Goal: Task Accomplishment & Management: Use online tool/utility

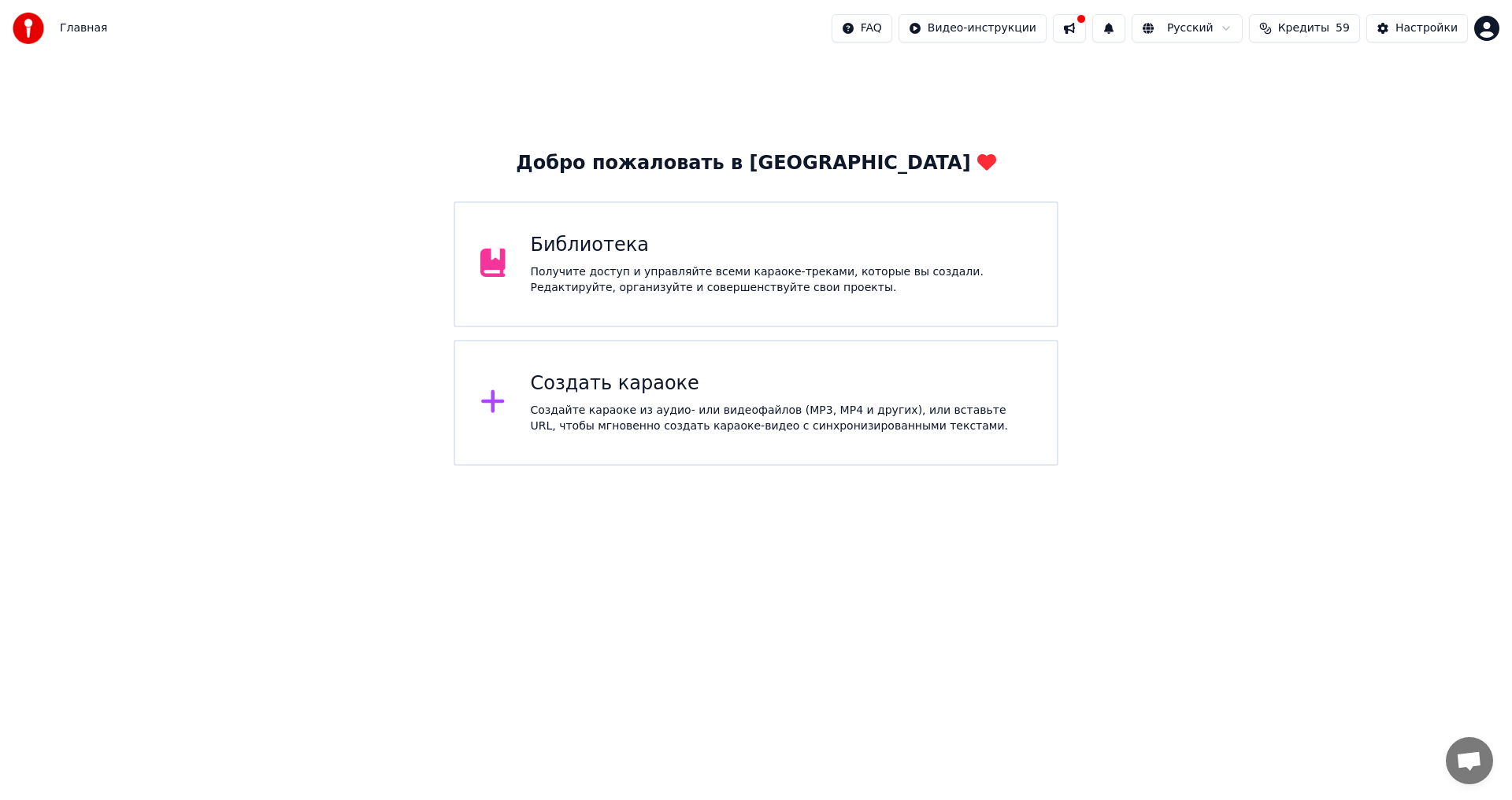
click at [697, 404] on div "Создайте караоке из аудио- или видеофайлов (MP3, MP4 и других), или вставьте UR…" at bounding box center [781, 419] width 501 height 31
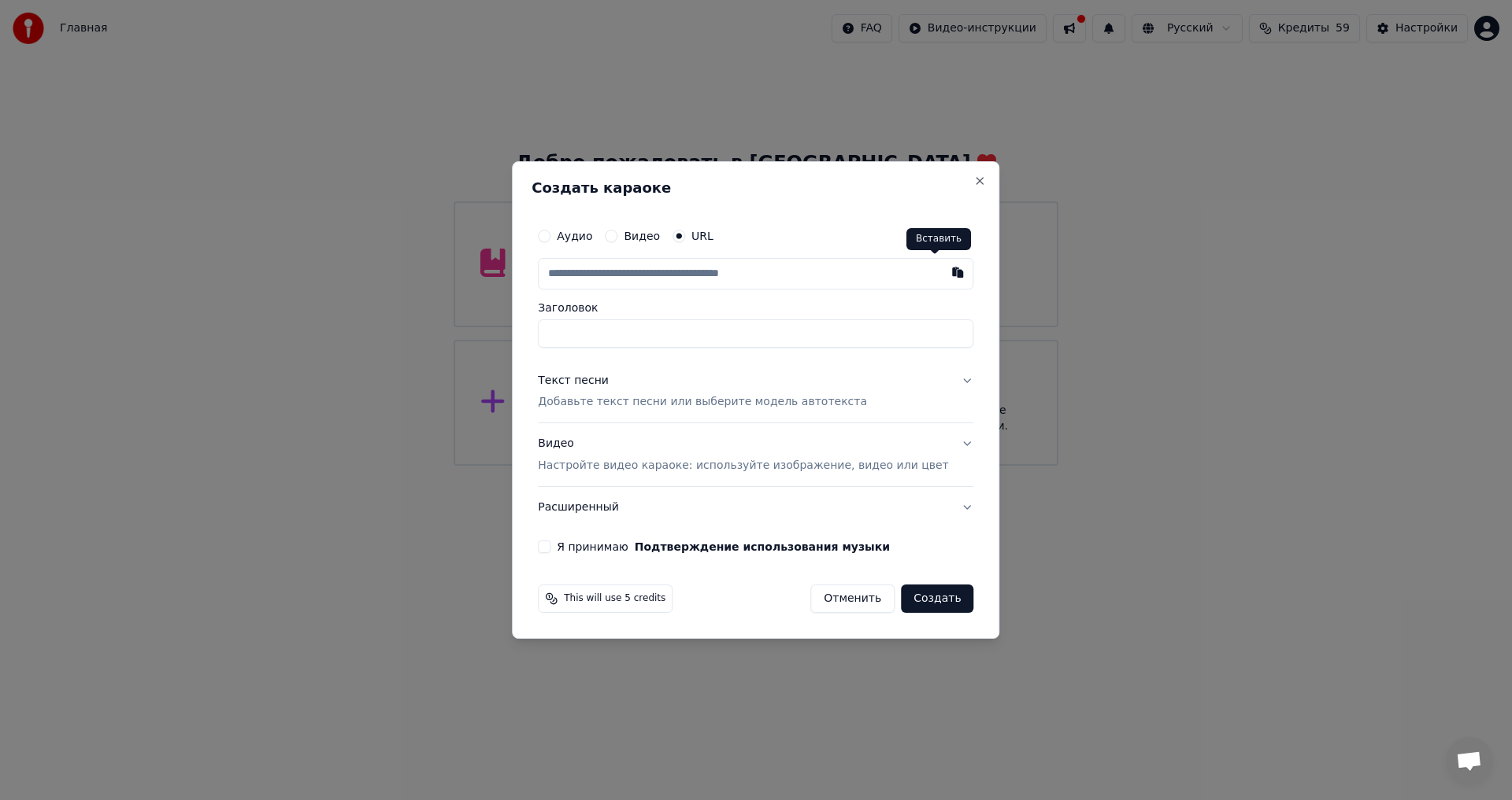
click at [943, 275] on button "button" at bounding box center [958, 272] width 31 height 29
type input "**********"
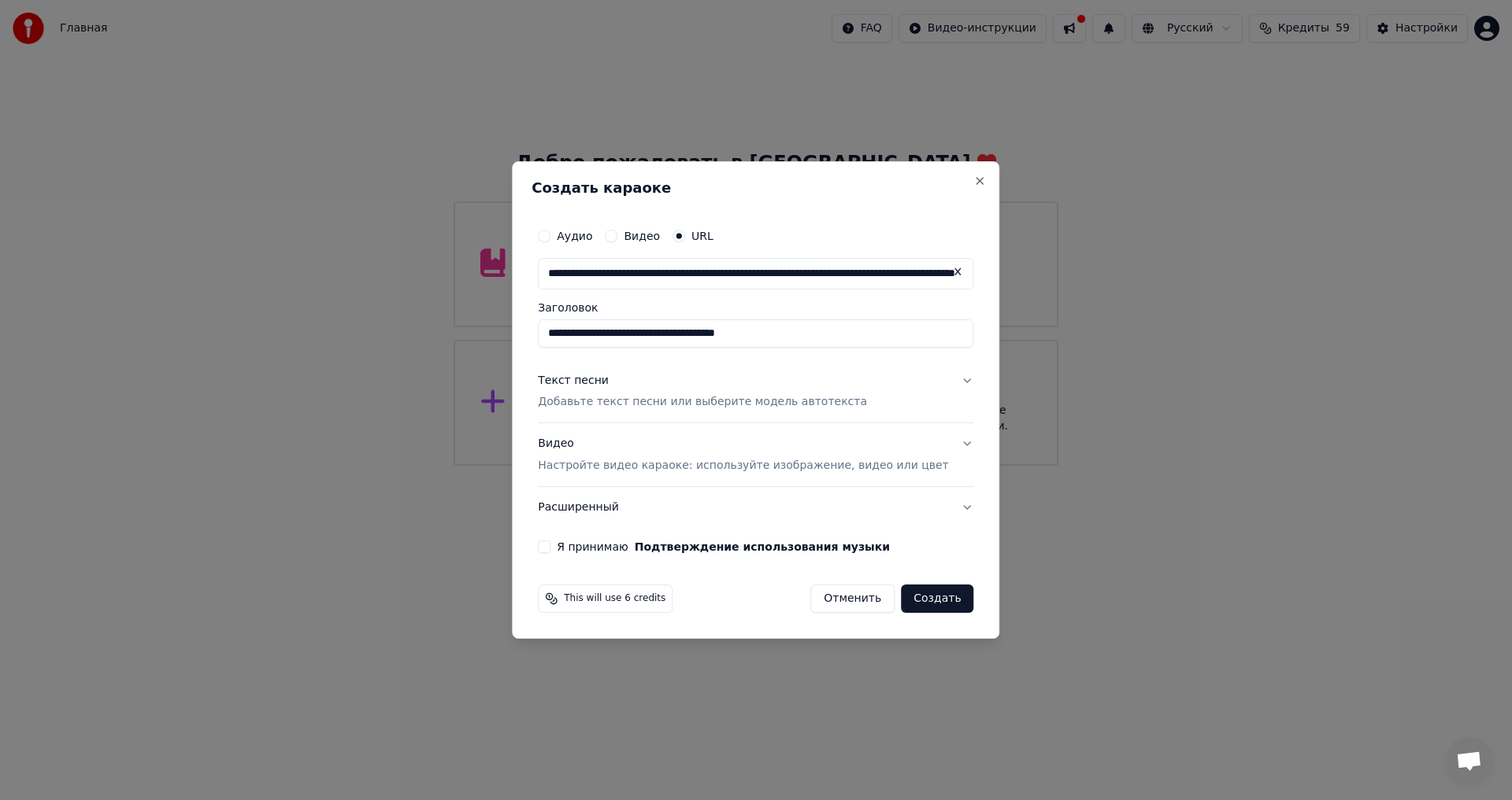
drag, startPoint x: 698, startPoint y: 333, endPoint x: 1033, endPoint y: 346, distance: 335.3
click at [1033, 346] on body "**********" at bounding box center [756, 233] width 1512 height 466
type input "**********"
click at [595, 381] on div "Текст песни" at bounding box center [574, 380] width 71 height 16
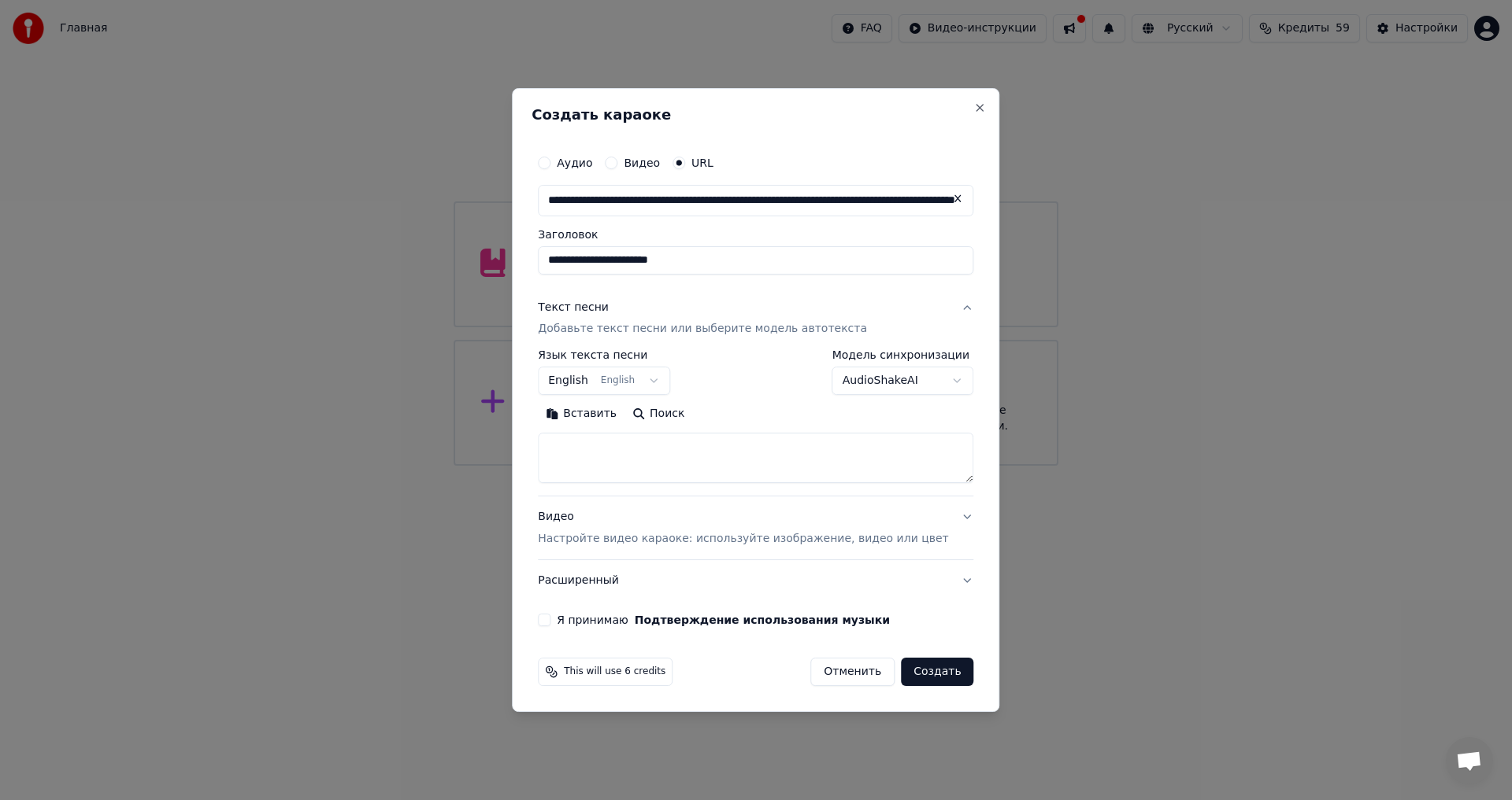
click at [670, 380] on button "English English" at bounding box center [604, 381] width 132 height 29
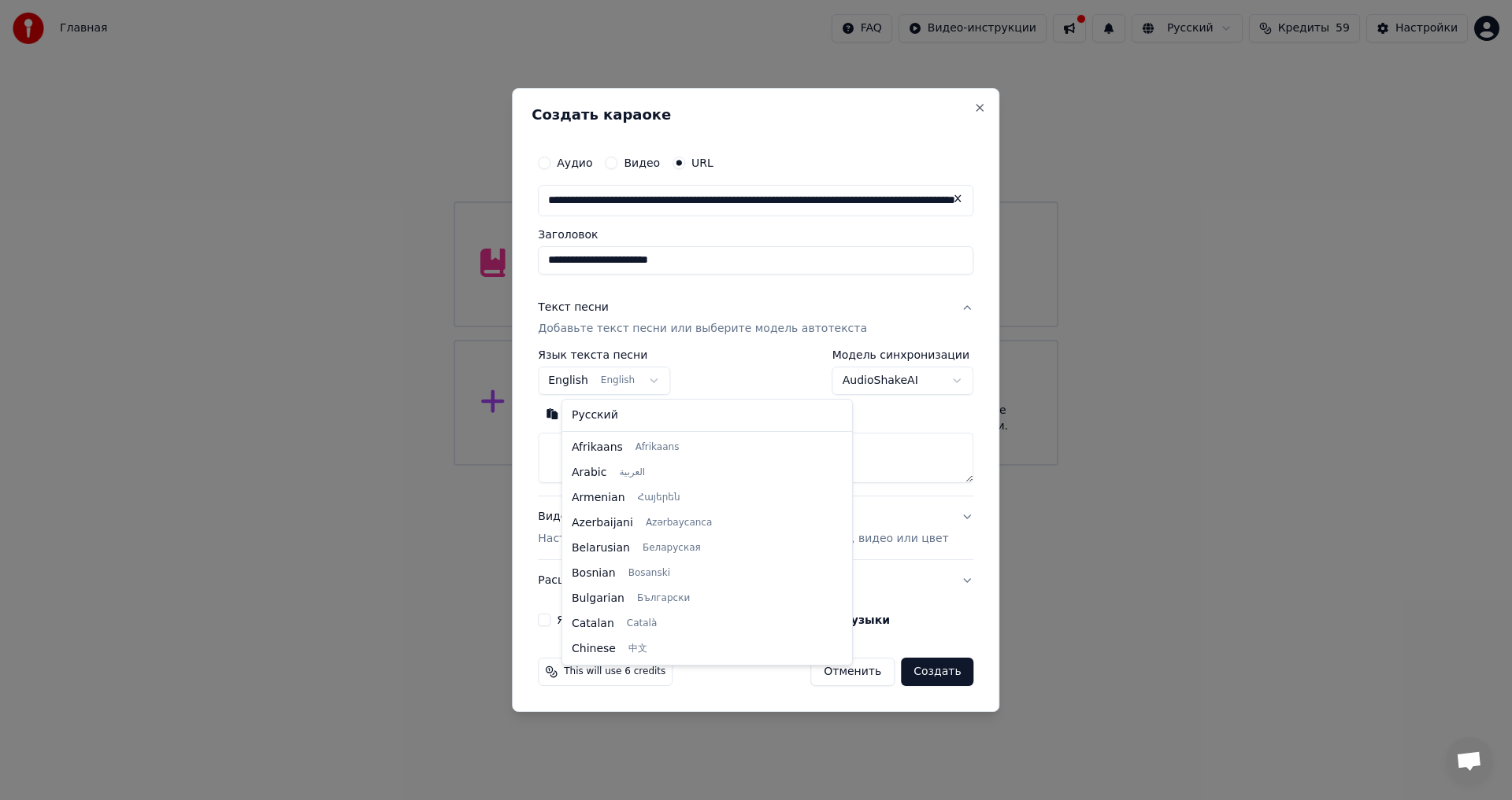
scroll to position [126, 0]
select select "**"
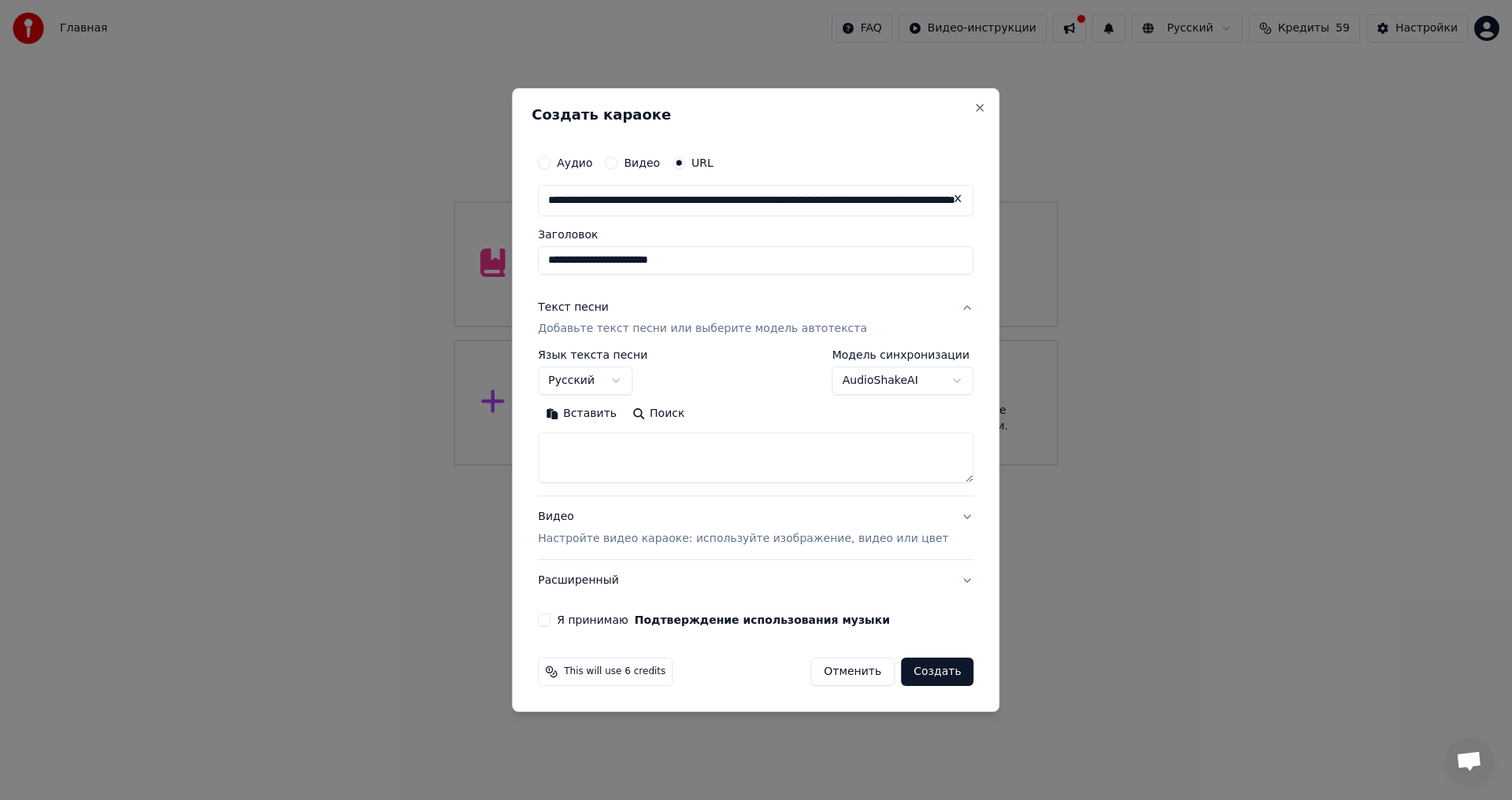
click at [634, 444] on textarea at bounding box center [755, 459] width 435 height 50
click at [612, 415] on button "Вставить" at bounding box center [581, 414] width 87 height 25
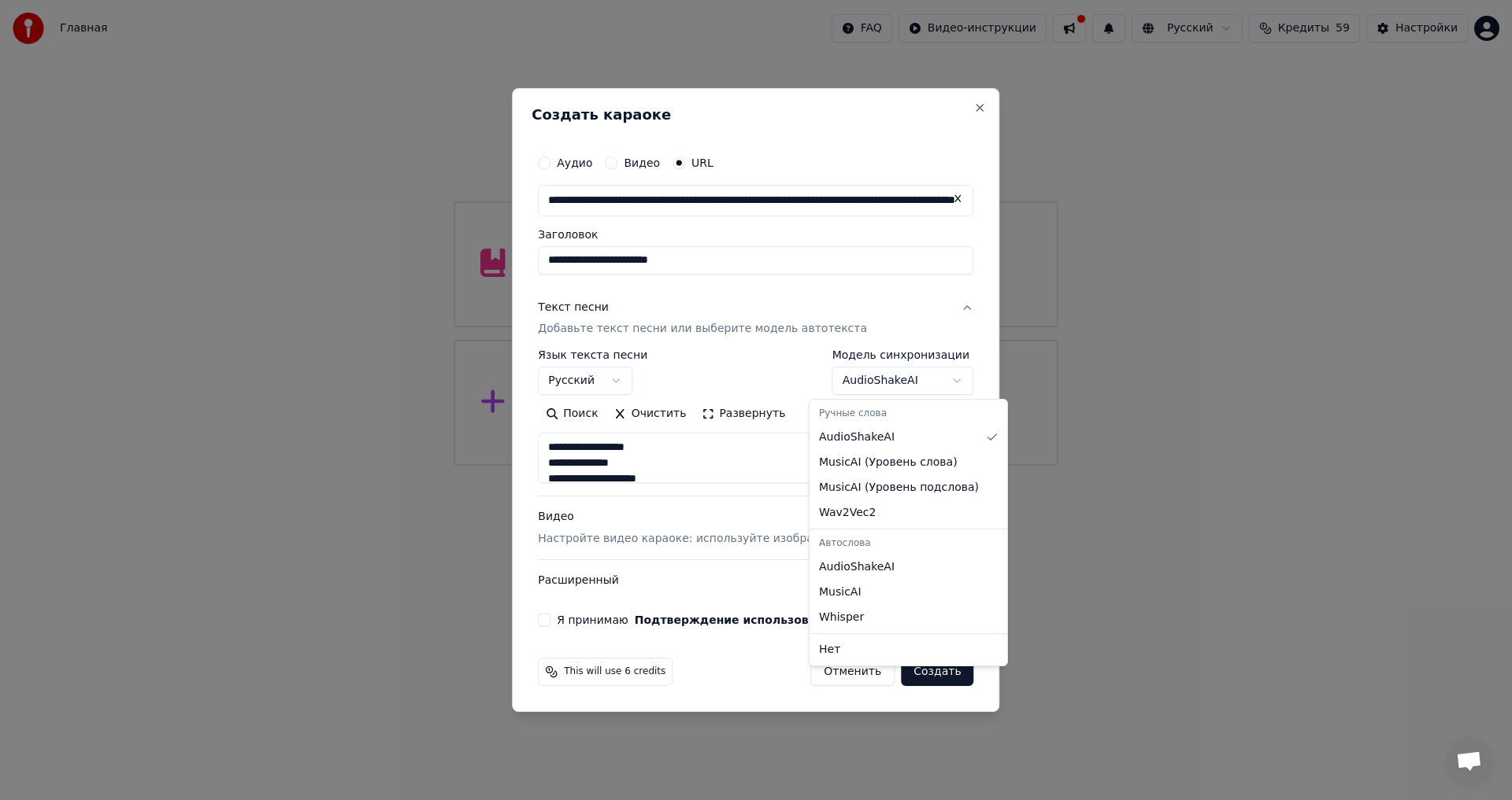
click at [932, 378] on body "**********" at bounding box center [756, 233] width 1512 height 466
type textarea "**********"
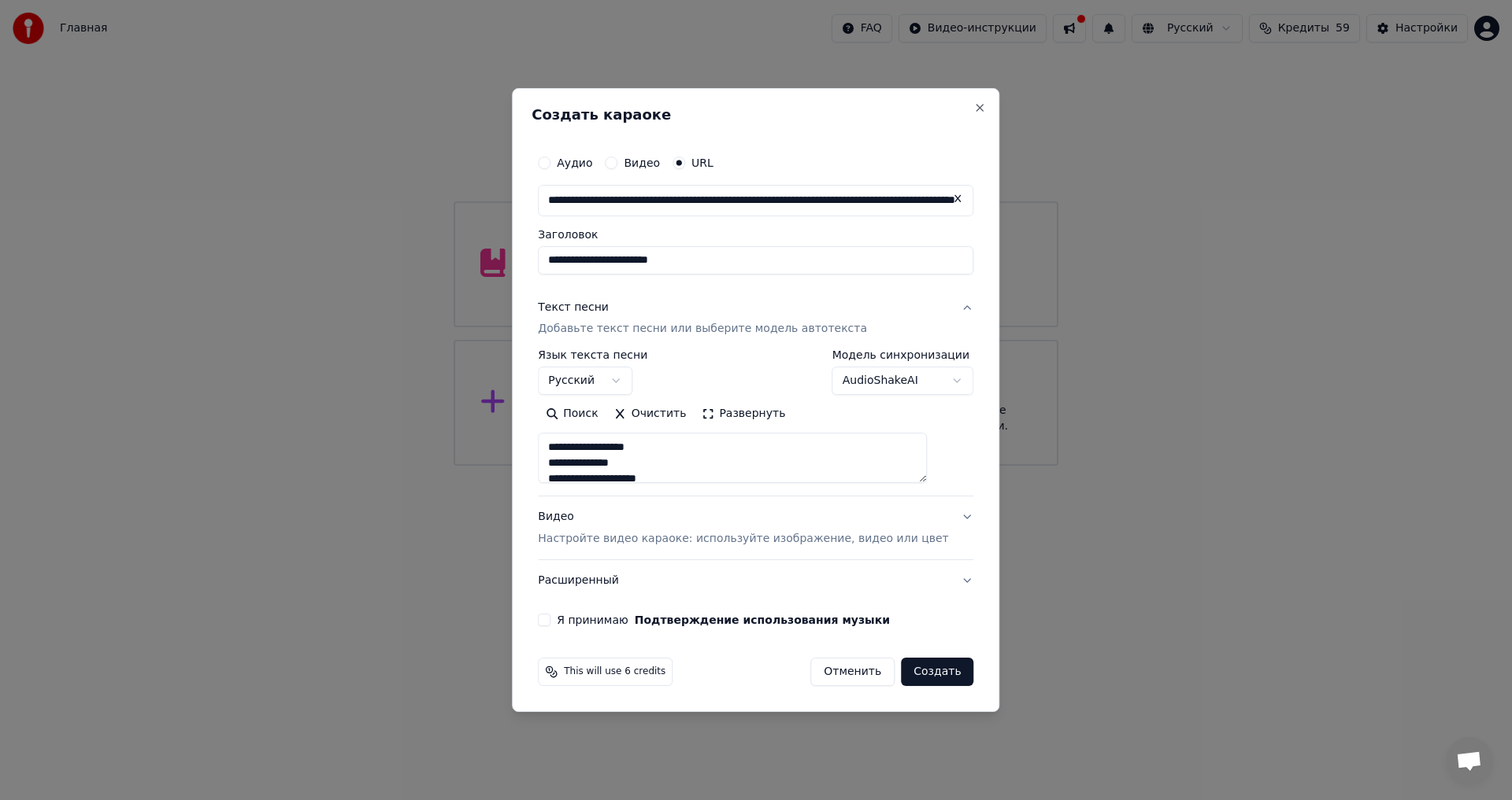
click at [1077, 679] on div at bounding box center [756, 400] width 1512 height 800
click at [916, 676] on button "Создать" at bounding box center [937, 671] width 72 height 29
select select "**"
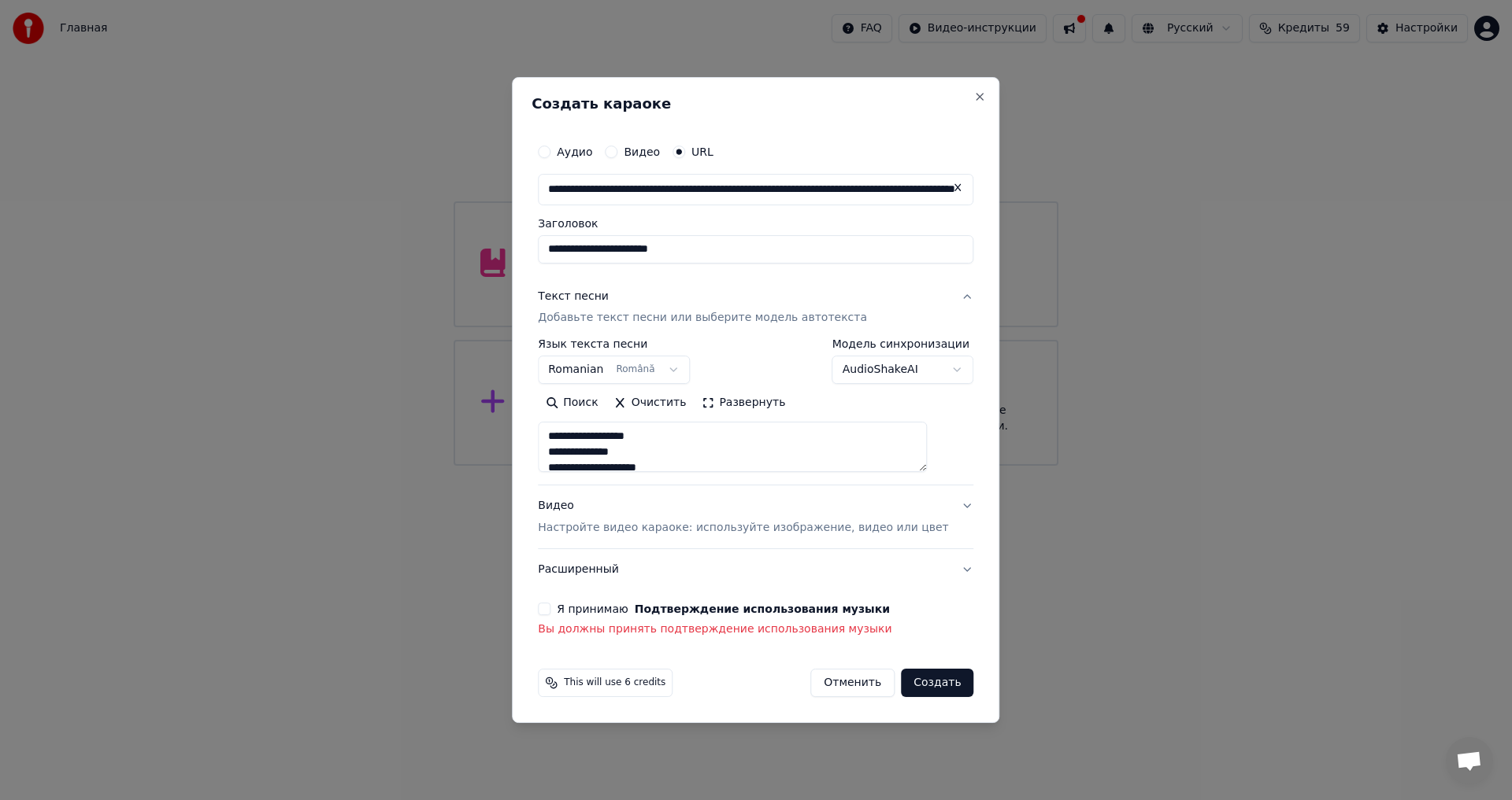
click at [550, 607] on button "Я принимаю Подтверждение использования музыки" at bounding box center [544, 609] width 12 height 12
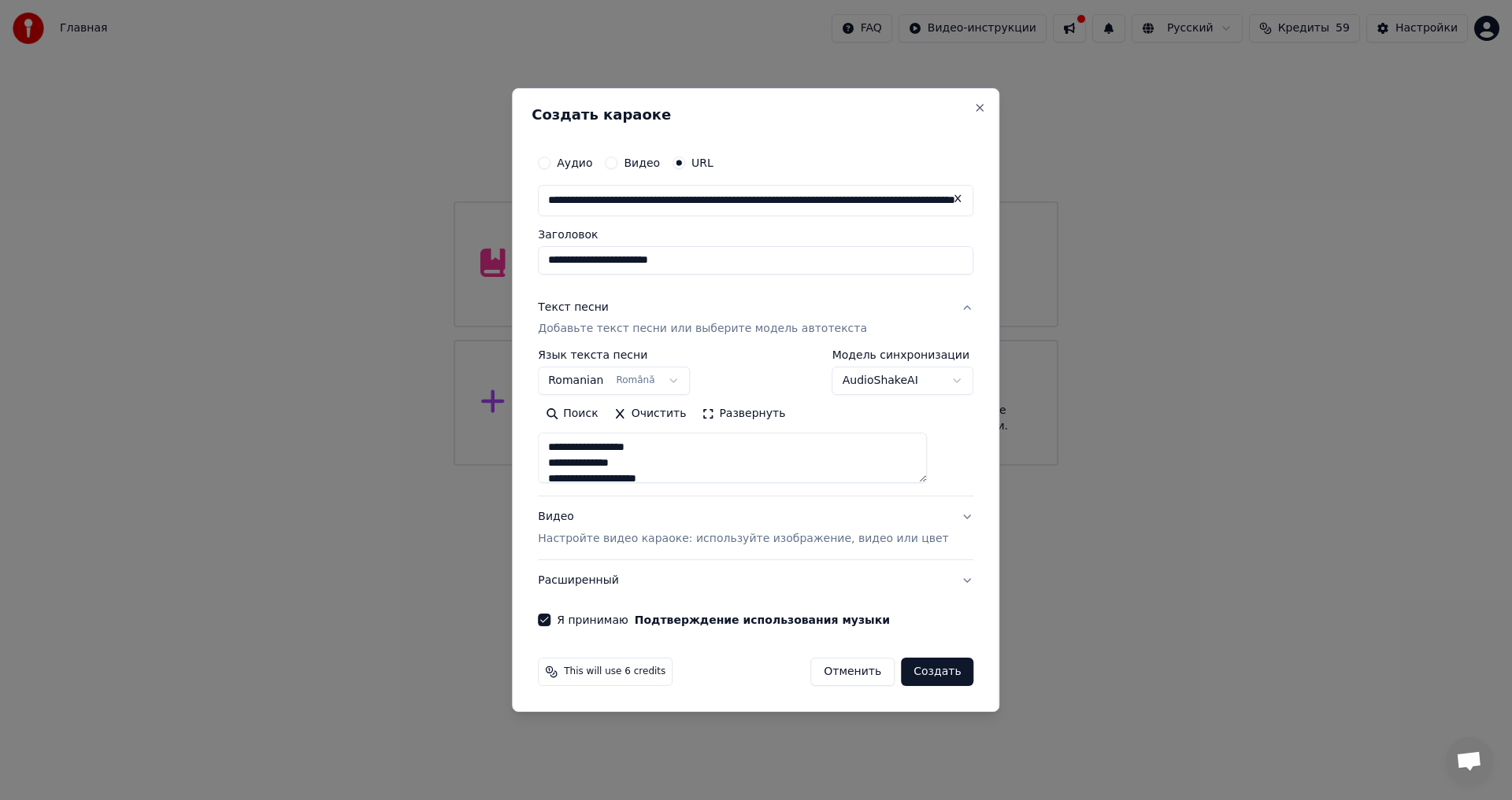
click at [902, 675] on button "Создать" at bounding box center [937, 671] width 72 height 29
type textarea "**********"
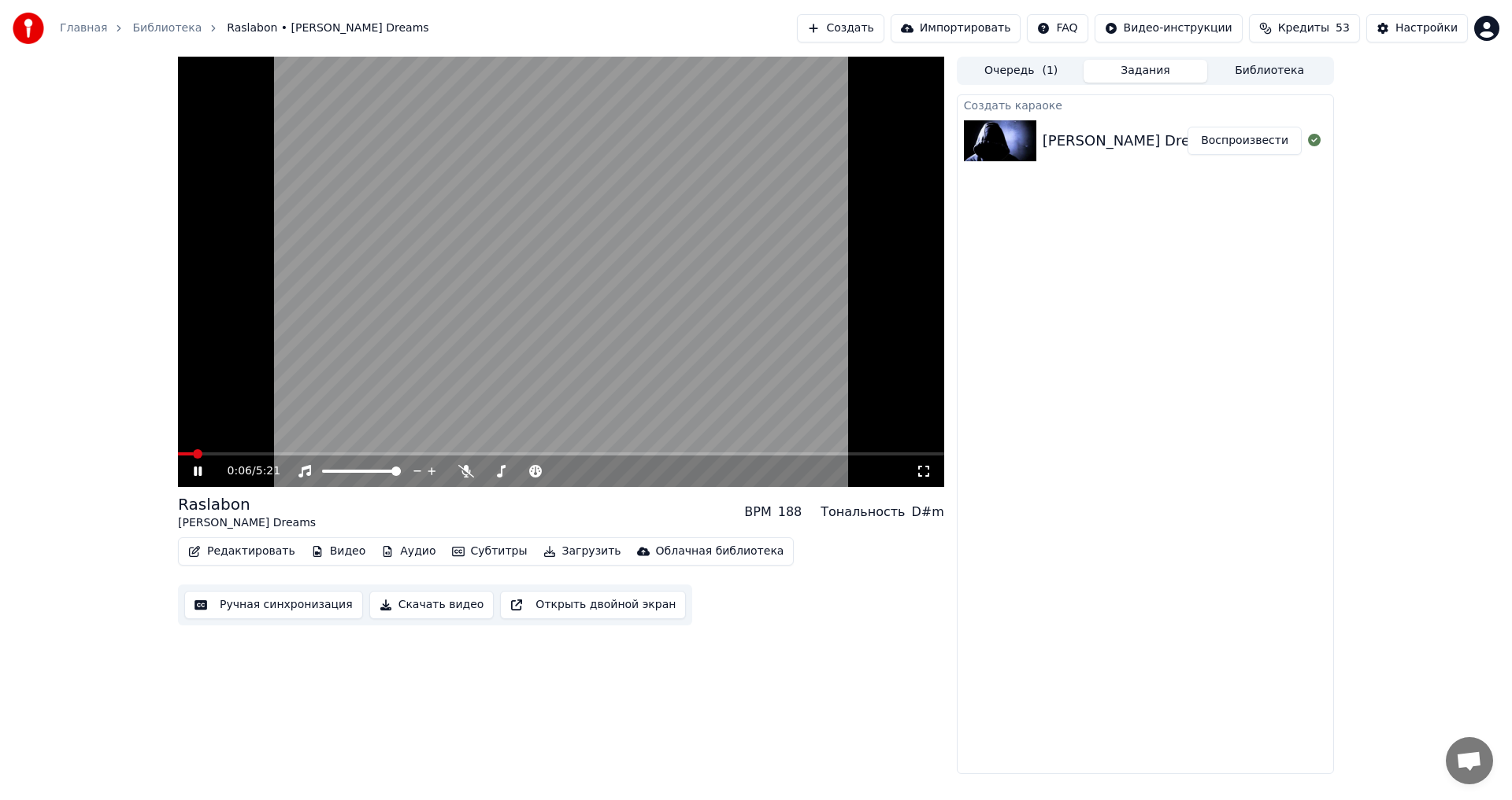
click at [199, 473] on icon at bounding box center [197, 471] width 8 height 10
click at [303, 455] on span at bounding box center [561, 454] width 766 height 3
click at [369, 457] on div "0:53 / 5:21" at bounding box center [561, 472] width 766 height 31
click at [369, 455] on span at bounding box center [561, 454] width 766 height 3
click at [335, 454] on span at bounding box center [273, 454] width 190 height 3
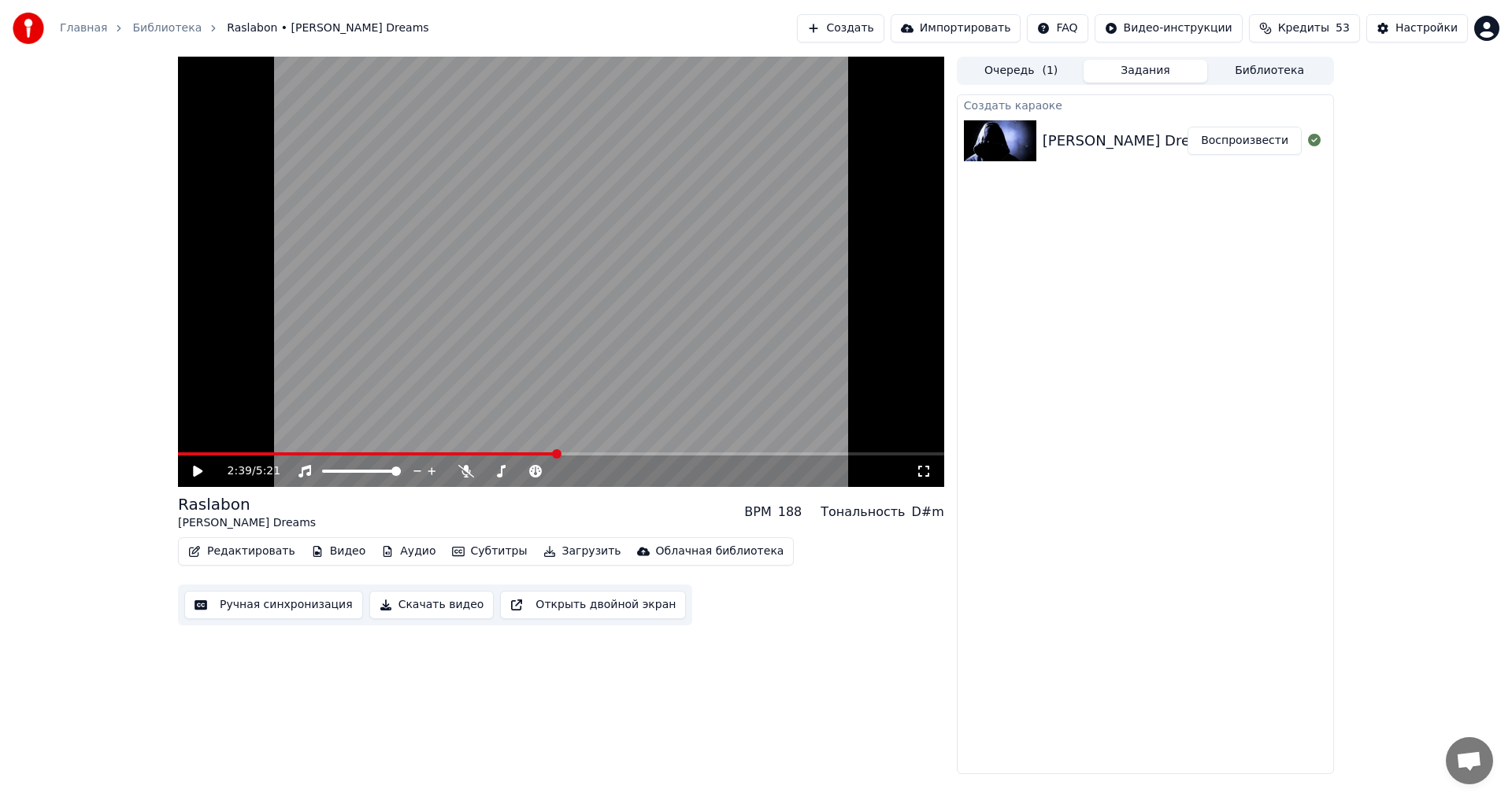
click at [557, 454] on span at bounding box center [561, 454] width 766 height 3
click at [501, 452] on video at bounding box center [561, 272] width 766 height 431
click at [453, 452] on video at bounding box center [561, 272] width 766 height 431
click at [407, 455] on span at bounding box center [292, 454] width 229 height 3
click at [257, 454] on span at bounding box center [292, 454] width 229 height 3
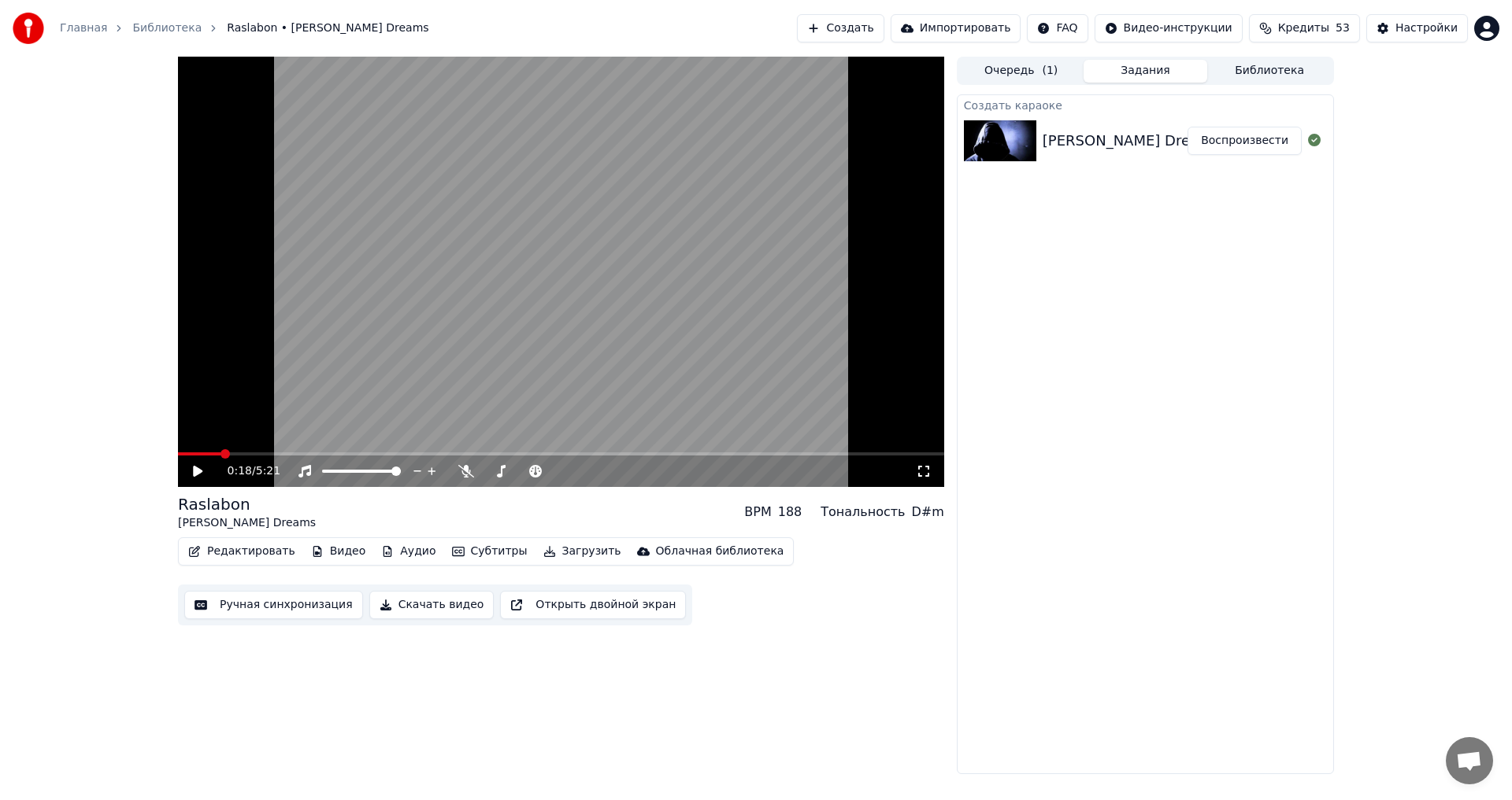
click at [221, 455] on span at bounding box center [199, 454] width 43 height 3
click at [196, 456] on span at bounding box center [188, 454] width 19 height 3
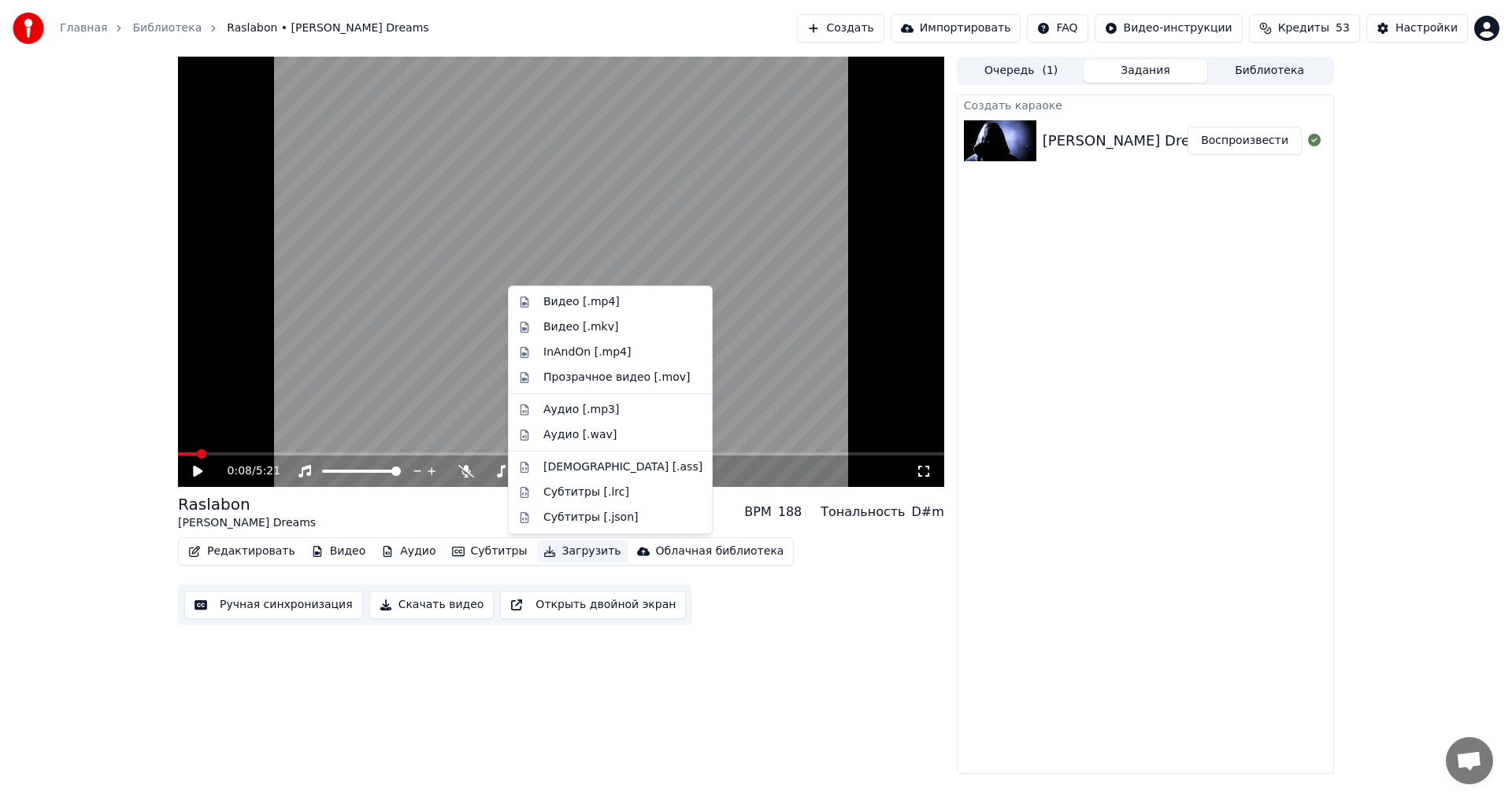
click at [548, 556] on button "Загрузить" at bounding box center [582, 551] width 90 height 22
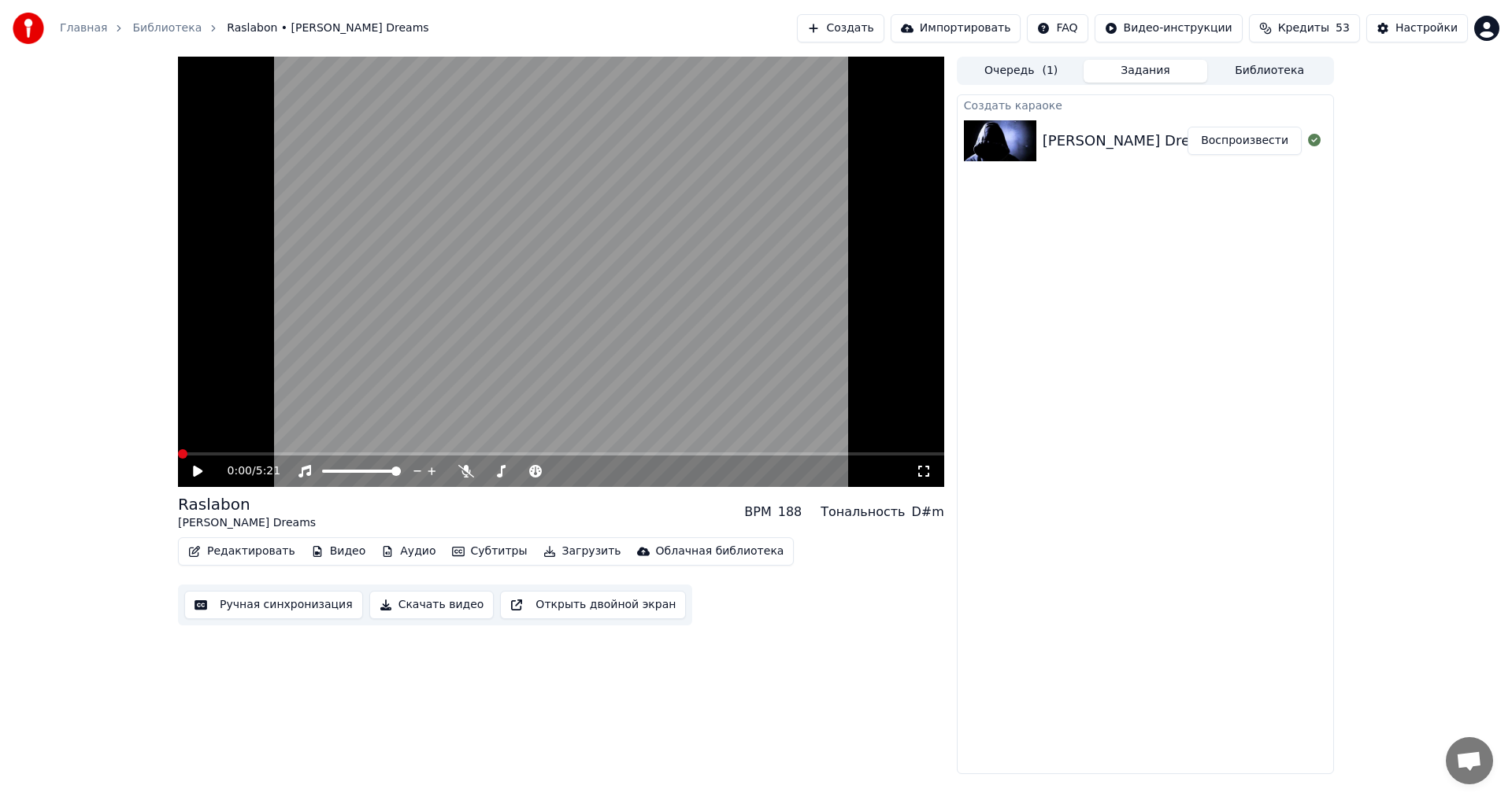
click at [178, 457] on span at bounding box center [182, 453] width 10 height 10
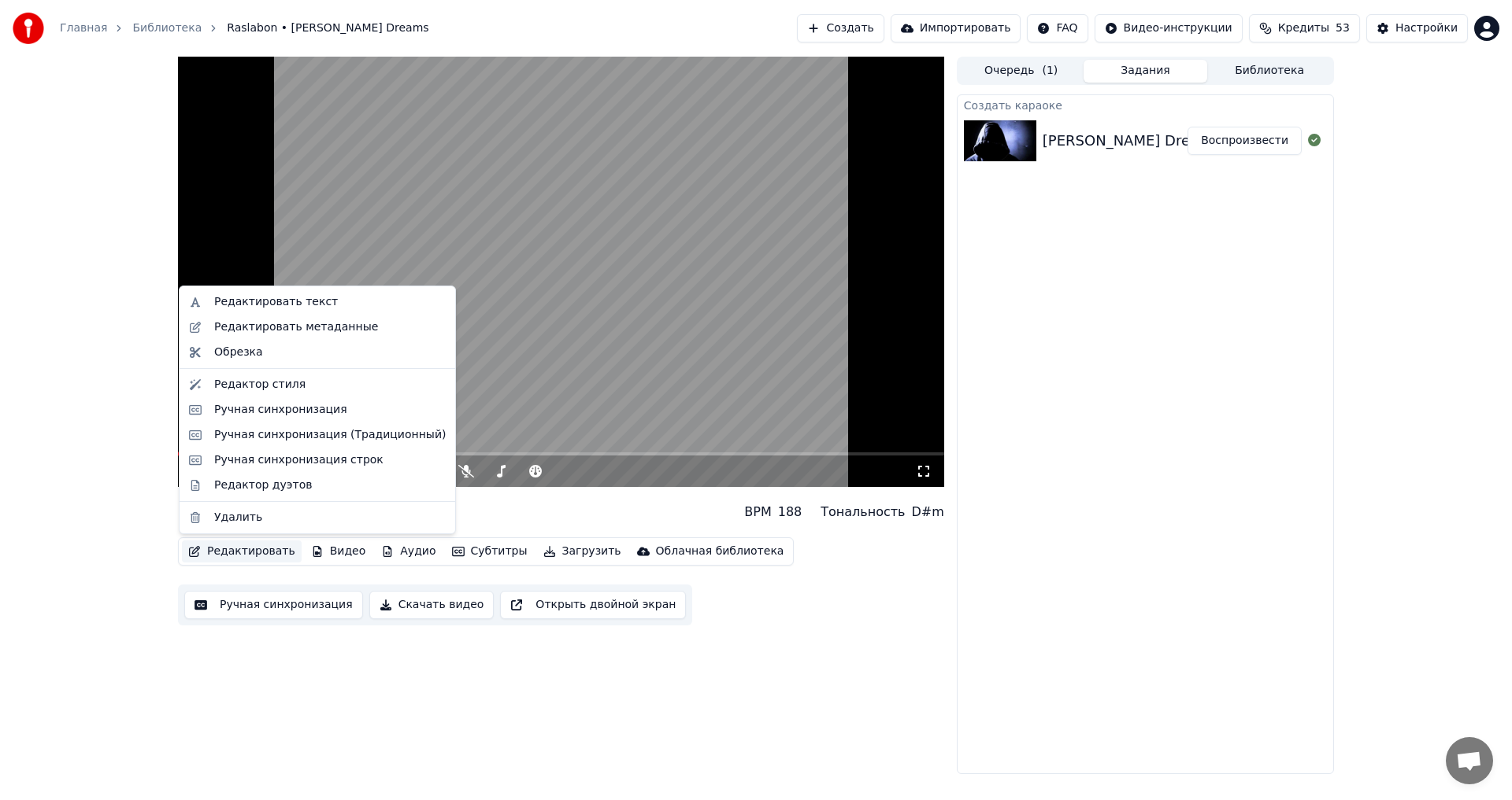
click at [242, 553] on button "Редактировать" at bounding box center [242, 551] width 120 height 22
click at [300, 330] on div "Редактировать метаданные" at bounding box center [295, 327] width 163 height 16
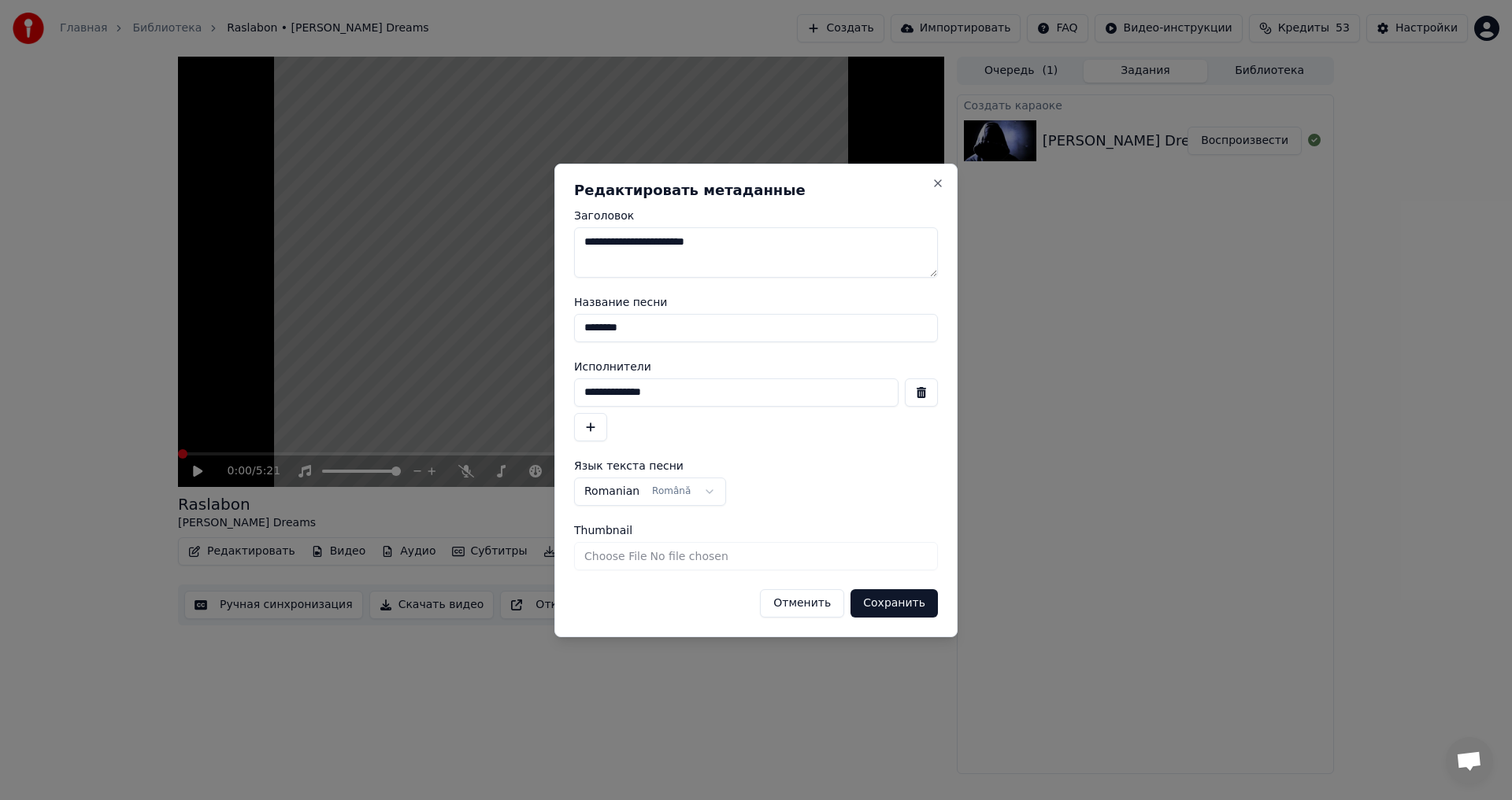
drag, startPoint x: 657, startPoint y: 241, endPoint x: 544, endPoint y: 240, distance: 113.0
click at [544, 240] on body "**********" at bounding box center [756, 400] width 1512 height 800
click at [933, 185] on button "Close" at bounding box center [938, 183] width 12 height 12
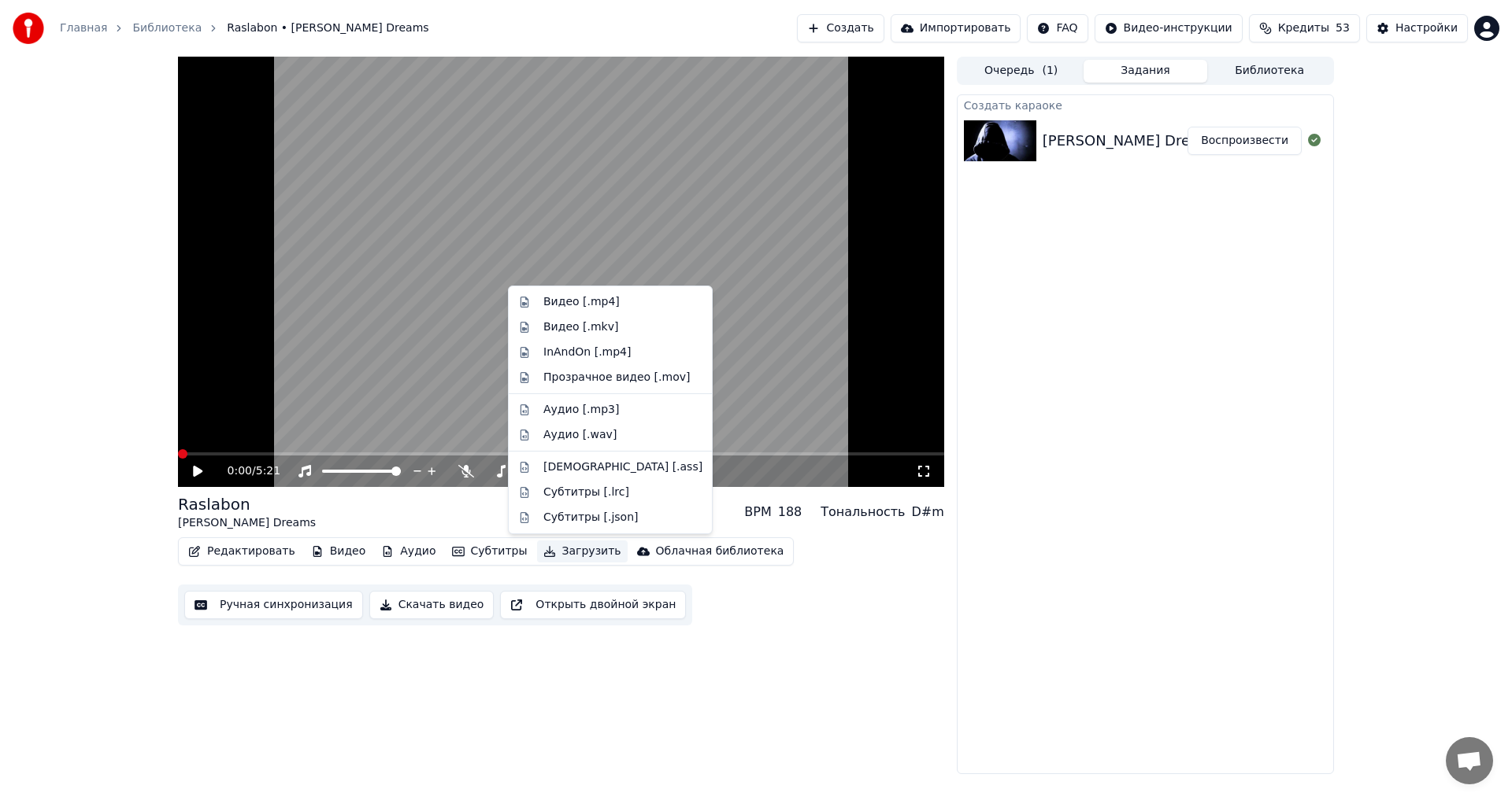
click at [560, 546] on button "Загрузить" at bounding box center [582, 551] width 90 height 22
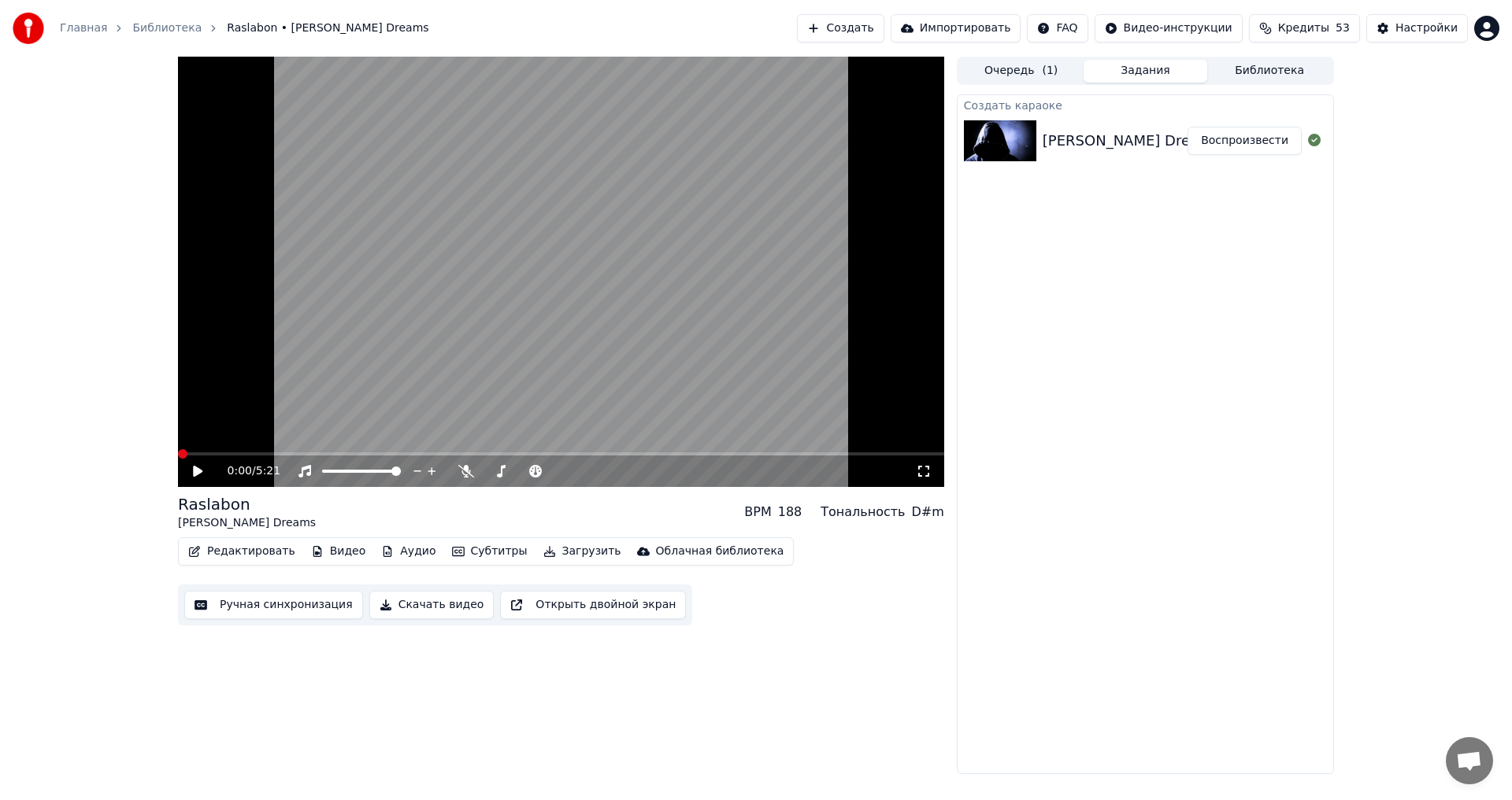
drag, startPoint x: 869, startPoint y: 715, endPoint x: 470, endPoint y: 532, distance: 439.0
click at [838, 699] on div "0:00 / 5:21 Raslabon [PERSON_NAME] Dreams BPM 188 Тональность D#m Редактировать…" at bounding box center [561, 415] width 766 height 717
click at [562, 476] on span at bounding box center [557, 471] width 10 height 10
click at [539, 545] on button "Загрузить" at bounding box center [582, 551] width 90 height 22
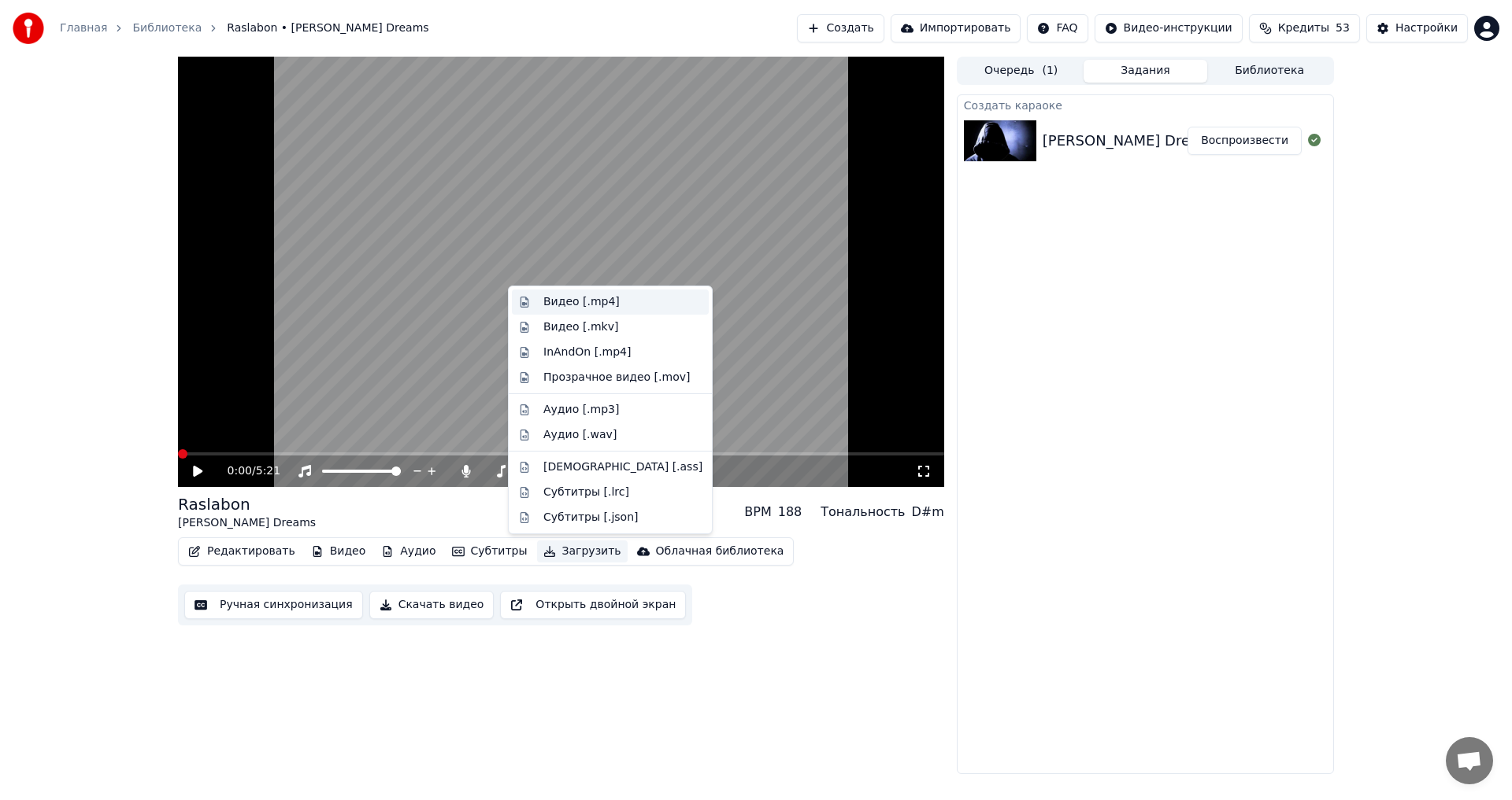
click at [600, 307] on div "Видео [.mp4]" at bounding box center [581, 302] width 76 height 16
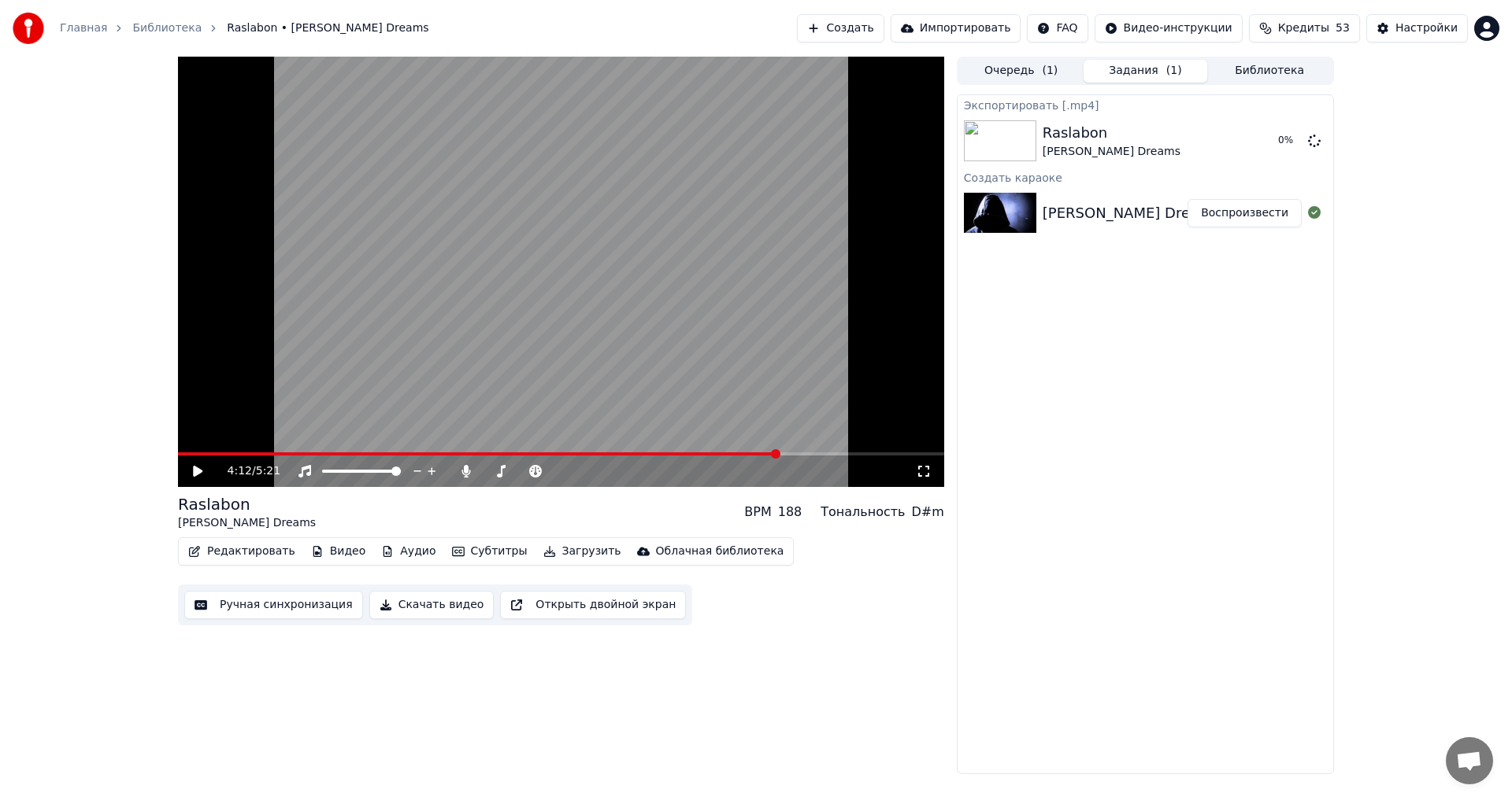
click at [779, 455] on span at bounding box center [561, 454] width 766 height 3
click at [852, 455] on span at bounding box center [561, 454] width 766 height 3
click at [871, 457] on div "4:43 / 5:21" at bounding box center [561, 472] width 766 height 31
click at [859, 452] on video at bounding box center [561, 272] width 766 height 431
click at [200, 469] on icon at bounding box center [197, 471] width 8 height 10
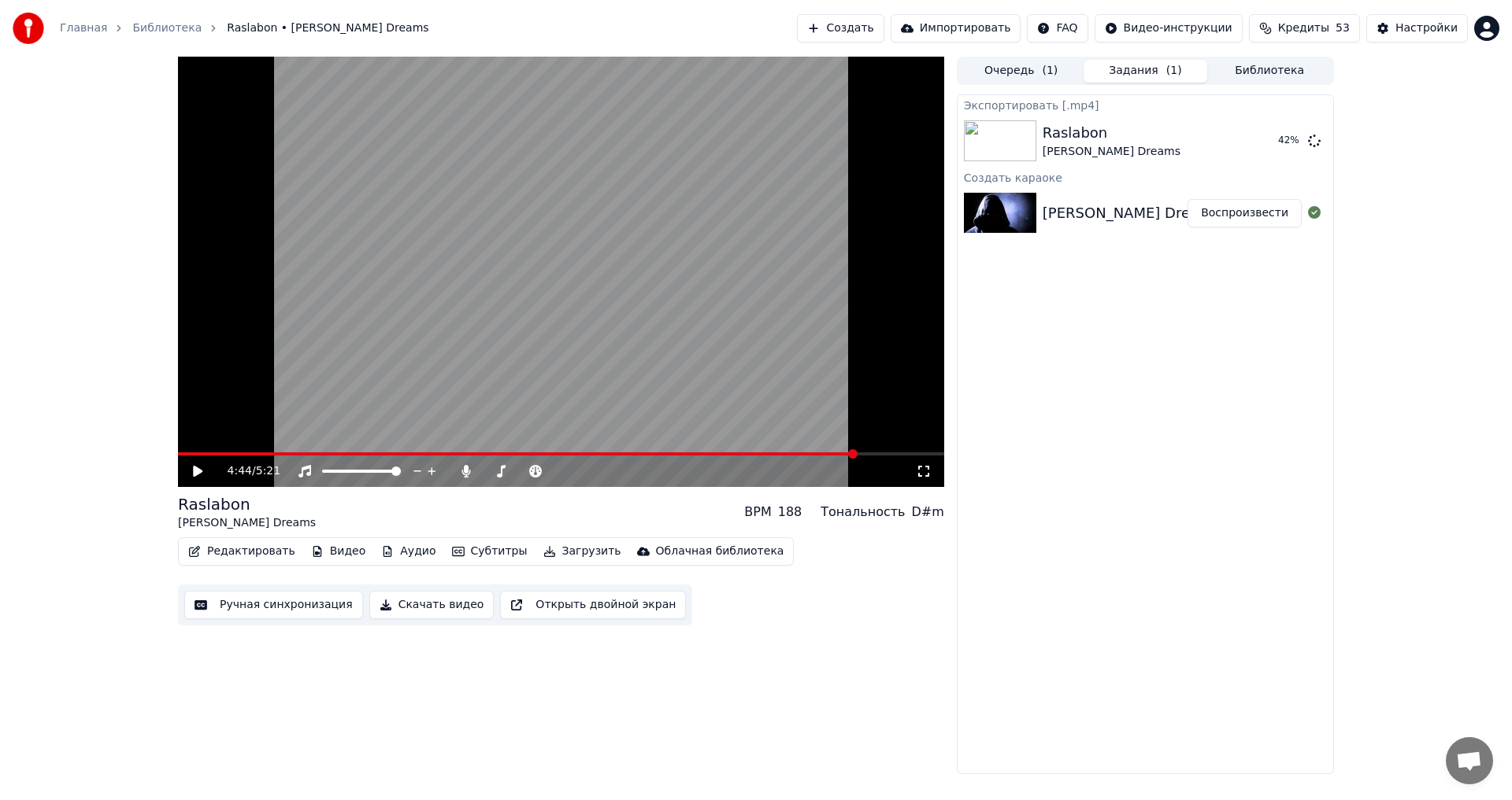
click at [726, 455] on span at bounding box center [517, 454] width 679 height 3
click at [700, 455] on span at bounding box center [452, 454] width 548 height 3
click at [645, 455] on span at bounding box center [411, 454] width 467 height 3
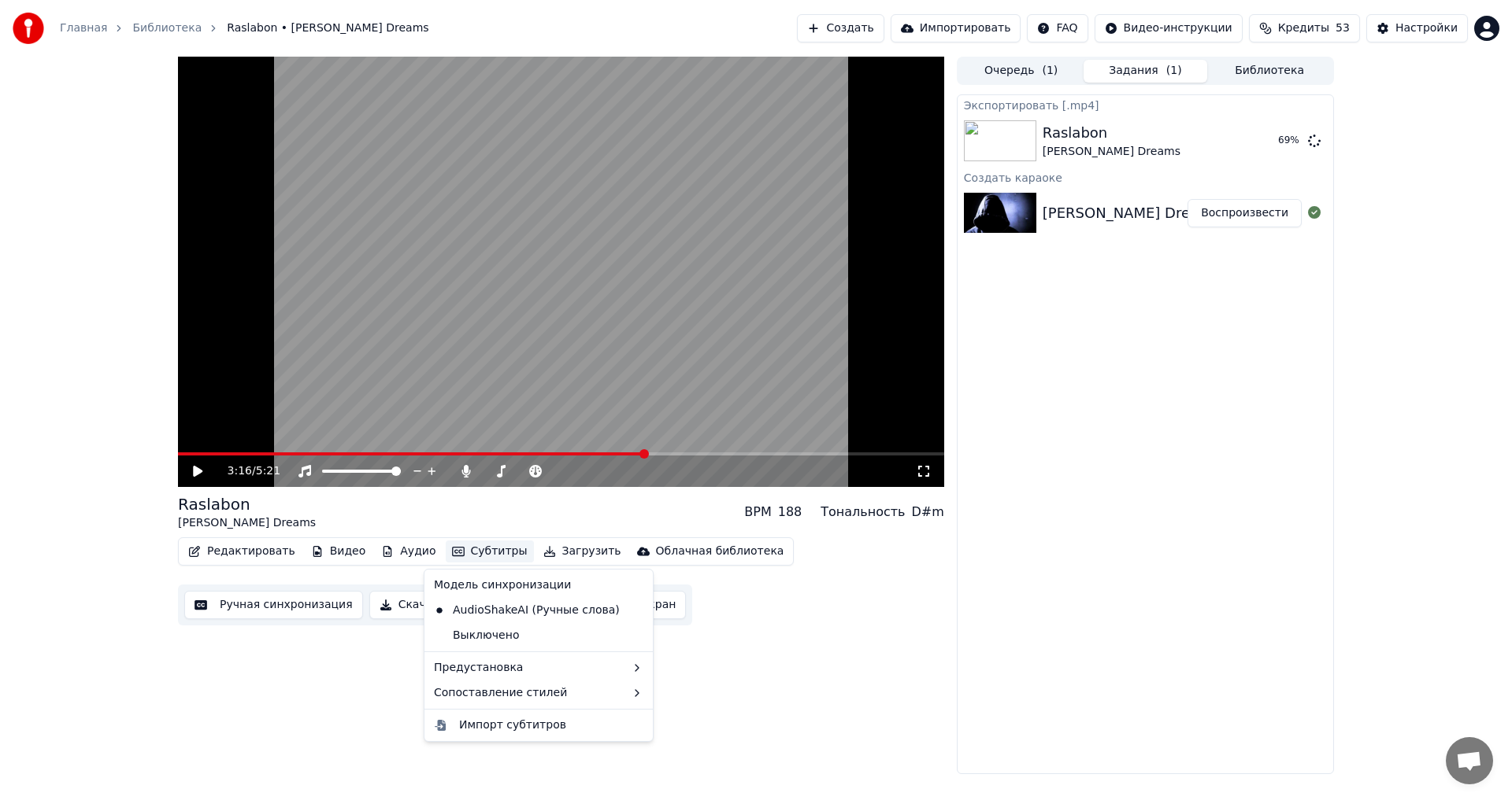
click at [482, 552] on button "Субтитры" at bounding box center [489, 551] width 88 height 22
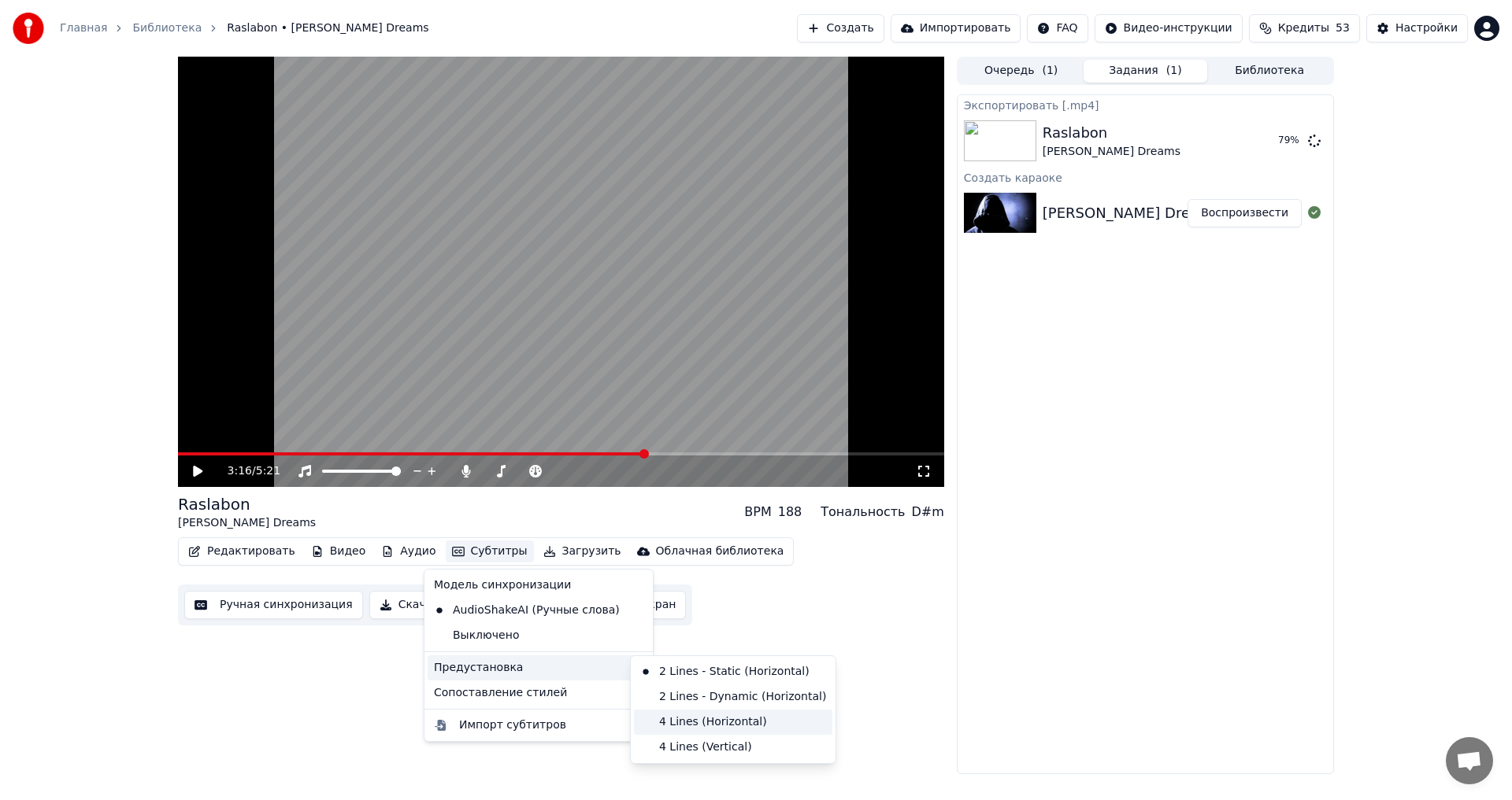
click at [700, 719] on div "4 Lines (Horizontal)" at bounding box center [733, 722] width 198 height 25
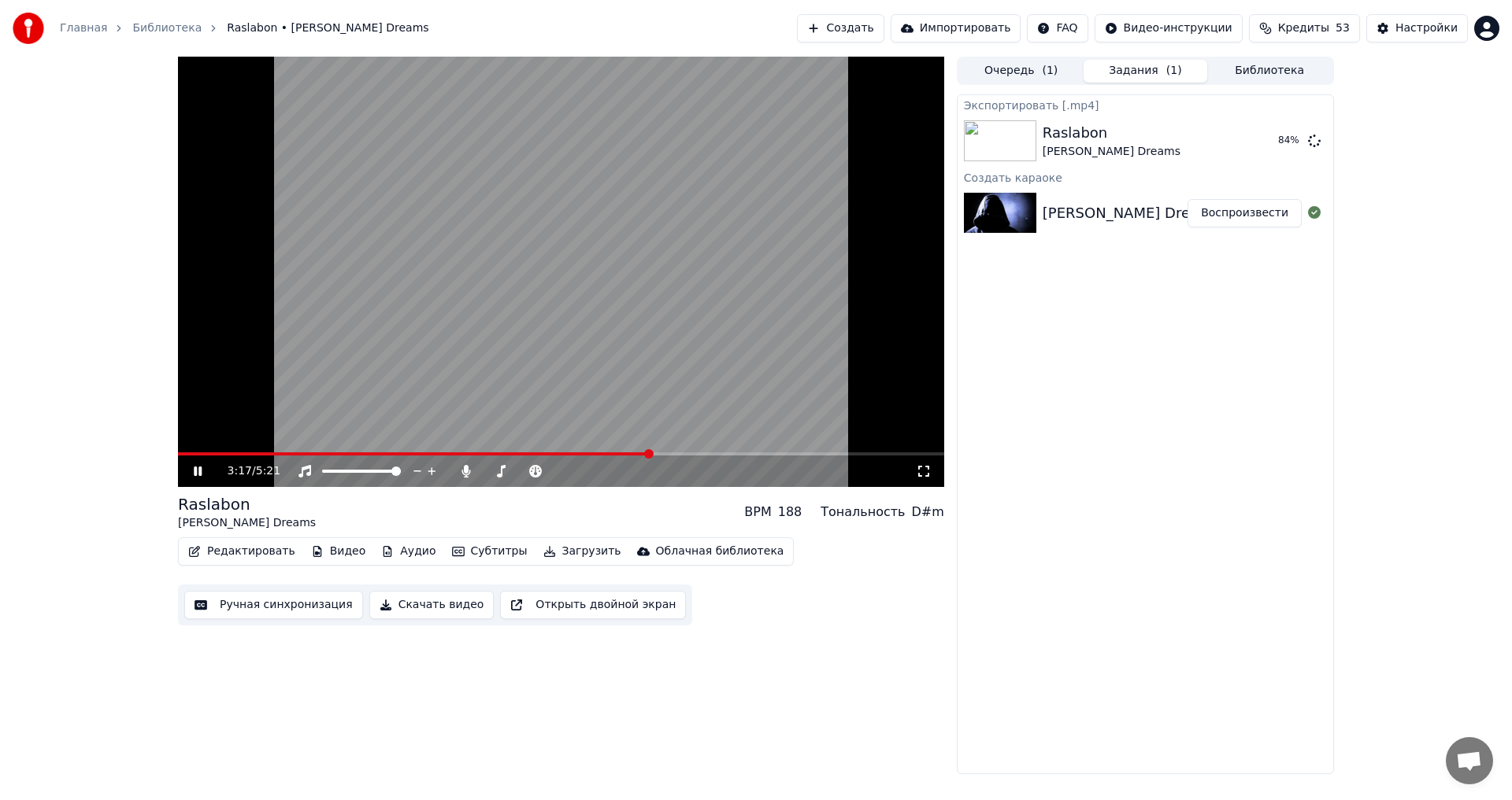
click at [195, 472] on icon at bounding box center [197, 471] width 8 height 10
click at [197, 472] on icon at bounding box center [197, 471] width 10 height 11
click at [742, 453] on span at bounding box center [561, 454] width 766 height 3
click at [213, 453] on span at bounding box center [491, 454] width 627 height 3
click at [191, 456] on span at bounding box center [185, 454] width 14 height 3
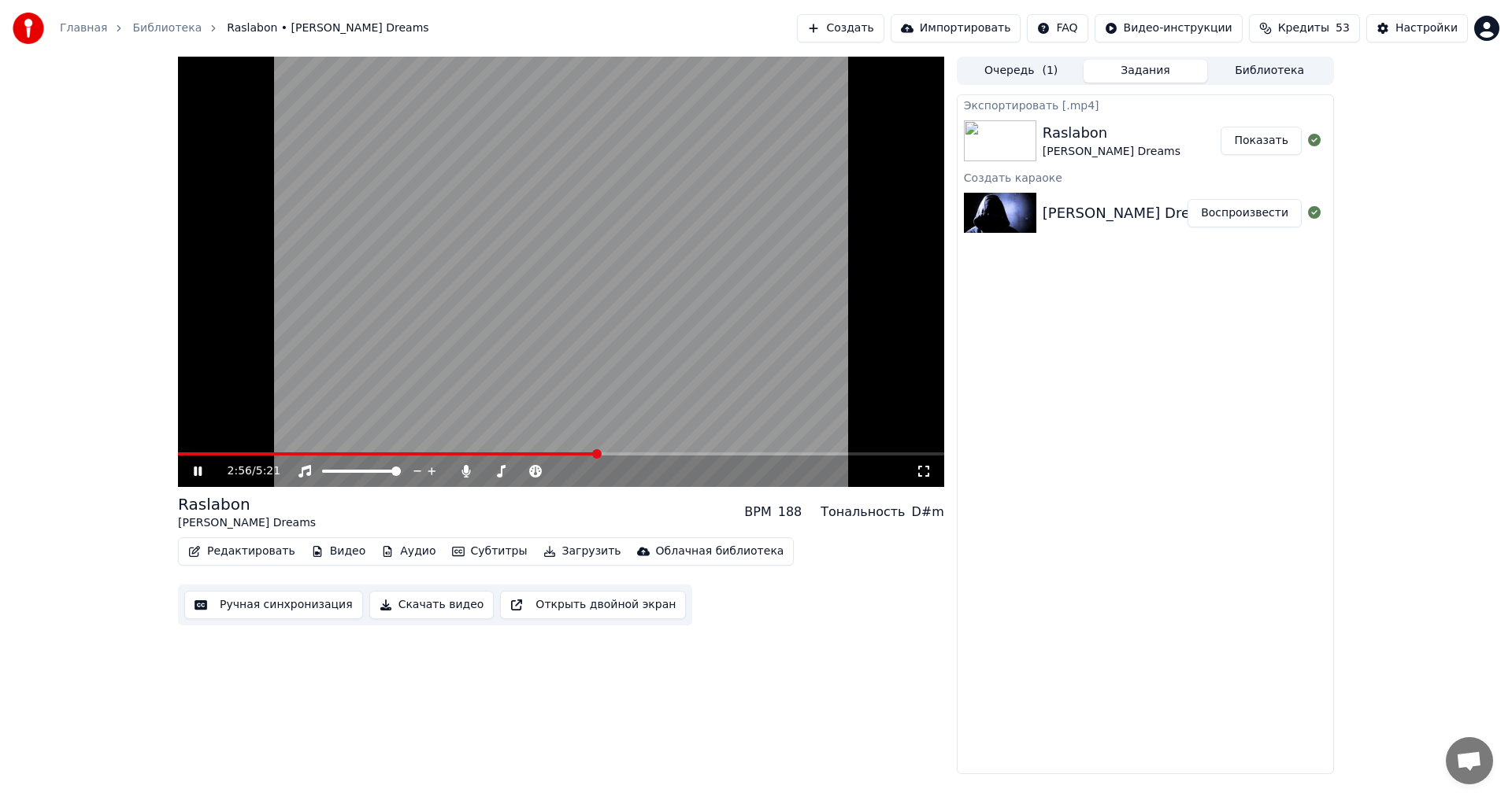
click at [599, 453] on span at bounding box center [561, 454] width 766 height 3
click at [733, 455] on span at bounding box center [561, 454] width 766 height 3
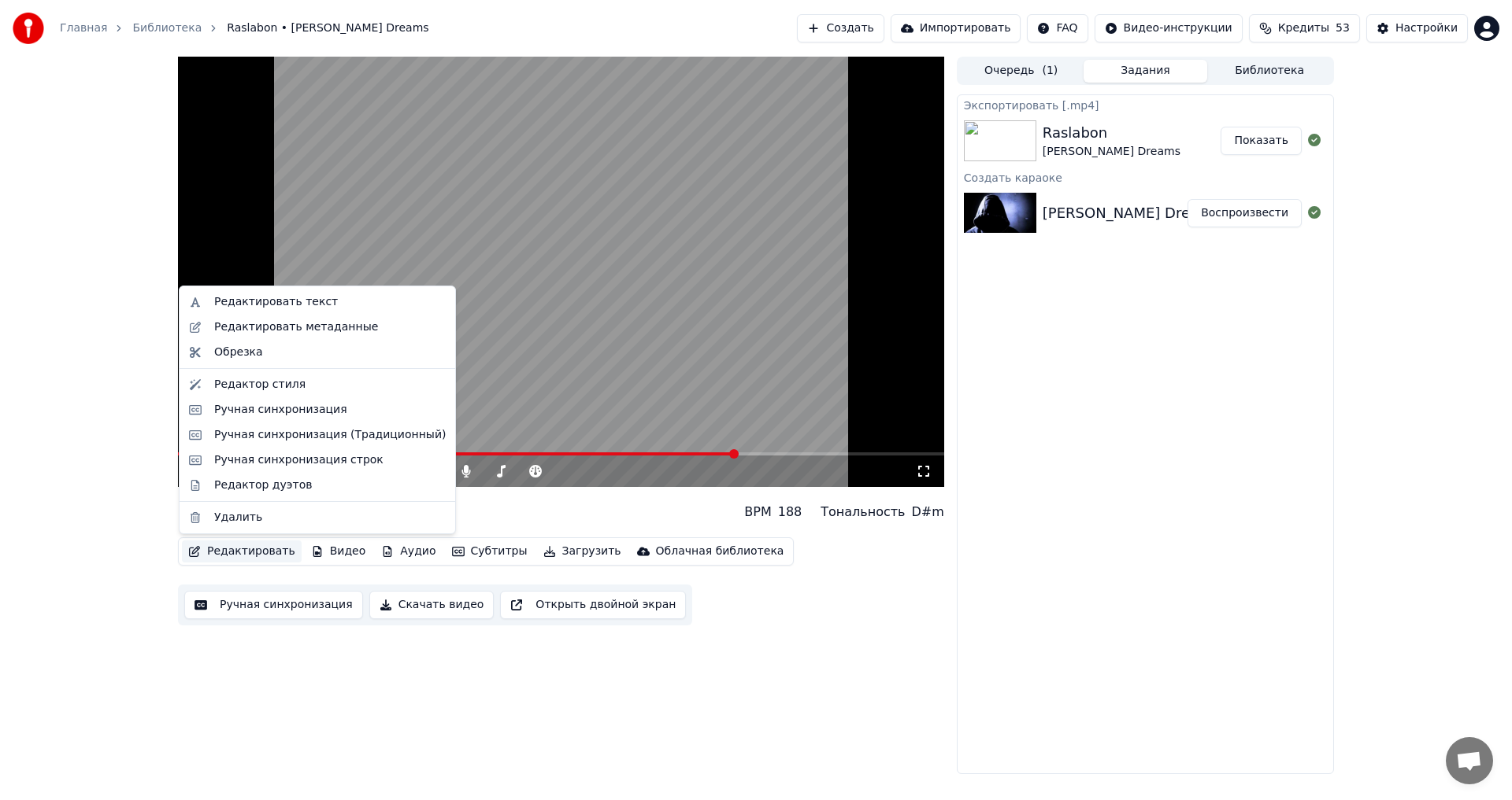
click at [268, 548] on button "Редактировать" at bounding box center [242, 551] width 120 height 22
click at [662, 356] on video at bounding box center [561, 272] width 766 height 431
click at [255, 548] on button "Редактировать" at bounding box center [242, 551] width 120 height 22
click at [382, 435] on div "Ручная синхронизация (Традиционный)" at bounding box center [329, 435] width 231 height 16
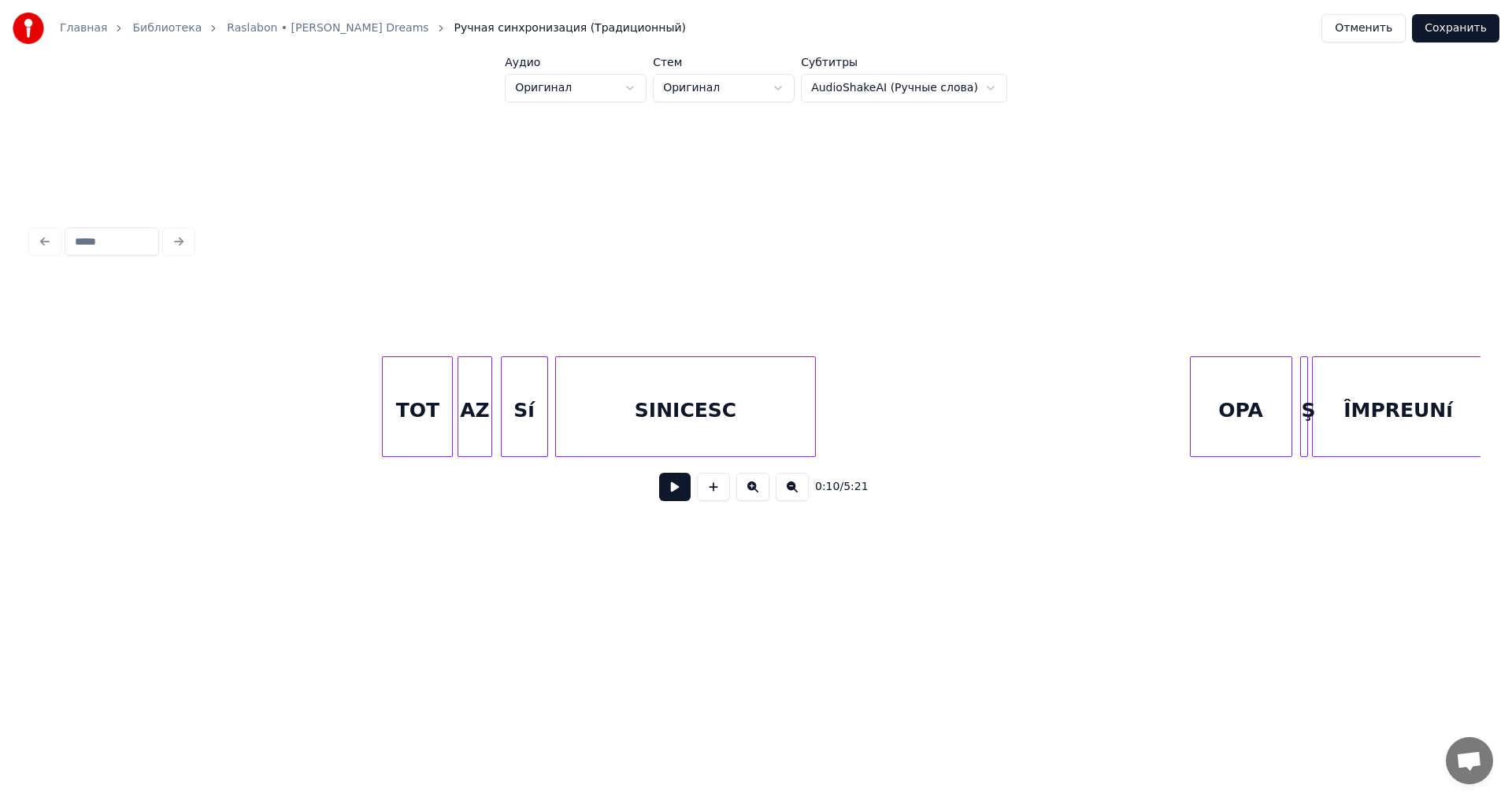
scroll to position [0, 46375]
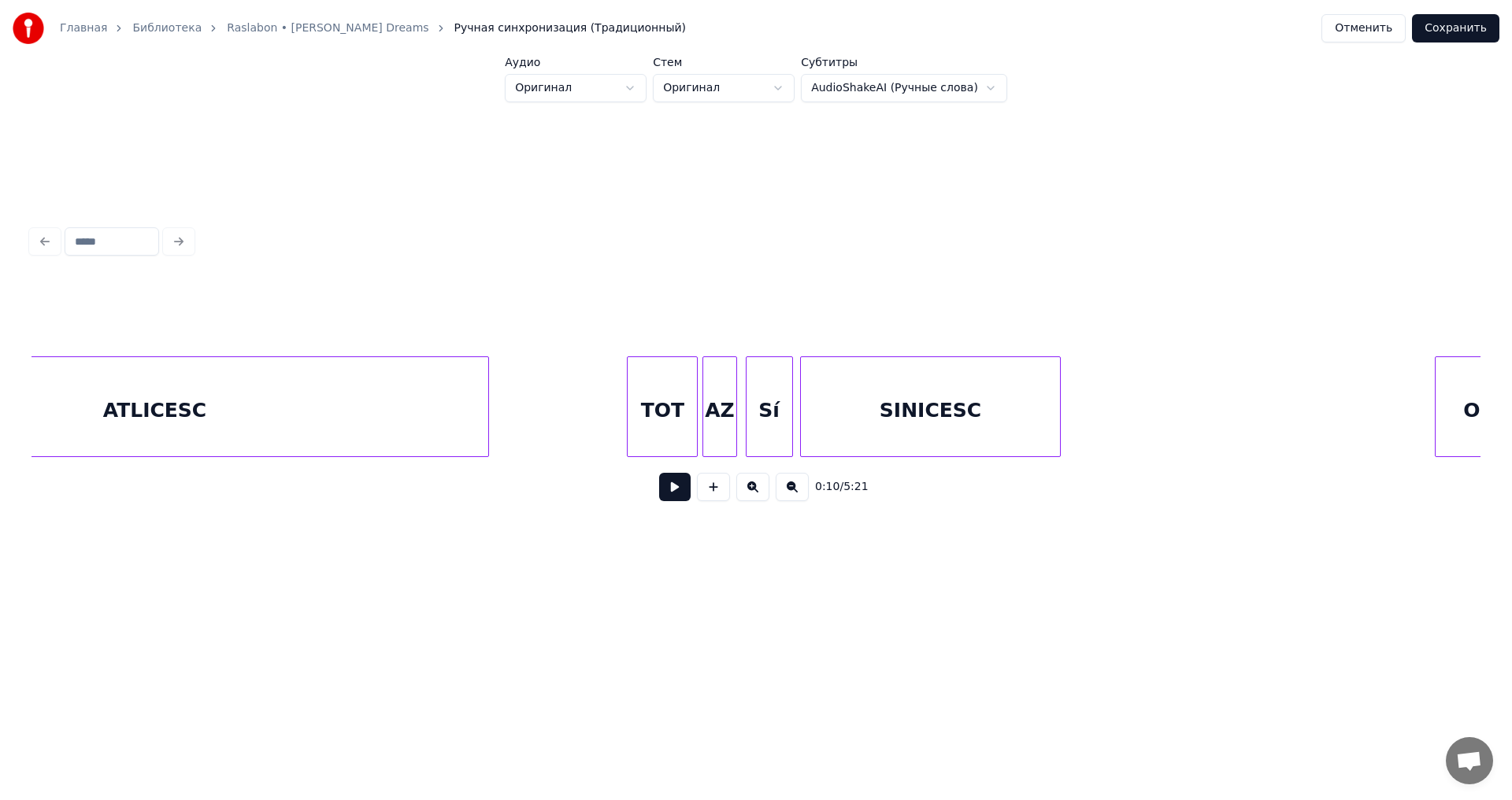
click at [362, 390] on div "ATLICESC" at bounding box center [154, 410] width 667 height 107
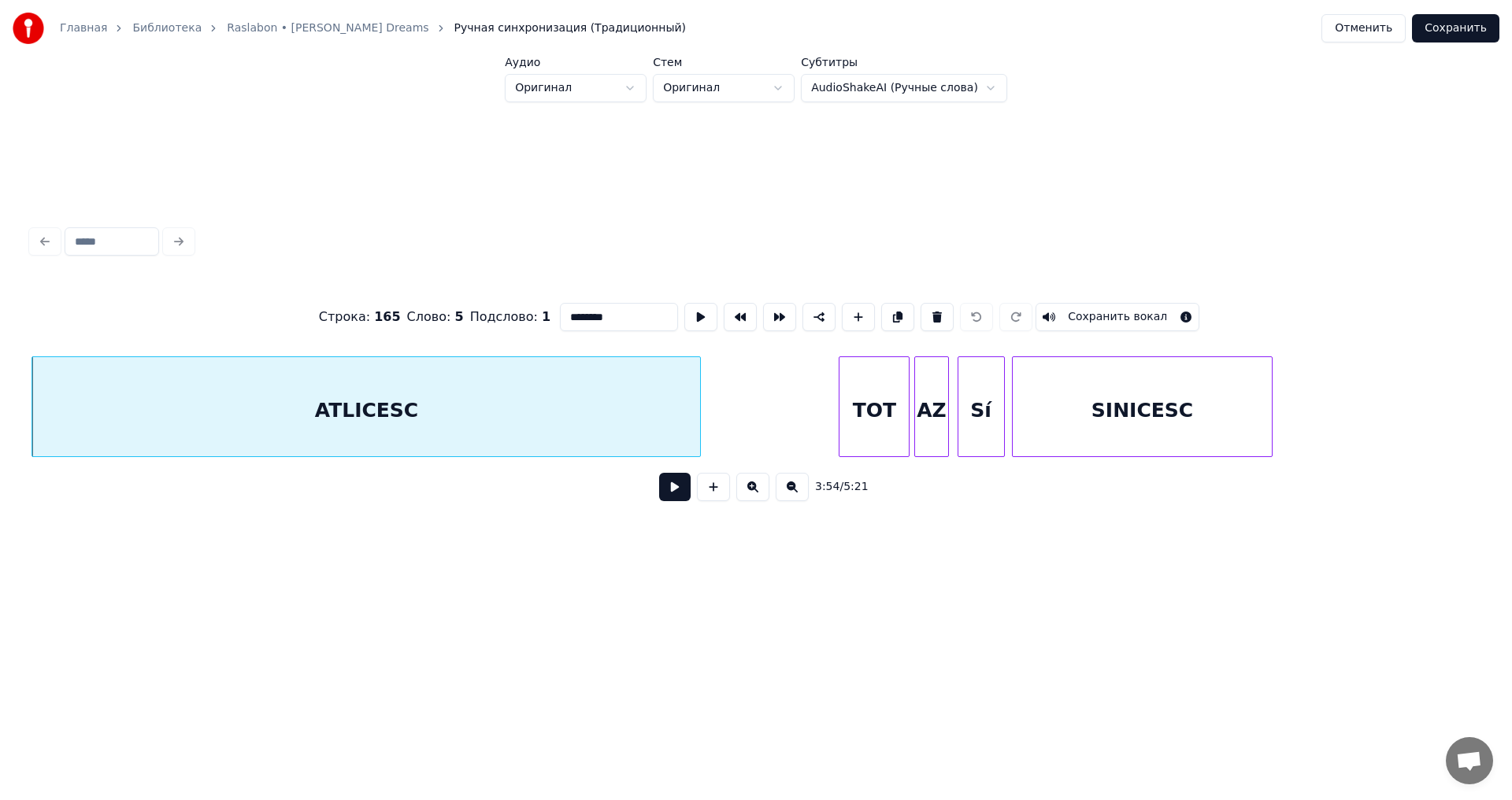
click at [674, 493] on button at bounding box center [674, 487] width 31 height 29
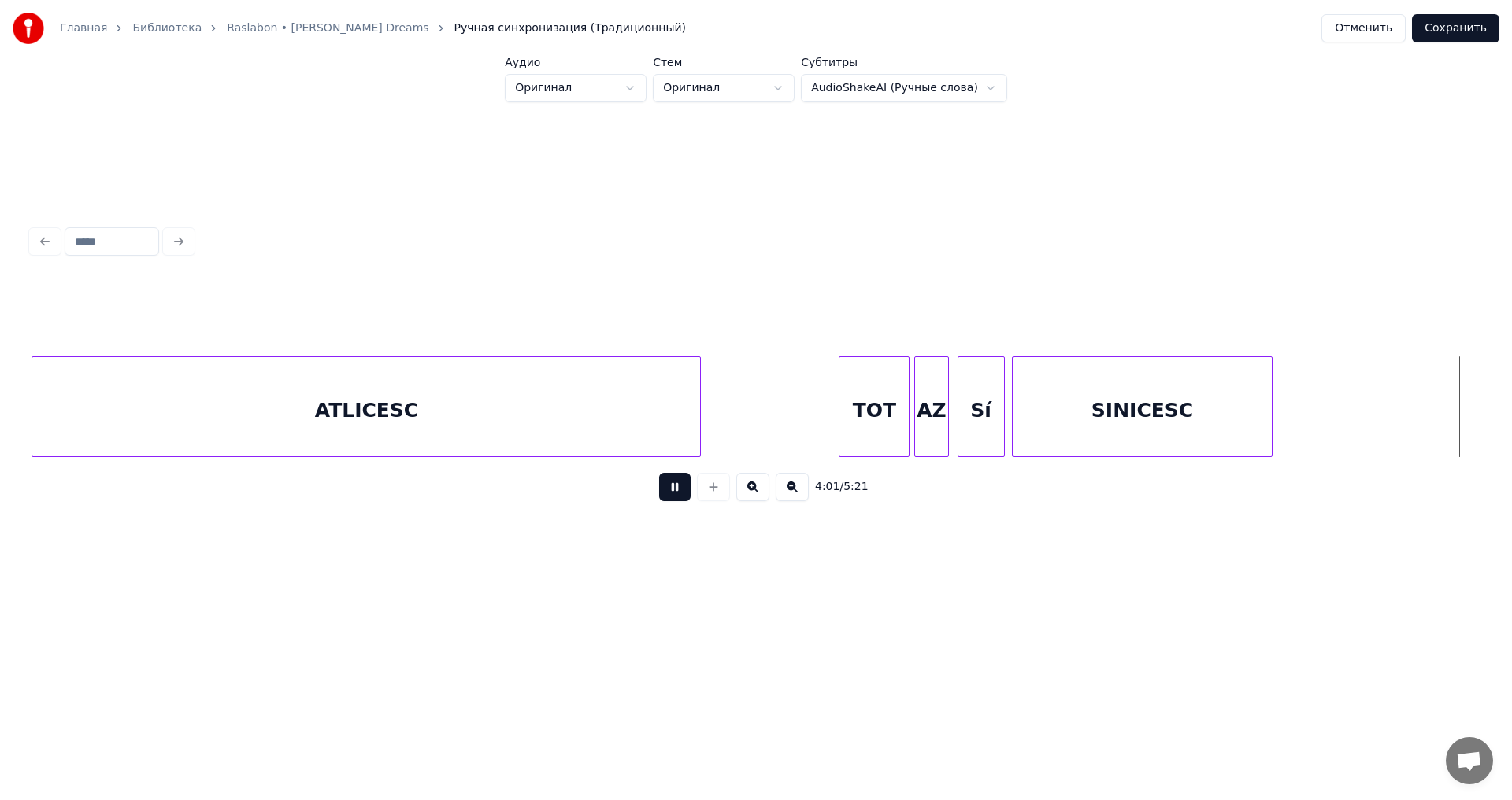
scroll to position [0, 47614]
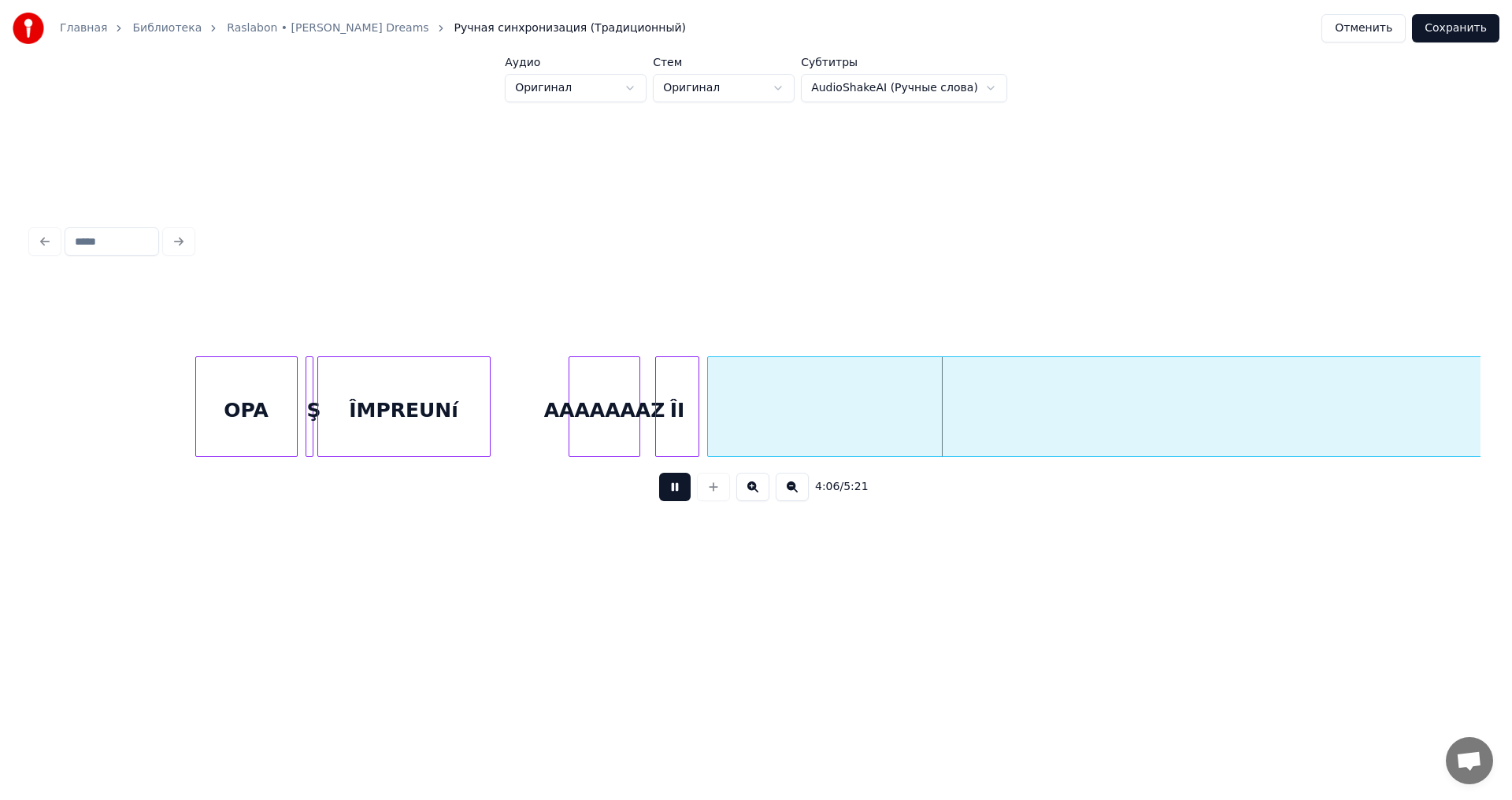
click at [677, 493] on button at bounding box center [674, 487] width 31 height 29
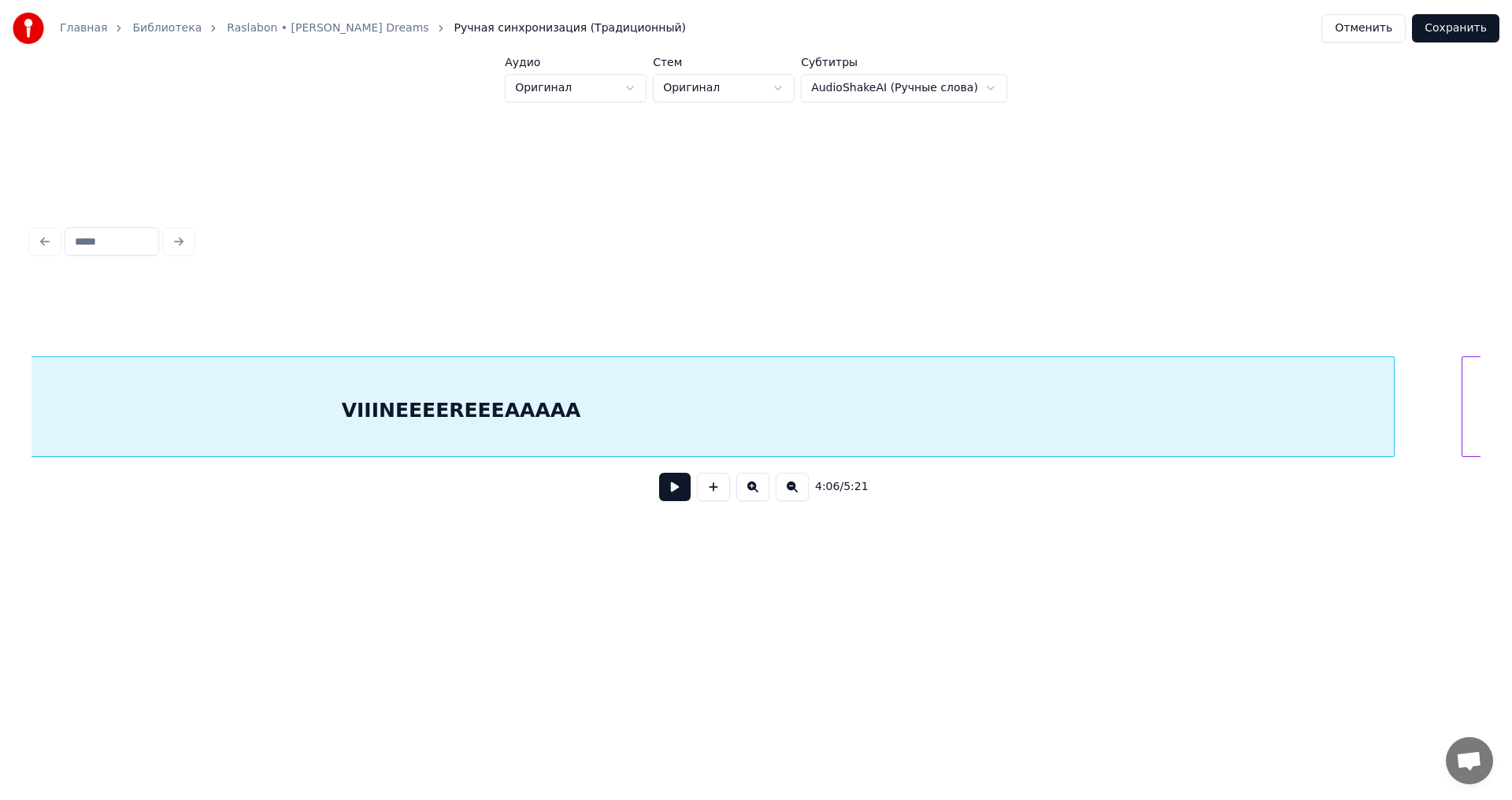
scroll to position [0, 48967]
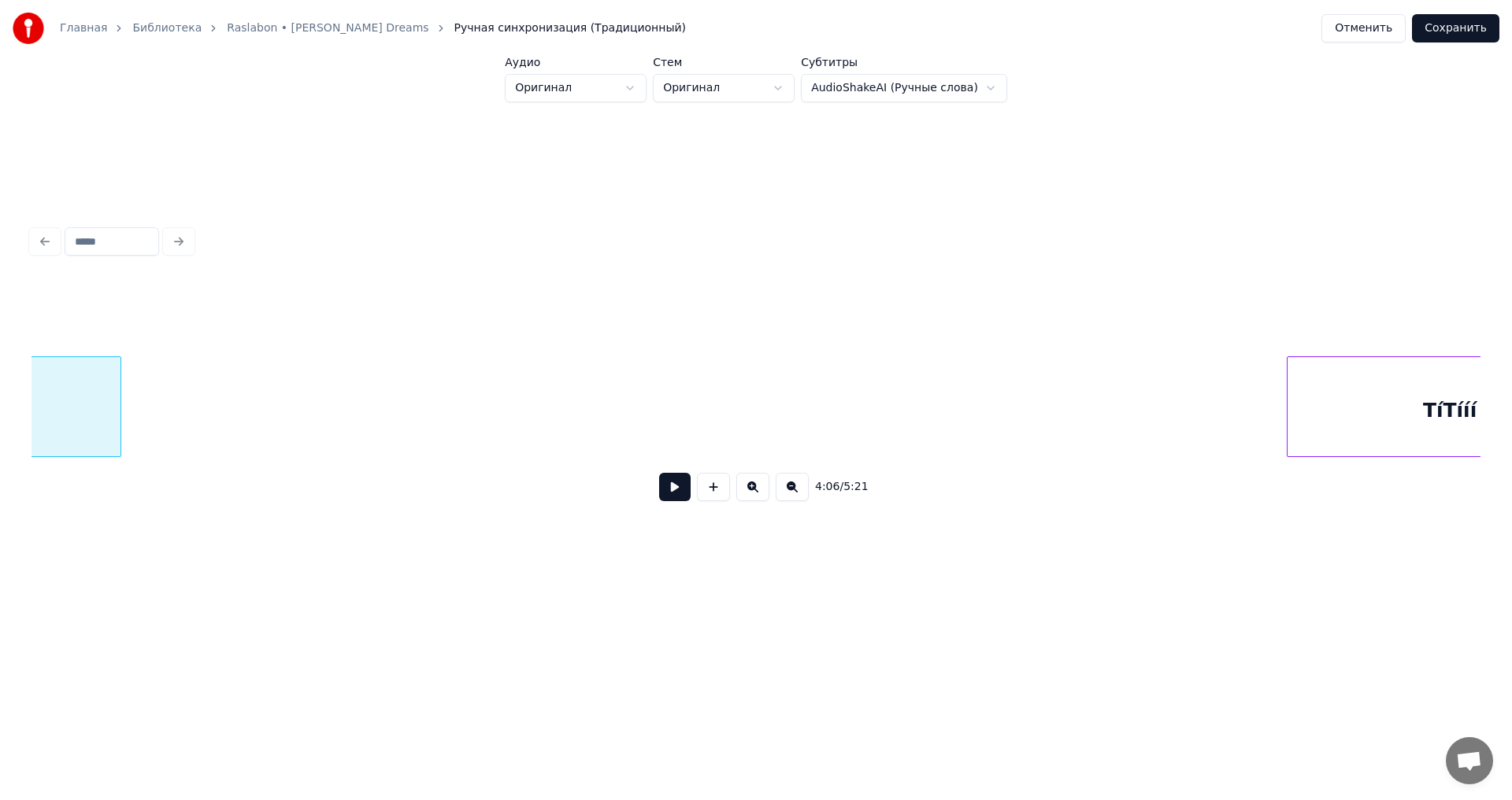
click at [119, 409] on div at bounding box center [117, 407] width 4 height 99
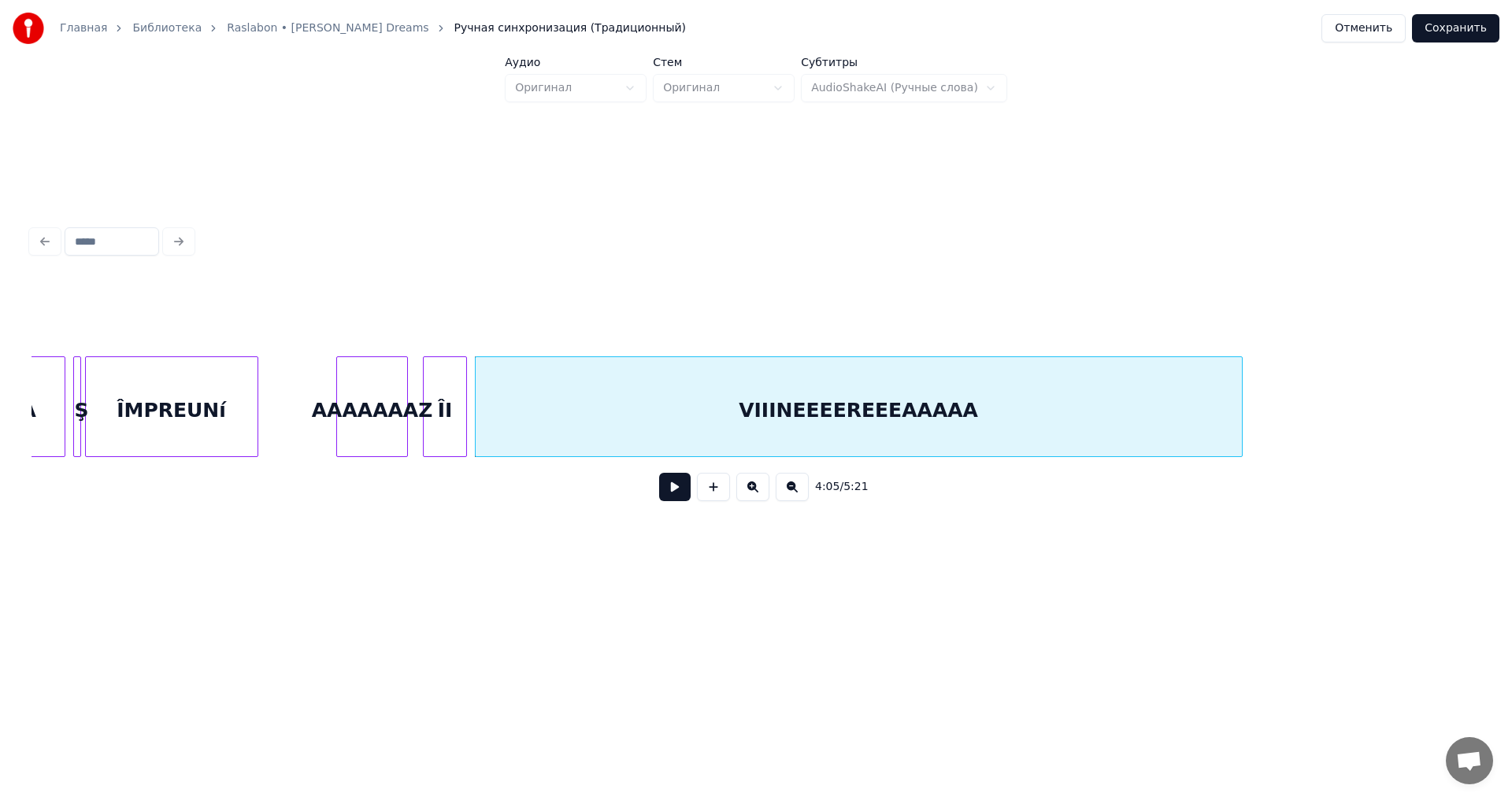
scroll to position [0, 47636]
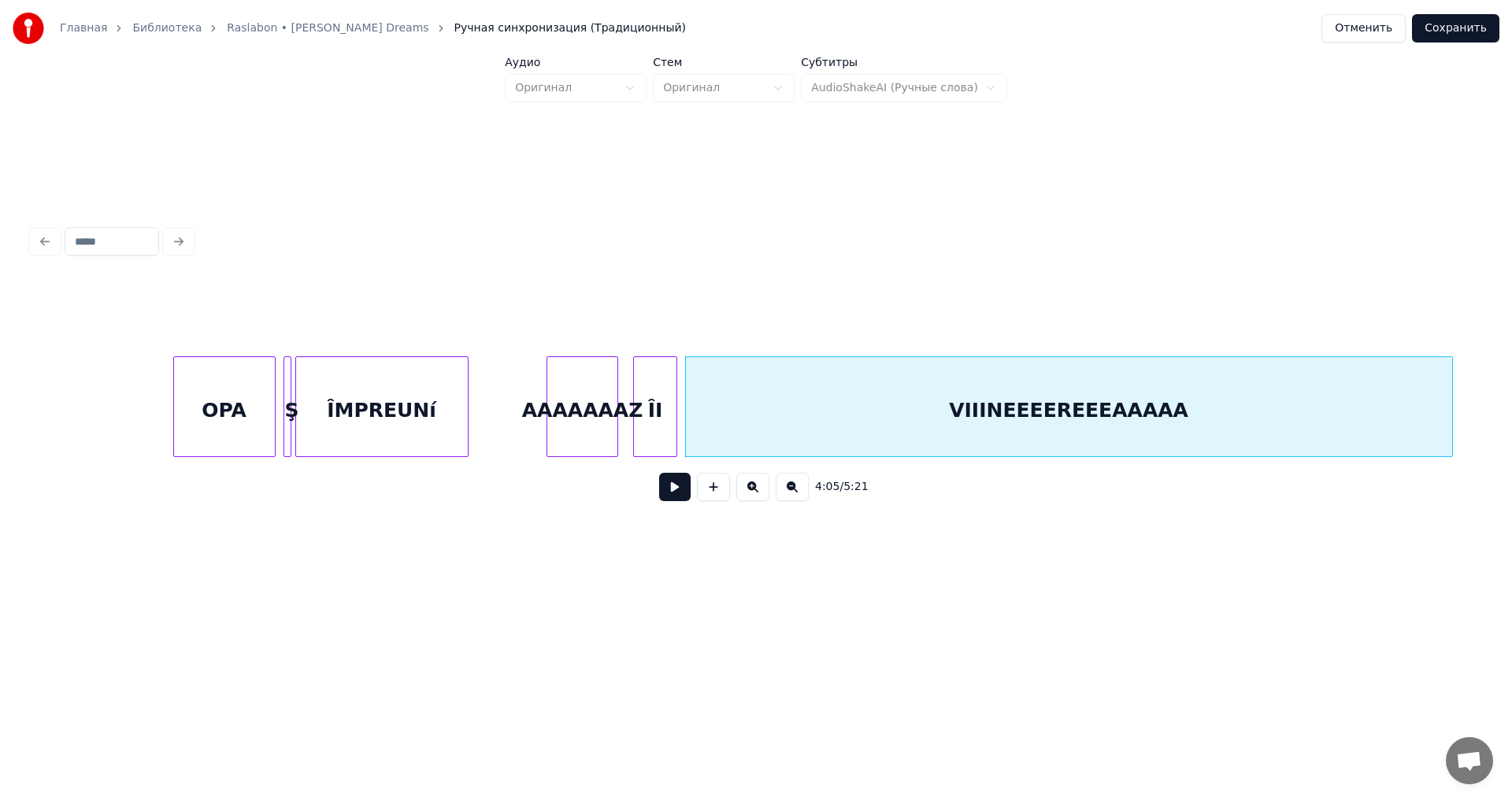
click at [666, 501] on button at bounding box center [674, 487] width 31 height 29
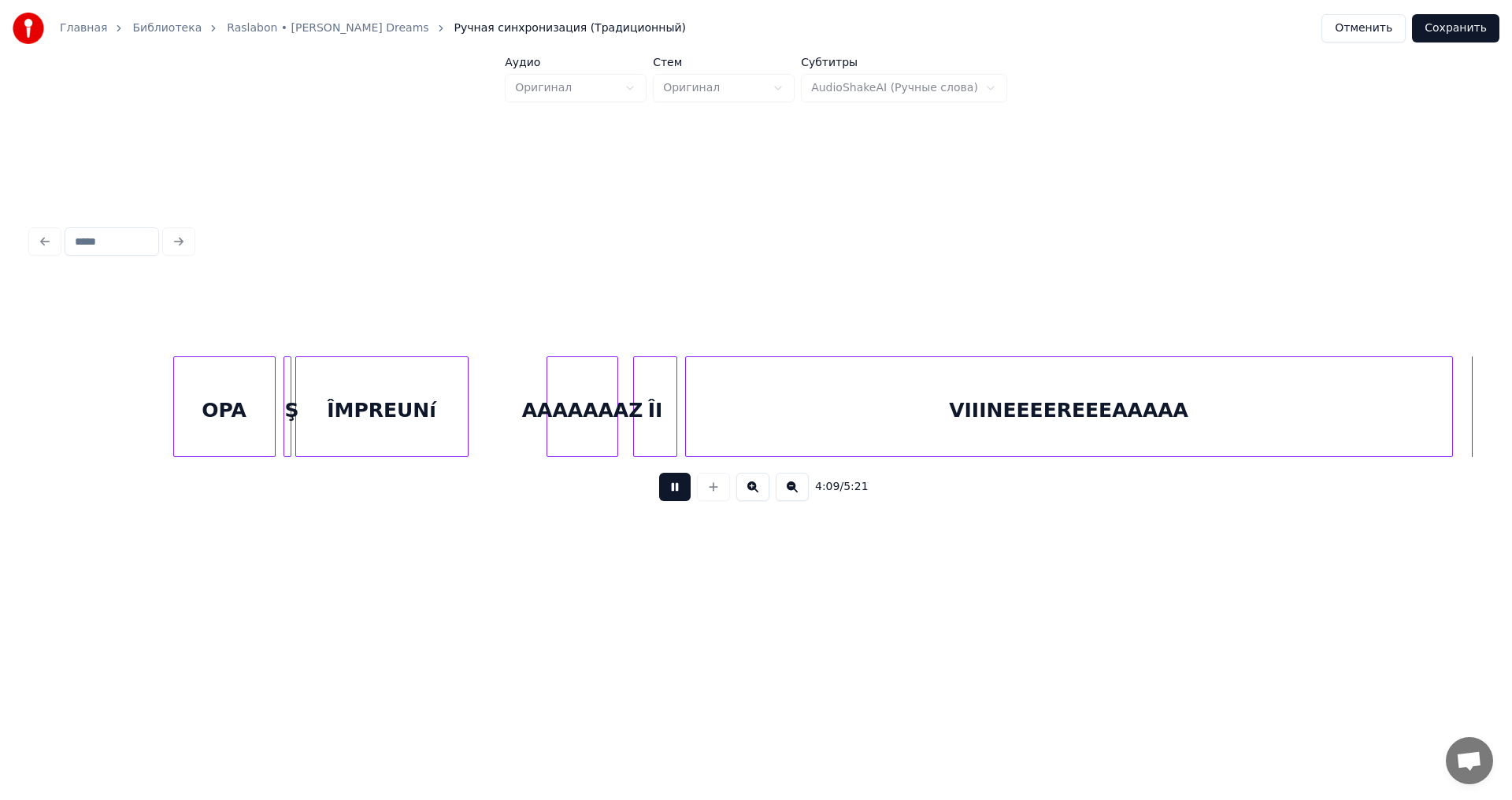
click at [673, 490] on button at bounding box center [674, 487] width 31 height 29
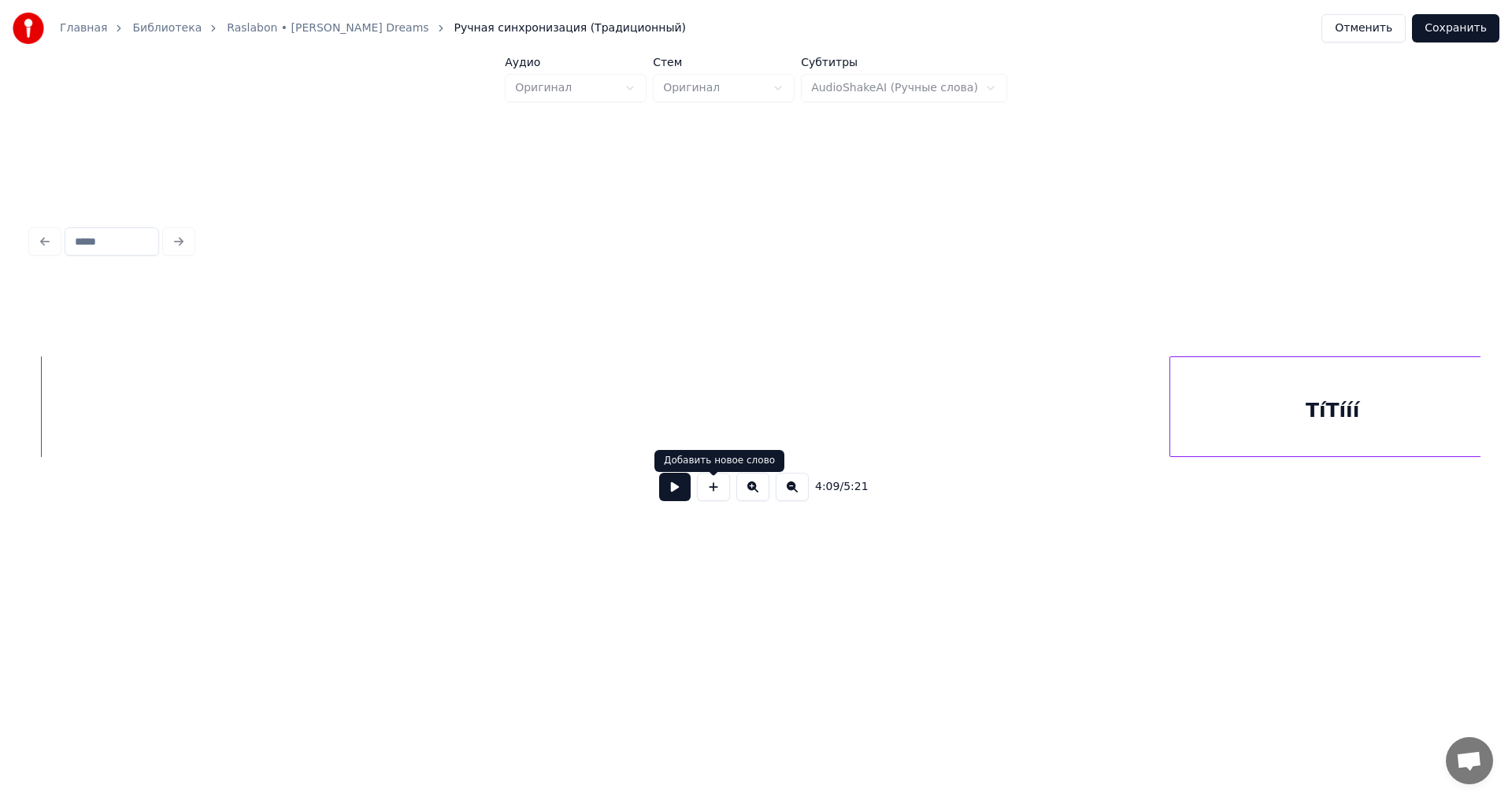
click at [666, 501] on button at bounding box center [674, 487] width 31 height 29
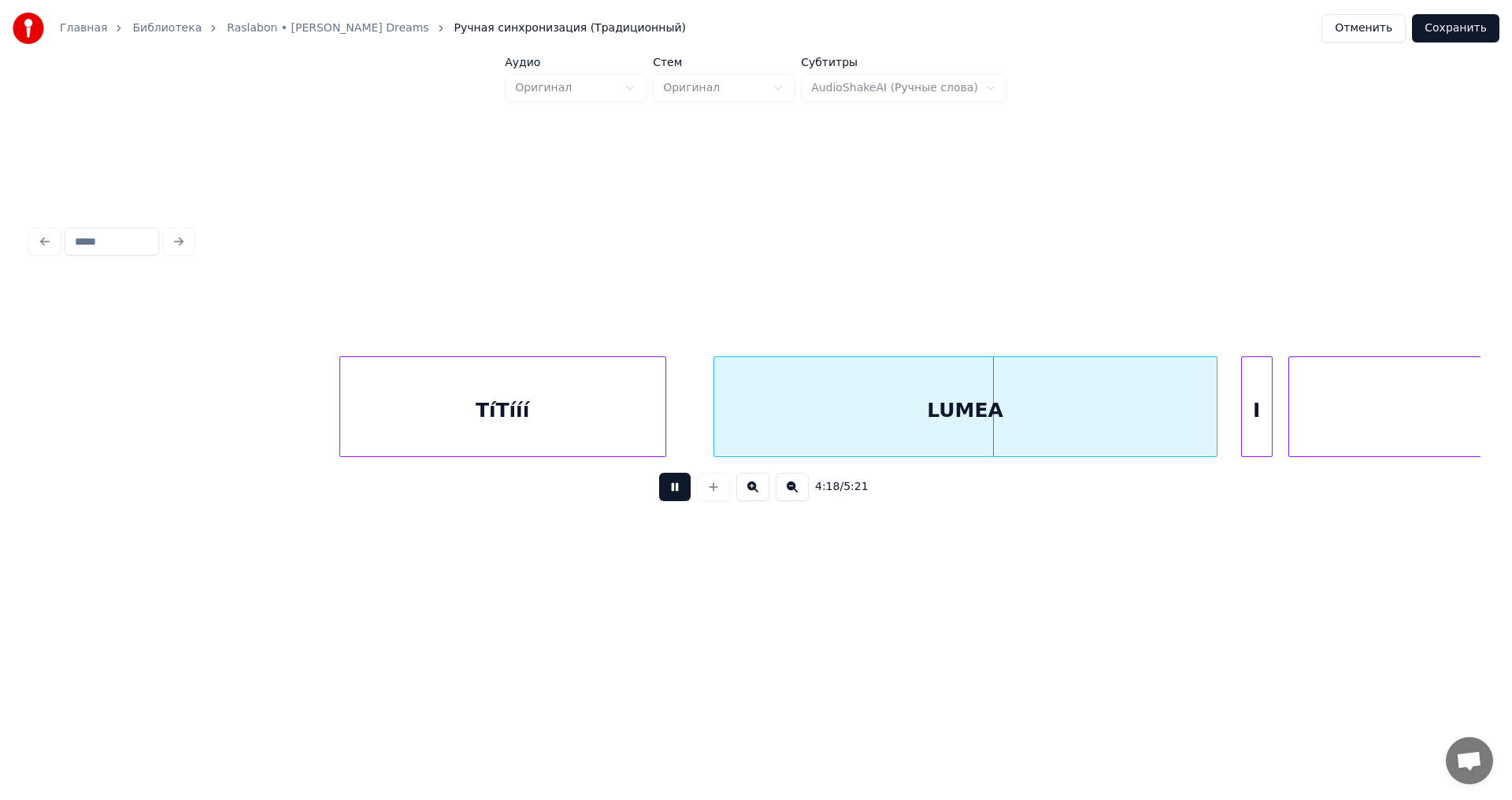
click at [673, 493] on button at bounding box center [674, 487] width 31 height 29
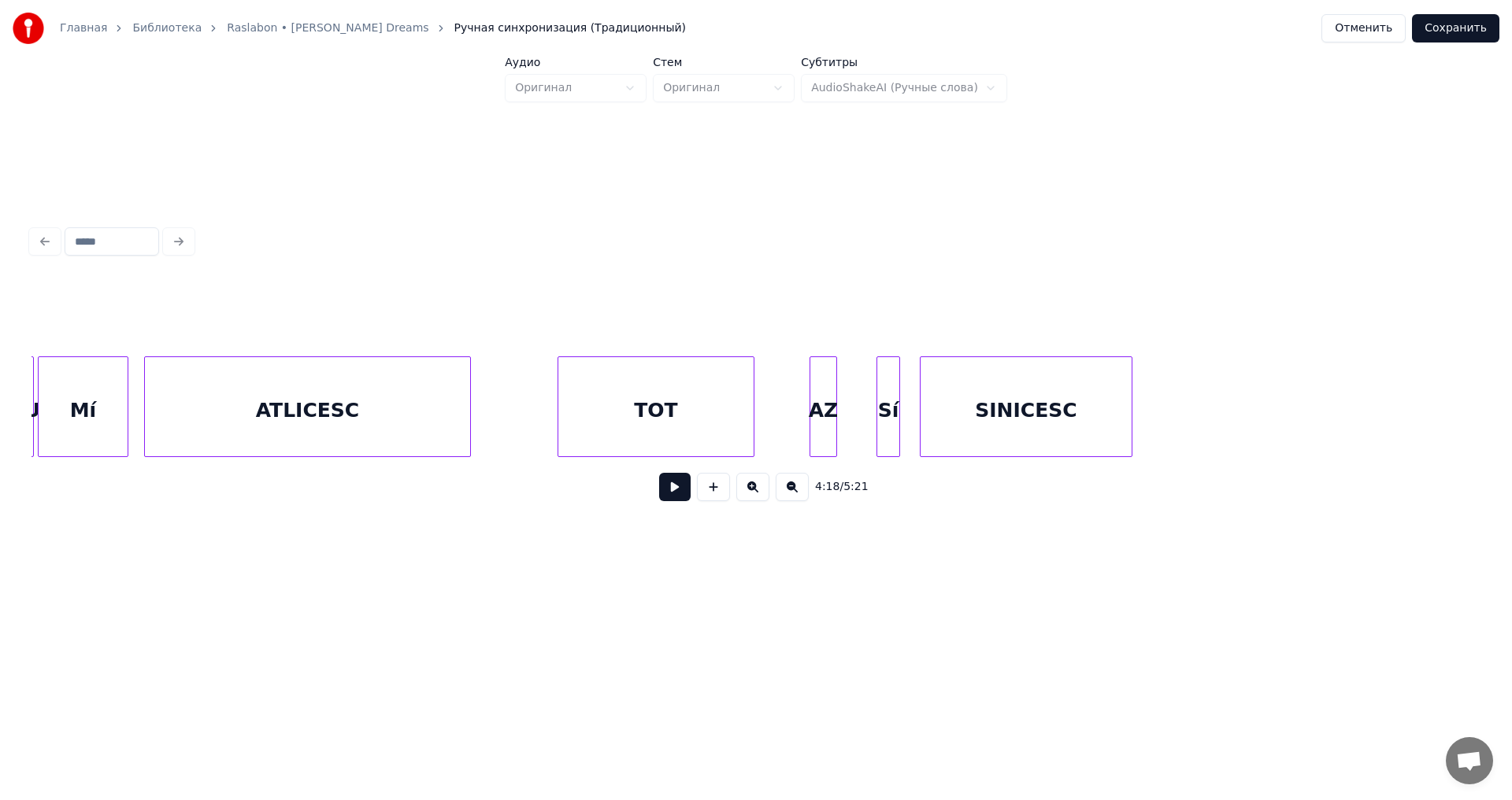
scroll to position [0, 61867]
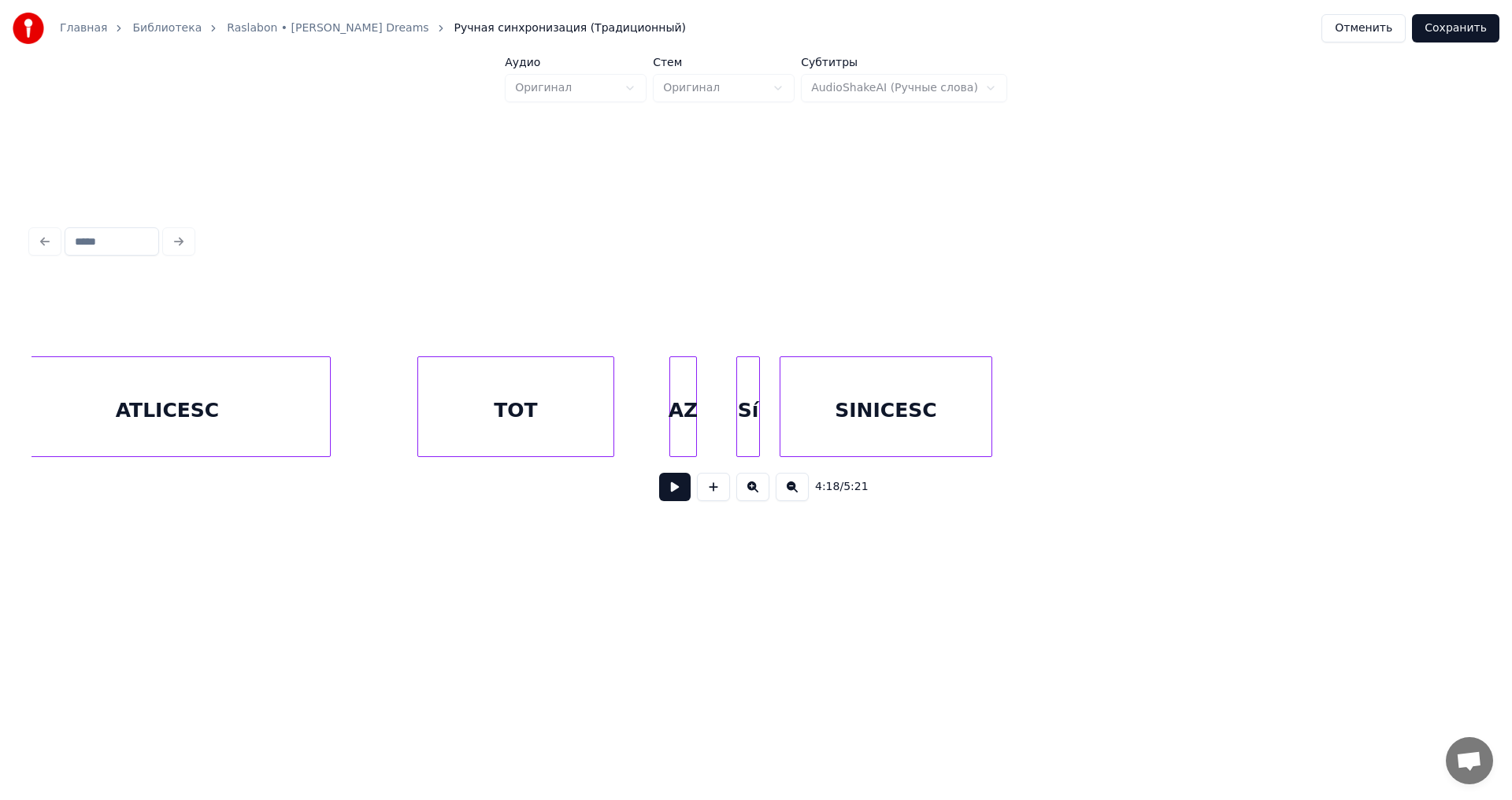
click at [956, 413] on div "SINICESC" at bounding box center [885, 410] width 211 height 107
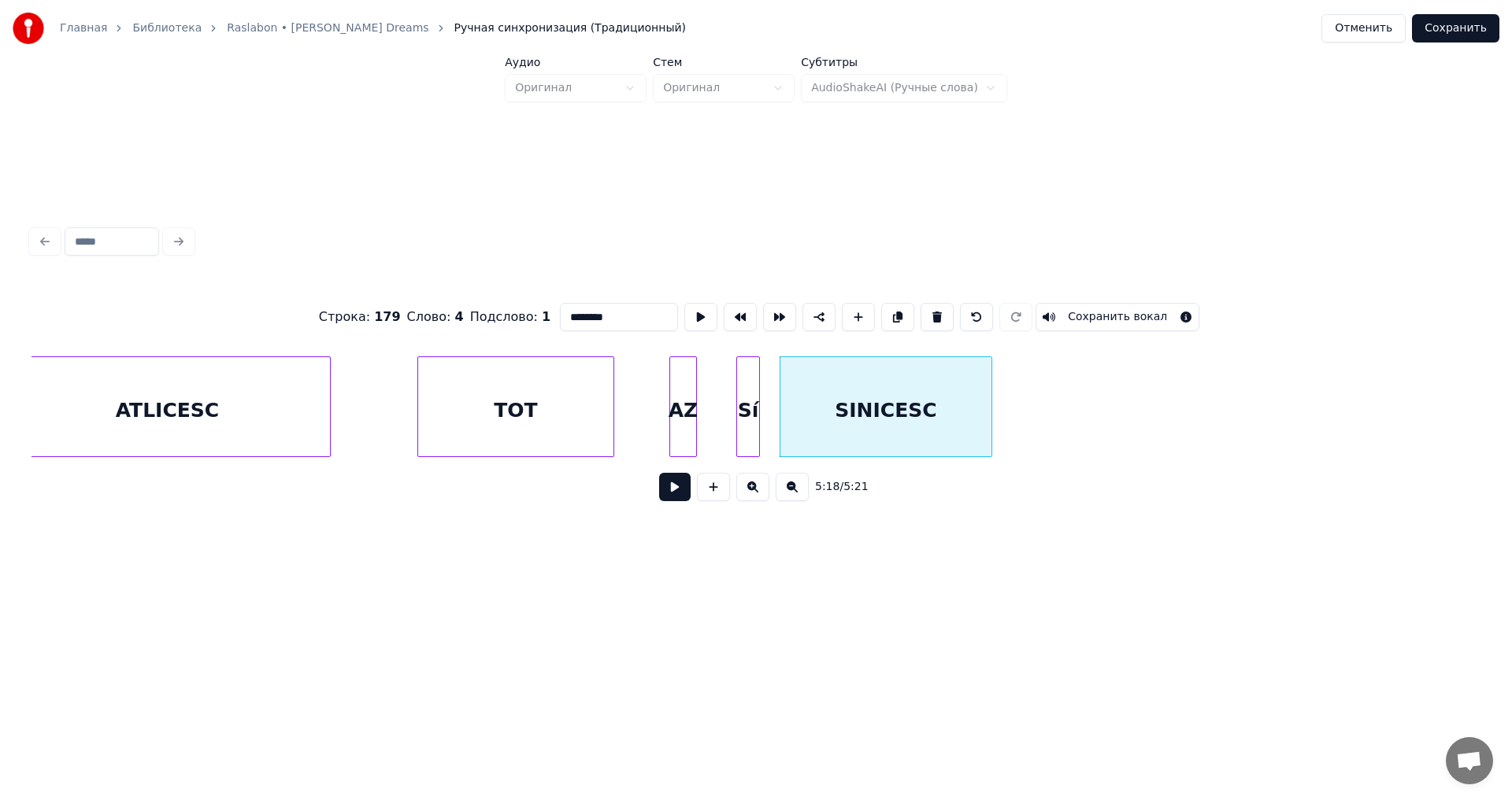
click at [682, 501] on button at bounding box center [674, 487] width 31 height 29
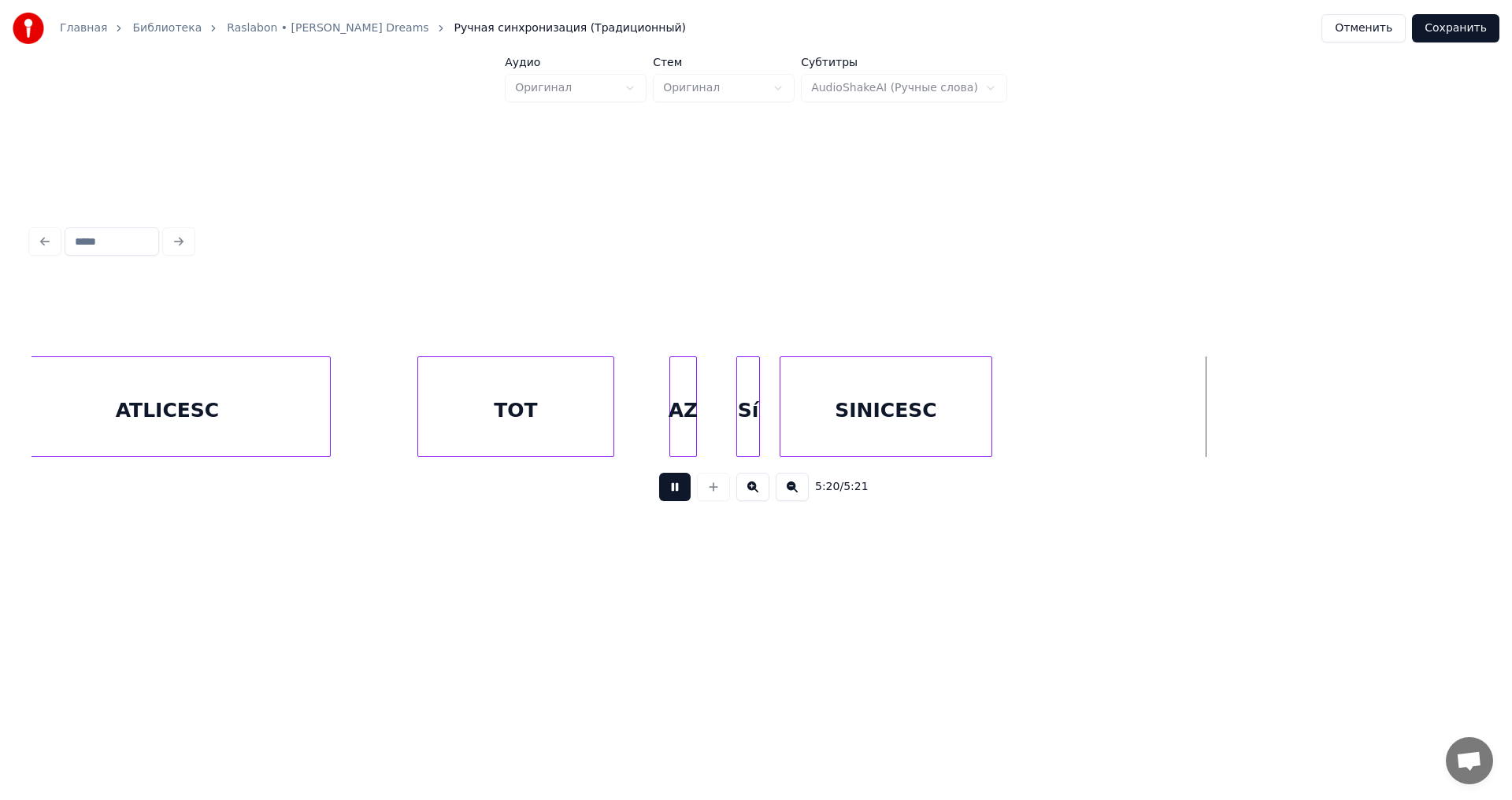
click at [682, 501] on button at bounding box center [674, 487] width 31 height 29
click at [260, 415] on div "ATLICESC" at bounding box center [167, 410] width 325 height 107
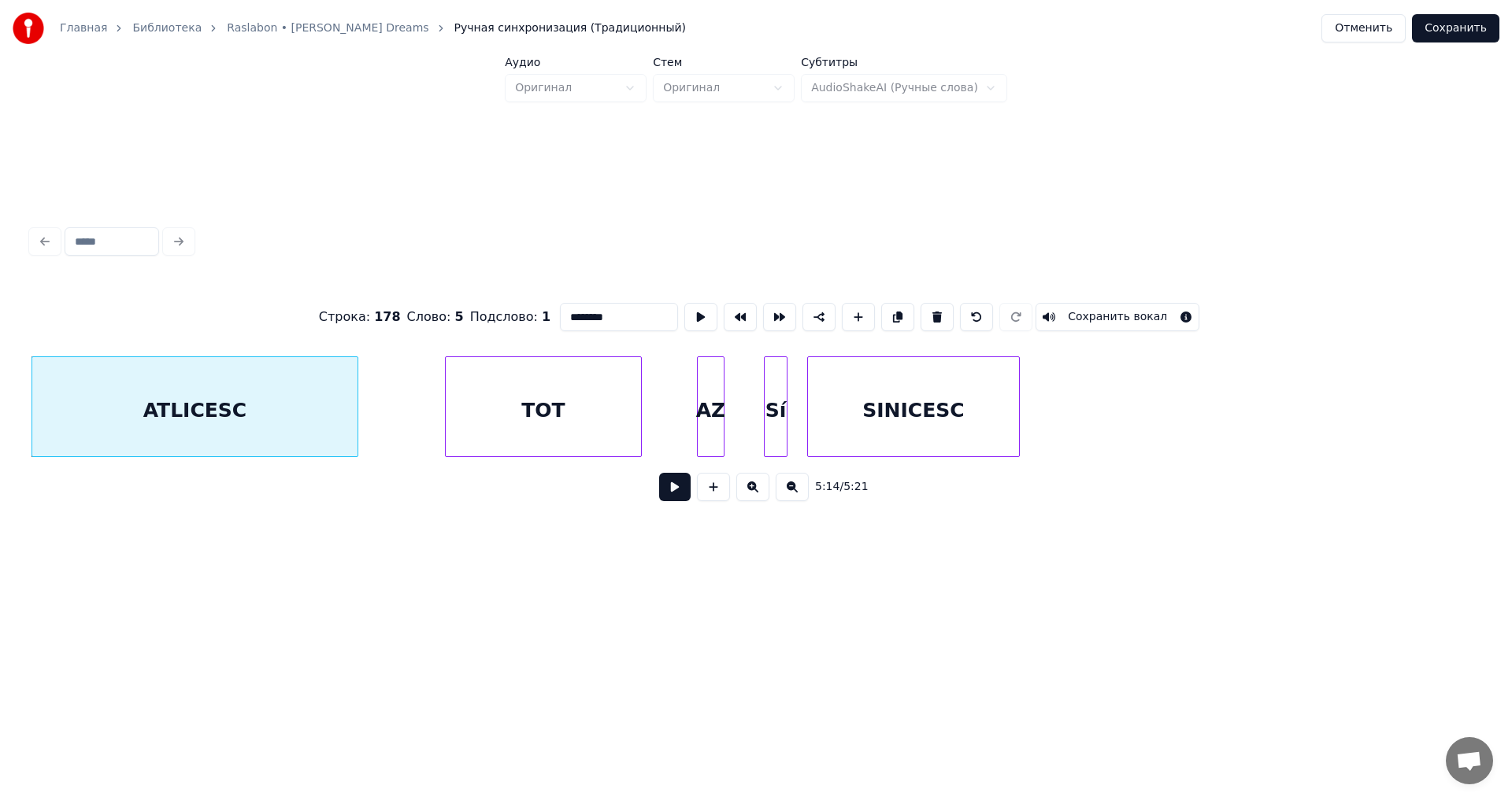
click at [682, 496] on button at bounding box center [674, 487] width 31 height 29
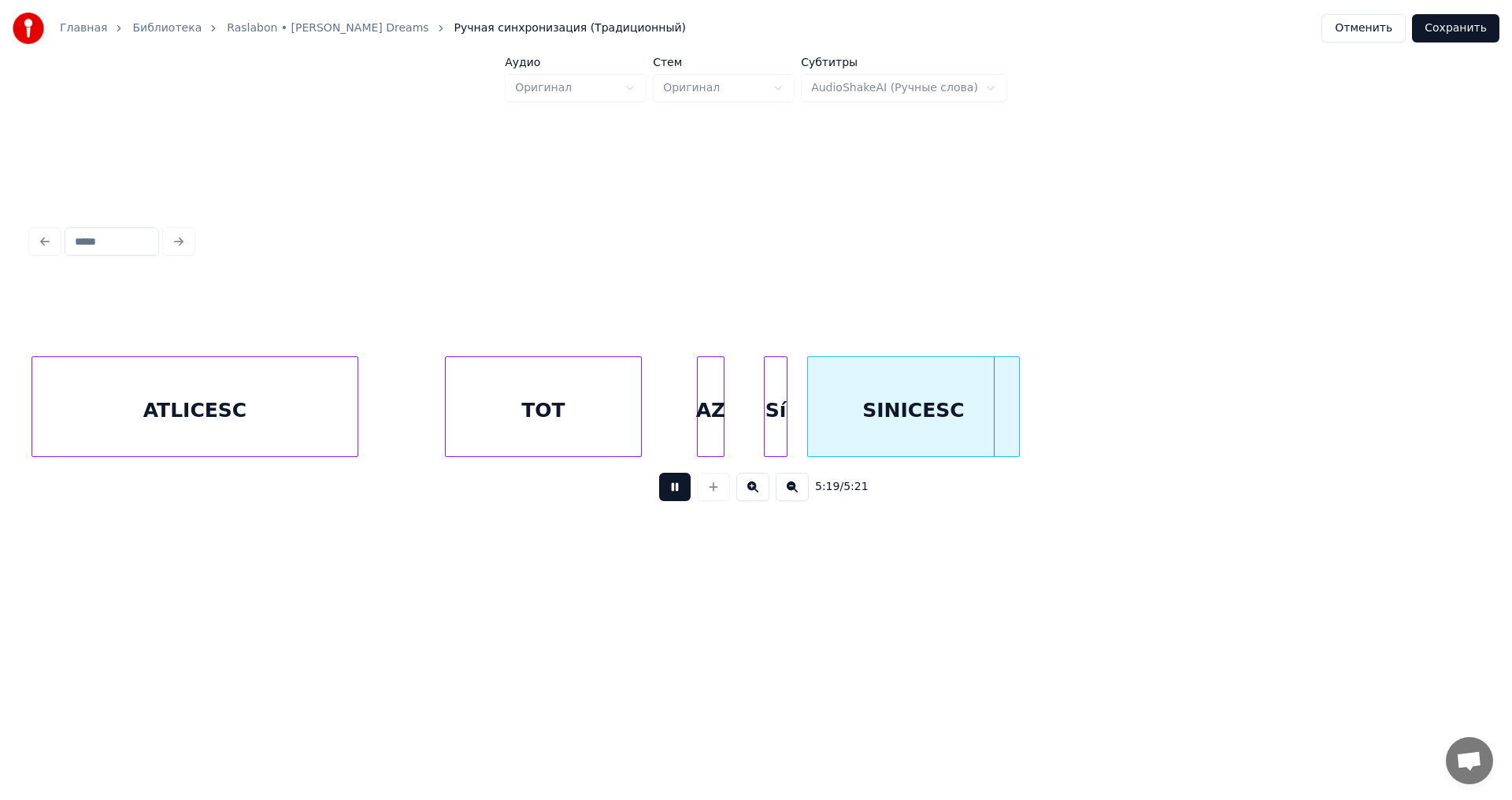
click at [682, 496] on button at bounding box center [674, 487] width 31 height 29
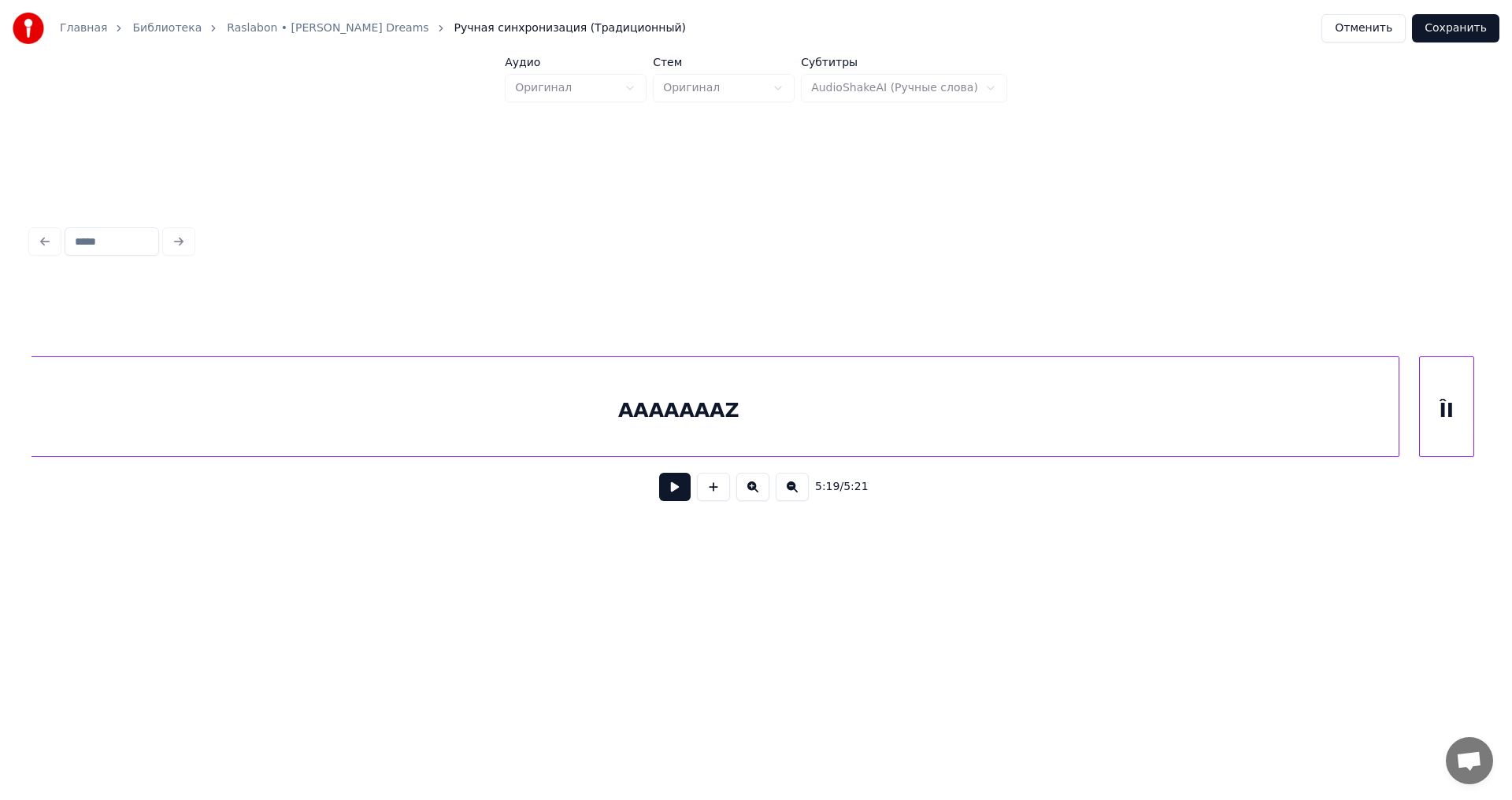
scroll to position [0, 56435]
click at [1102, 470] on div "5:19 / 5:21" at bounding box center [755, 486] width 1449 height 60
click at [974, 432] on div "AAAAAAAZ" at bounding box center [783, 410] width 1439 height 107
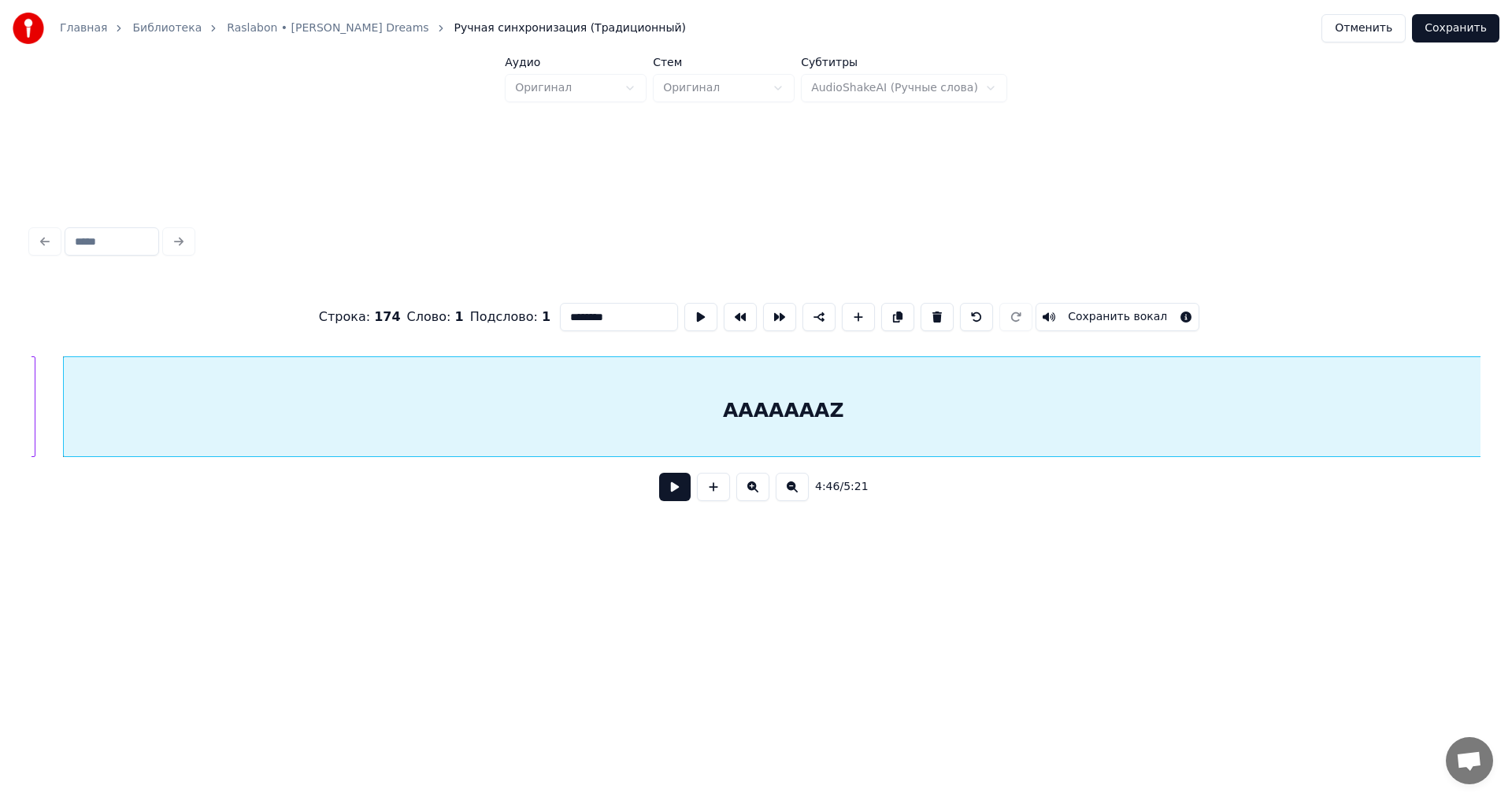
click at [683, 496] on button at bounding box center [674, 487] width 31 height 29
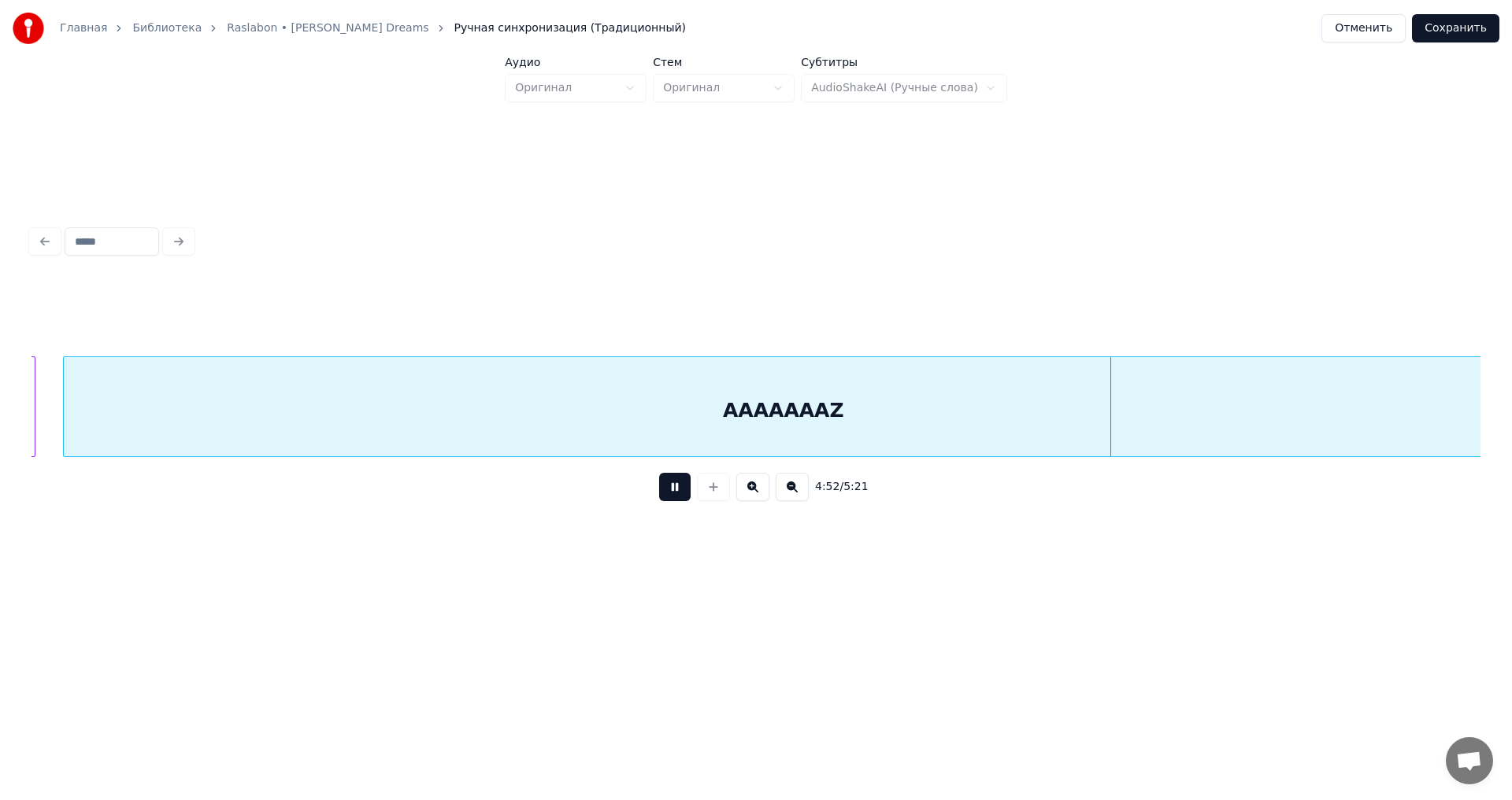
click at [683, 496] on button at bounding box center [674, 487] width 31 height 29
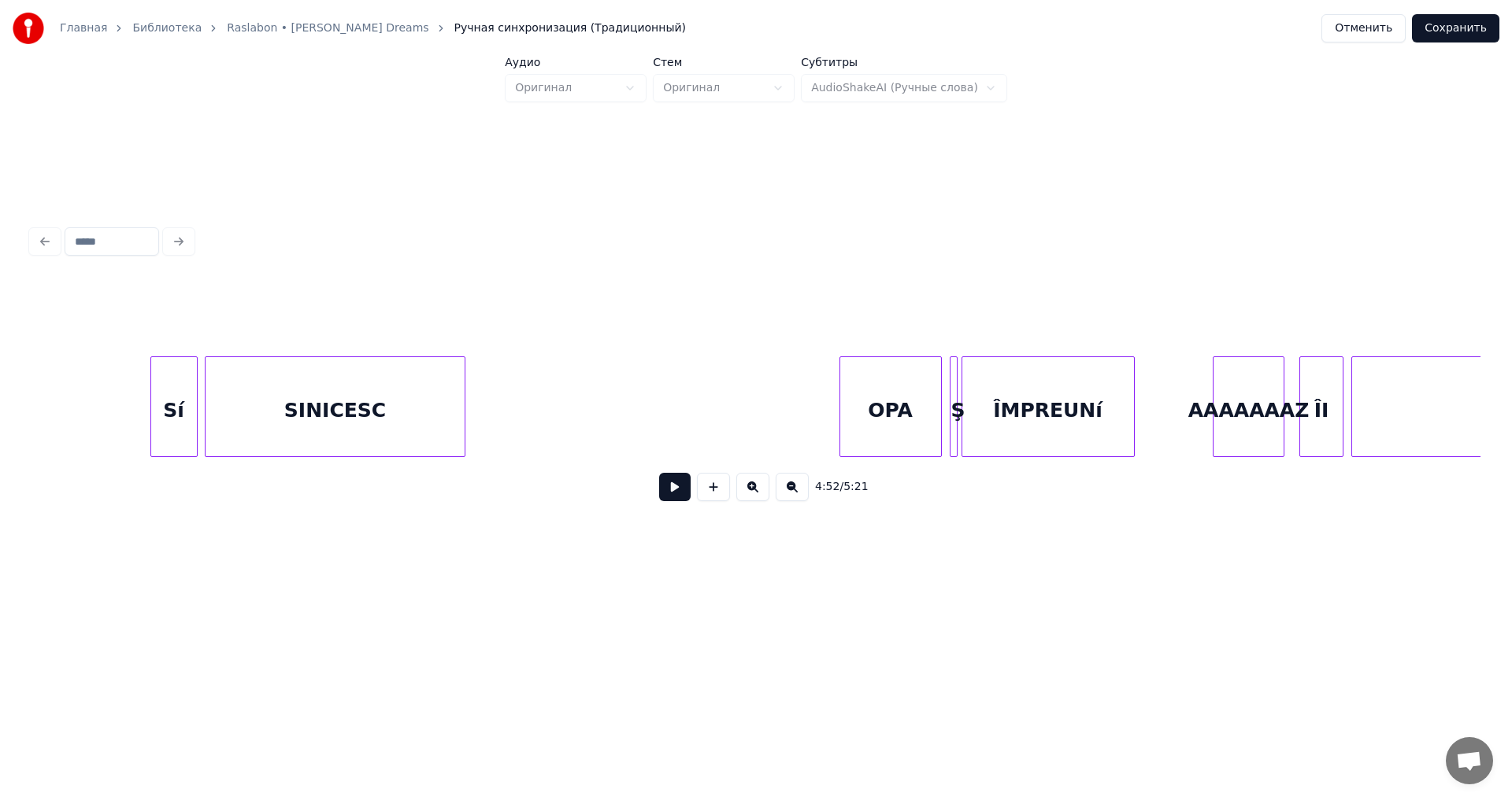
scroll to position [0, 46829]
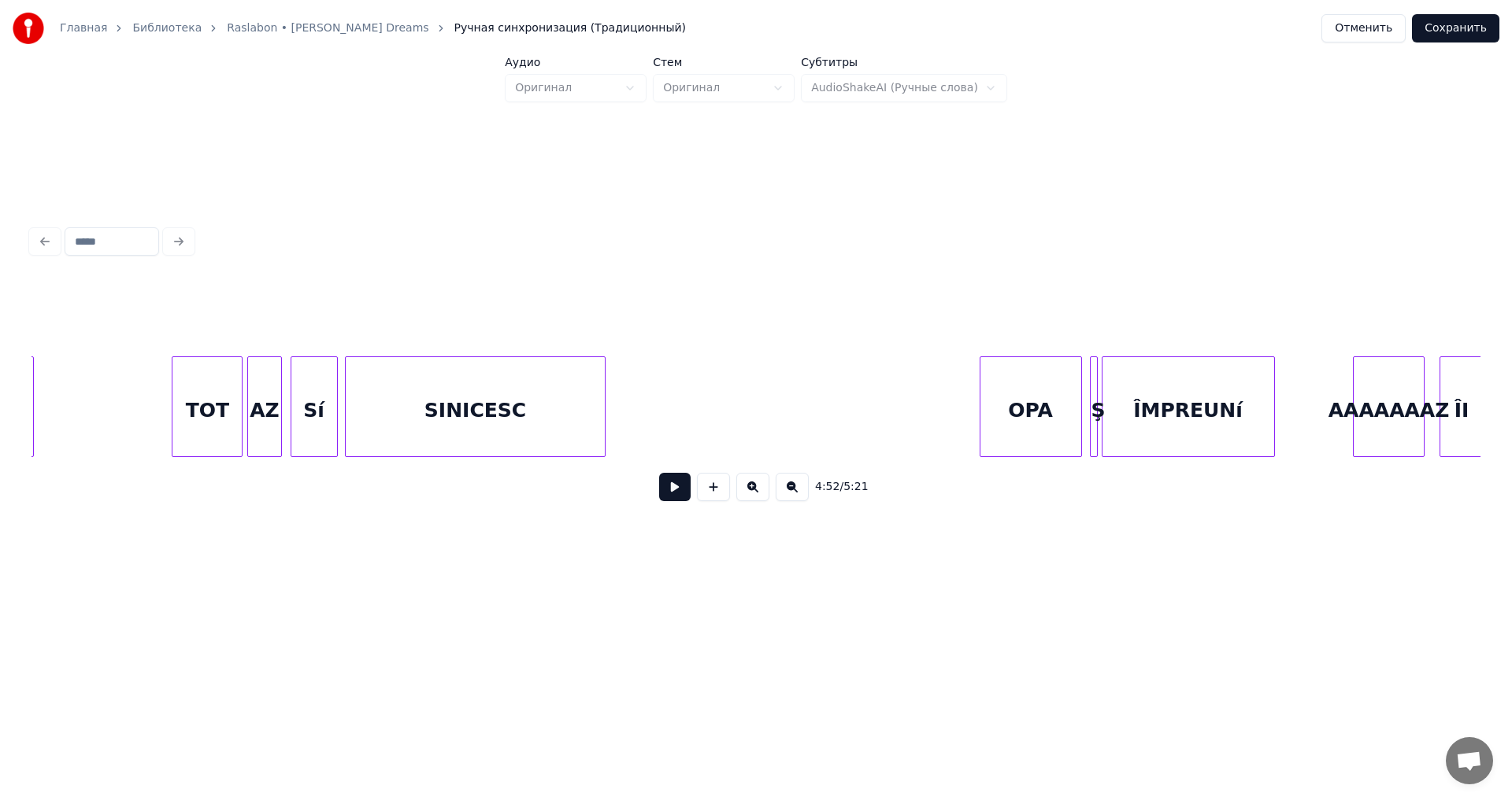
click at [1037, 446] on div "OPA" at bounding box center [1031, 410] width 101 height 107
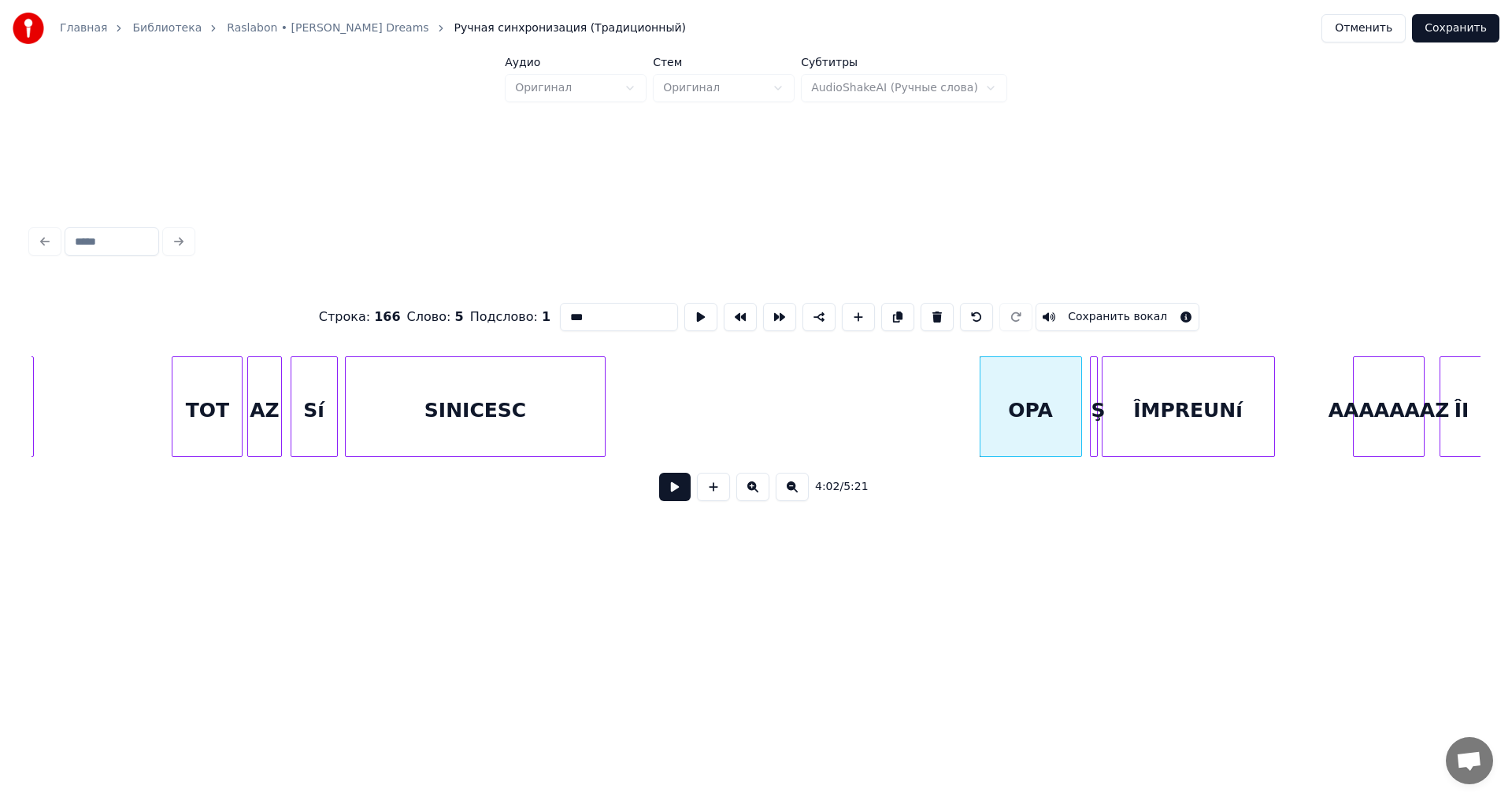
click at [674, 494] on button at bounding box center [674, 487] width 31 height 29
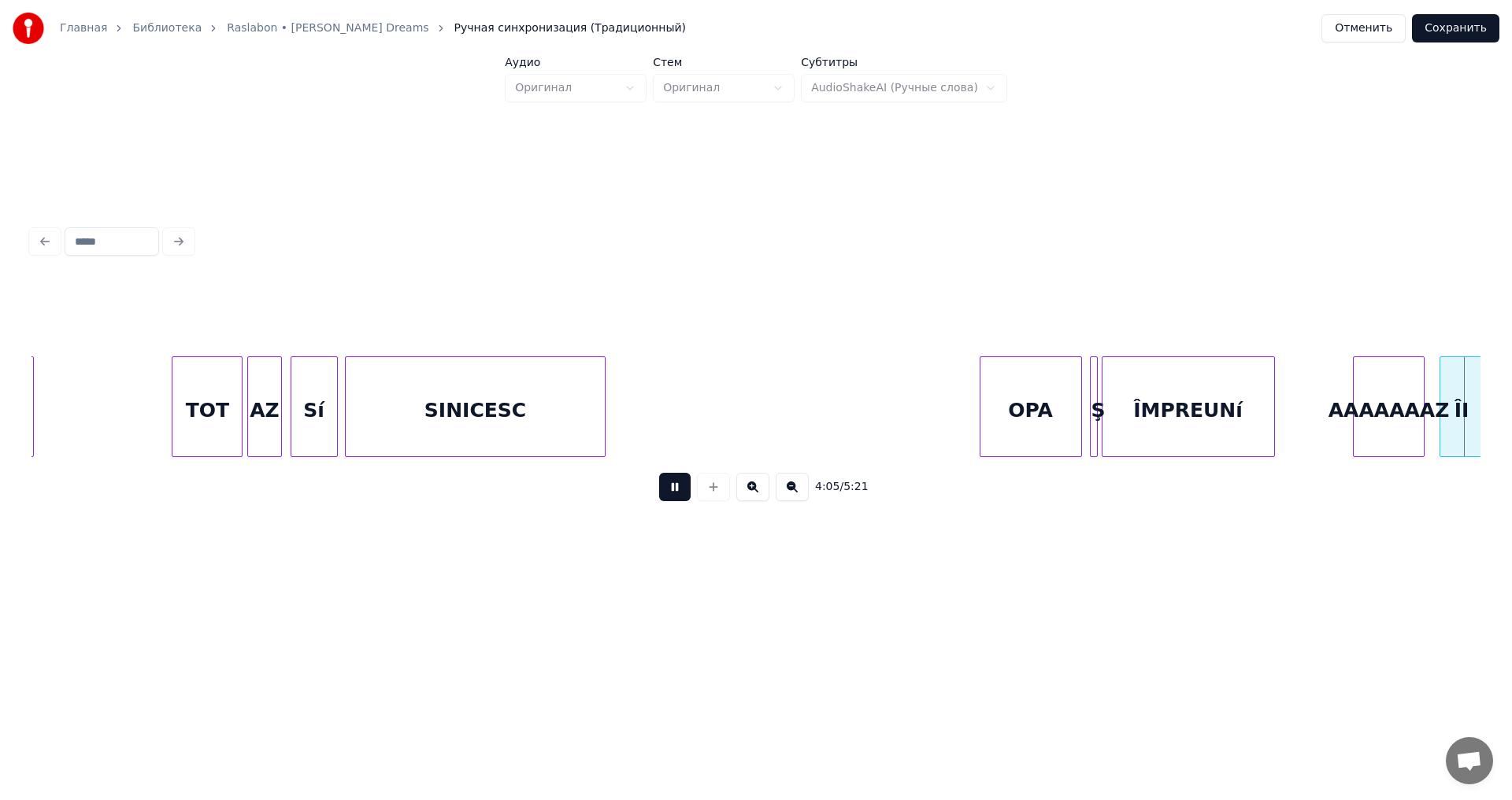
scroll to position [0, 48281]
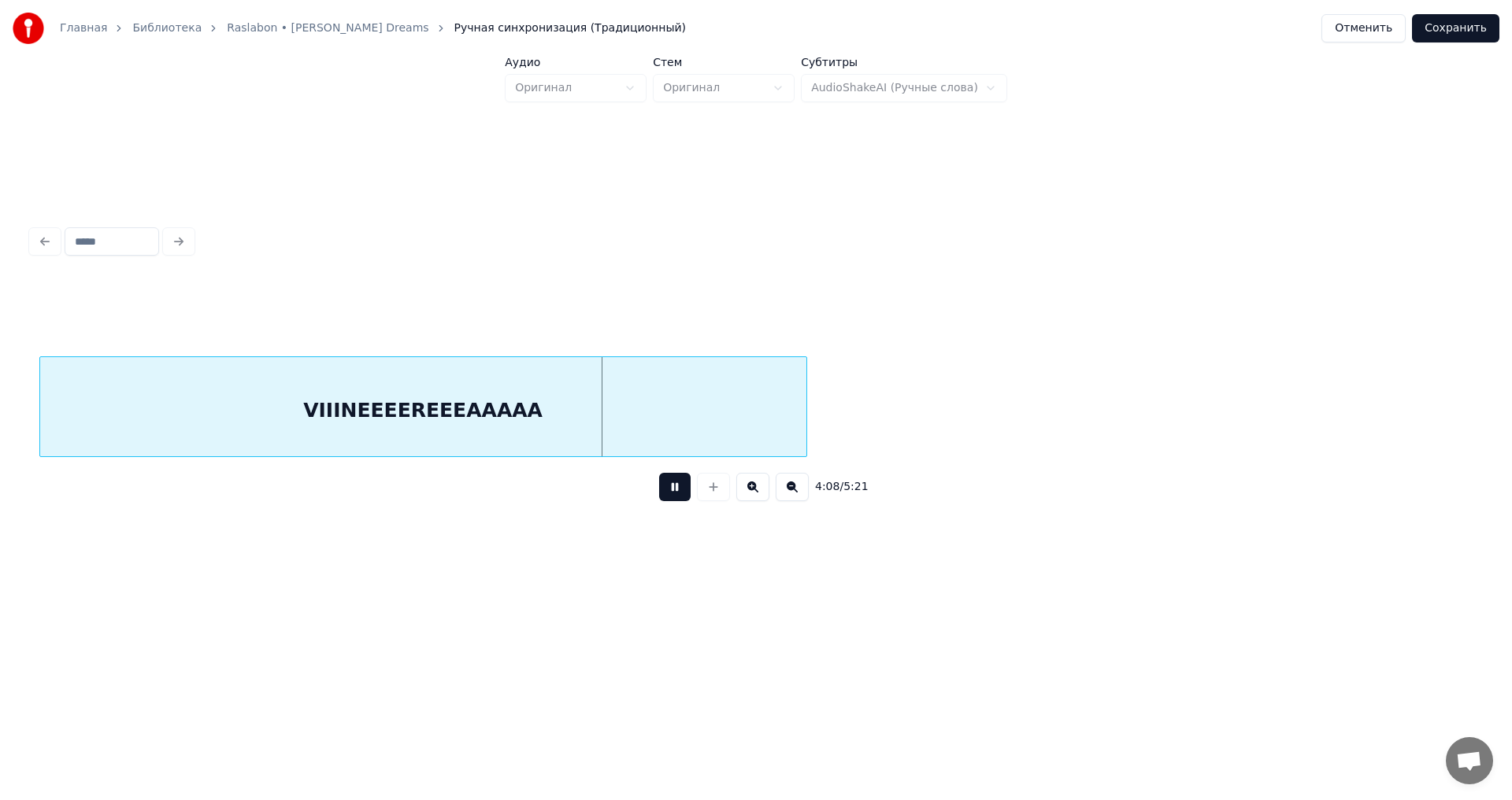
click at [671, 499] on button at bounding box center [674, 487] width 31 height 29
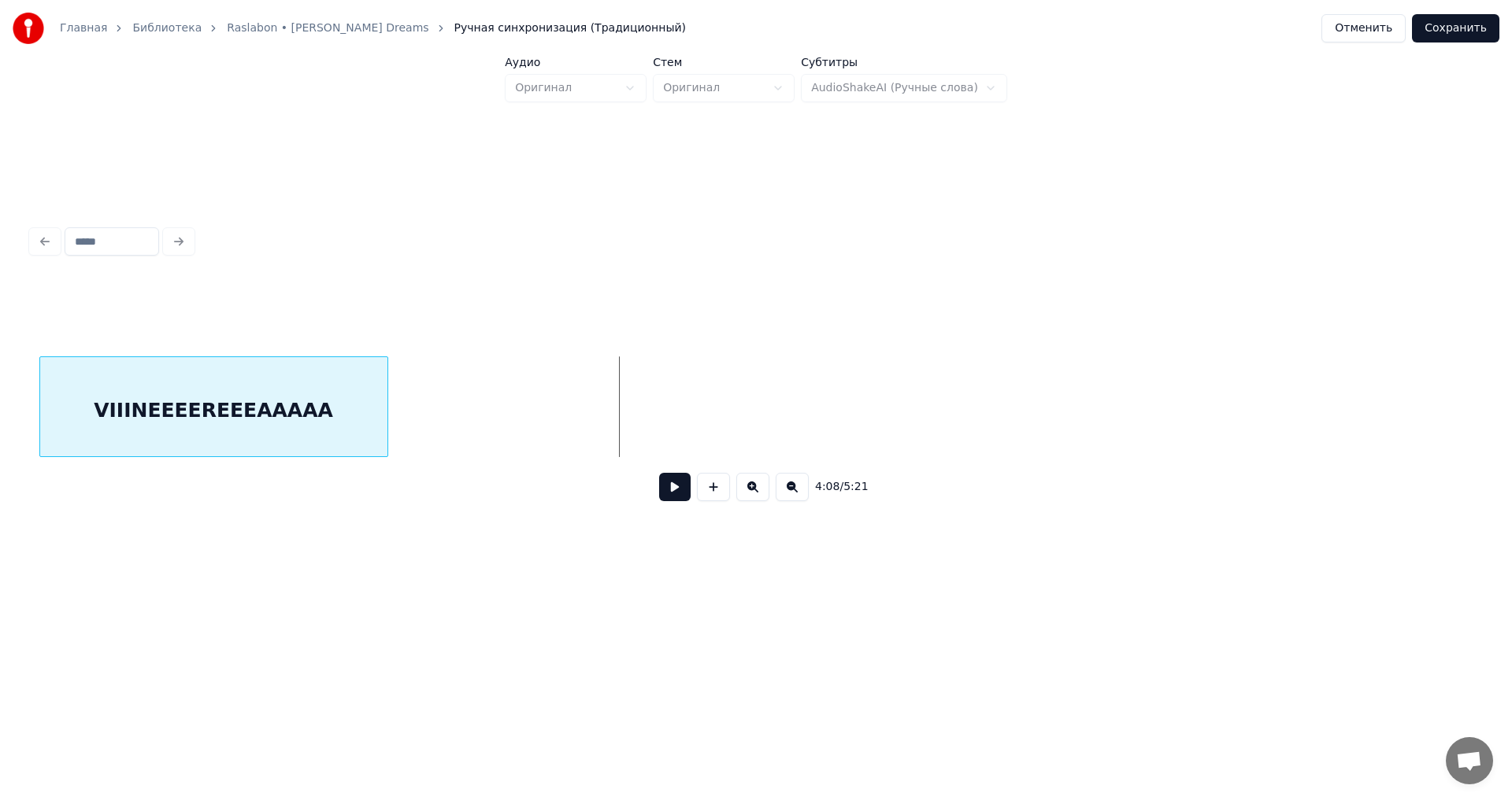
click at [385, 420] on div at bounding box center [384, 407] width 4 height 99
click at [666, 496] on button at bounding box center [674, 487] width 31 height 29
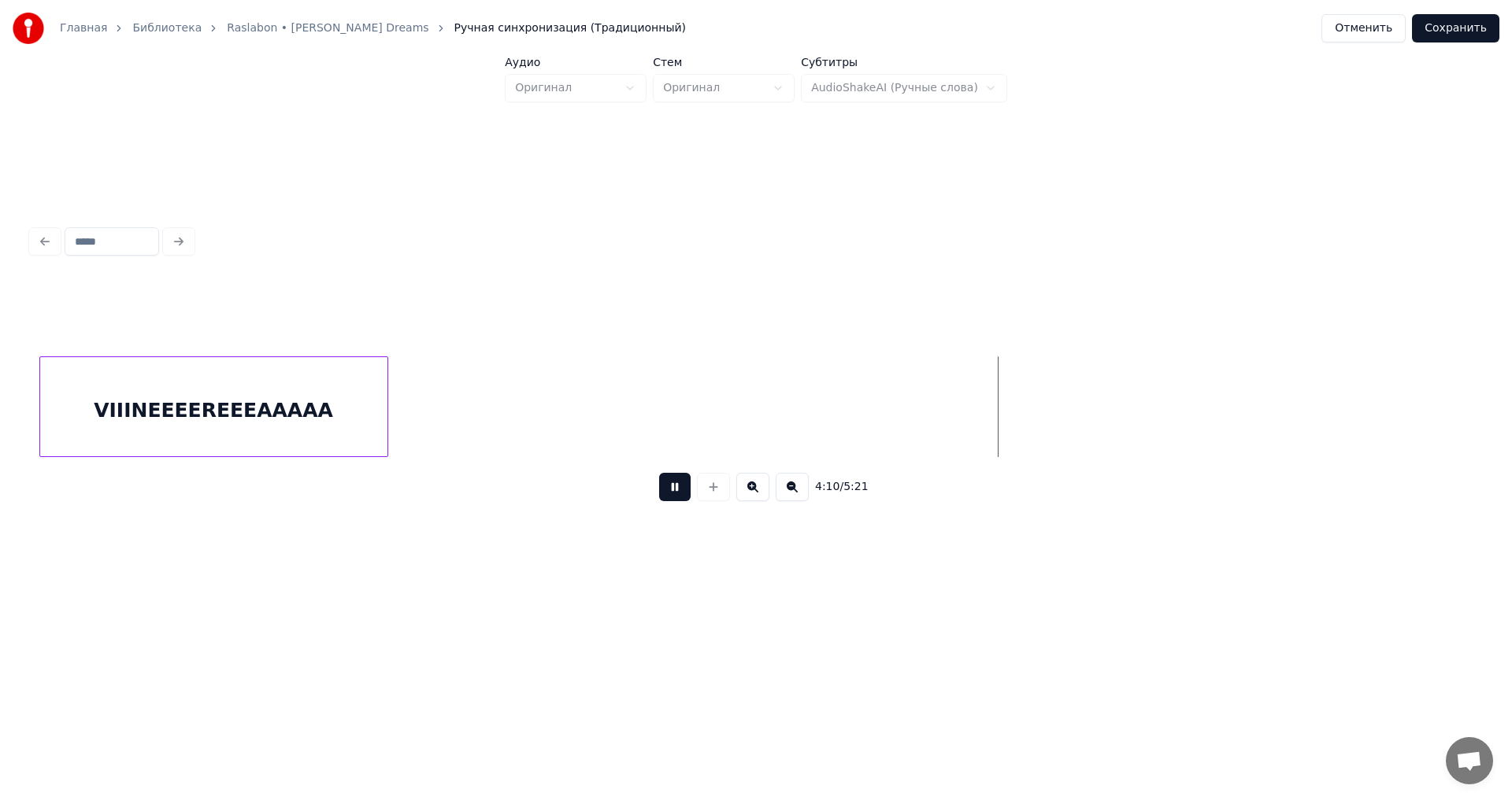
click at [666, 497] on button at bounding box center [674, 487] width 31 height 29
click at [415, 408] on div "TíTííí" at bounding box center [439, 410] width 325 height 107
click at [567, 405] on div "LUMEA" at bounding box center [535, 410] width 502 height 107
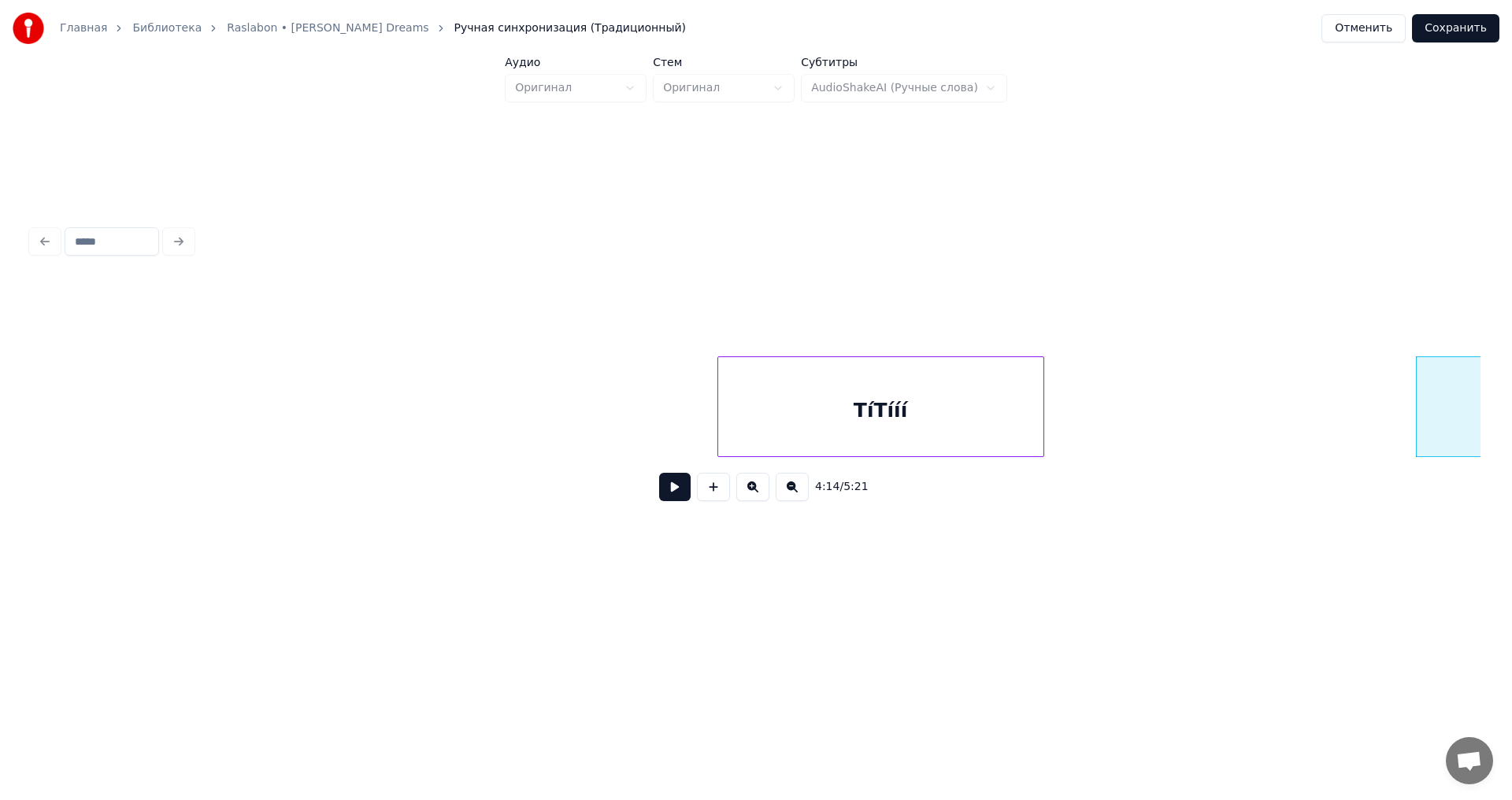
scroll to position [0, 48442]
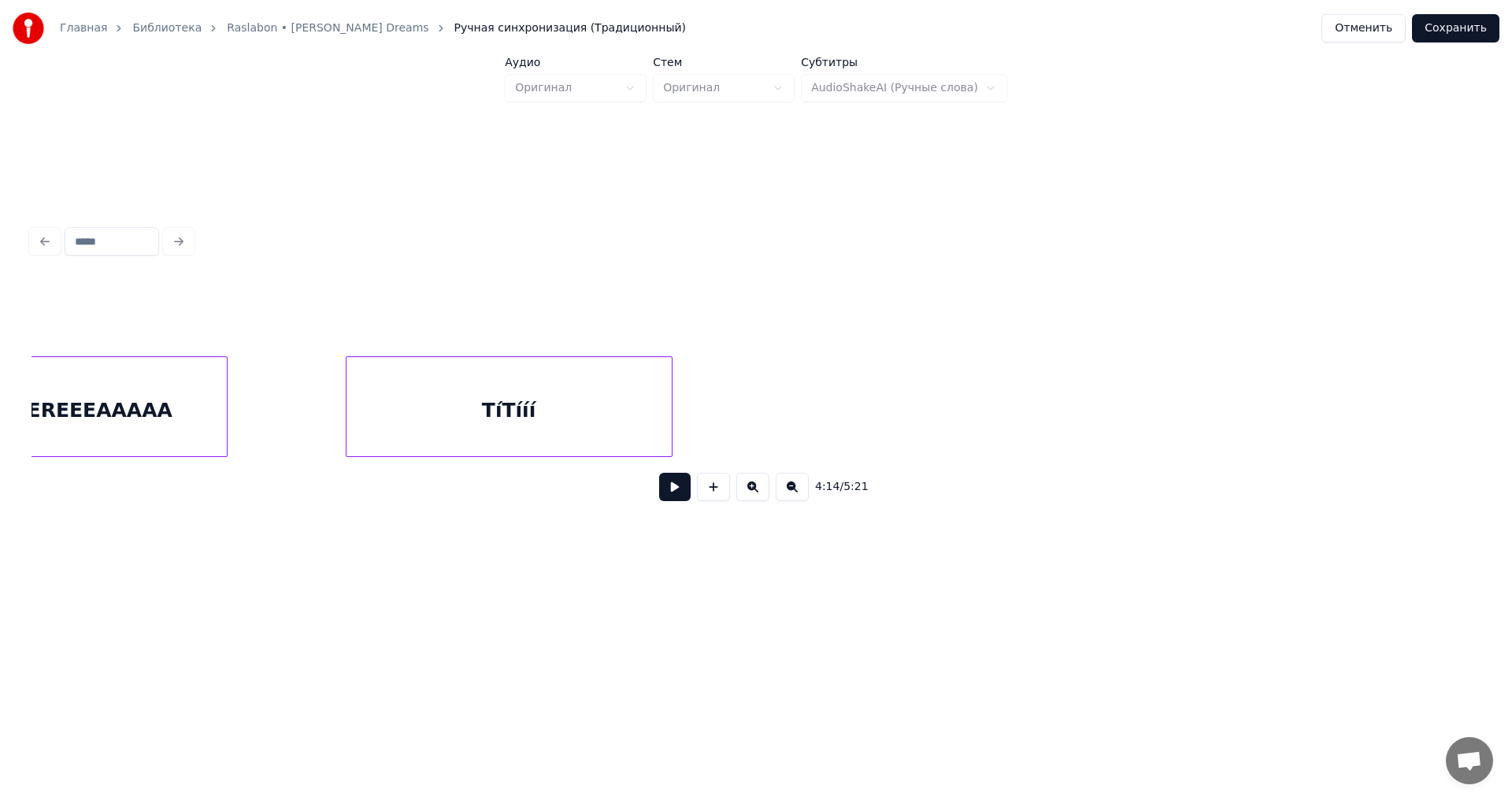
click at [527, 407] on div "TíTííí" at bounding box center [509, 410] width 325 height 107
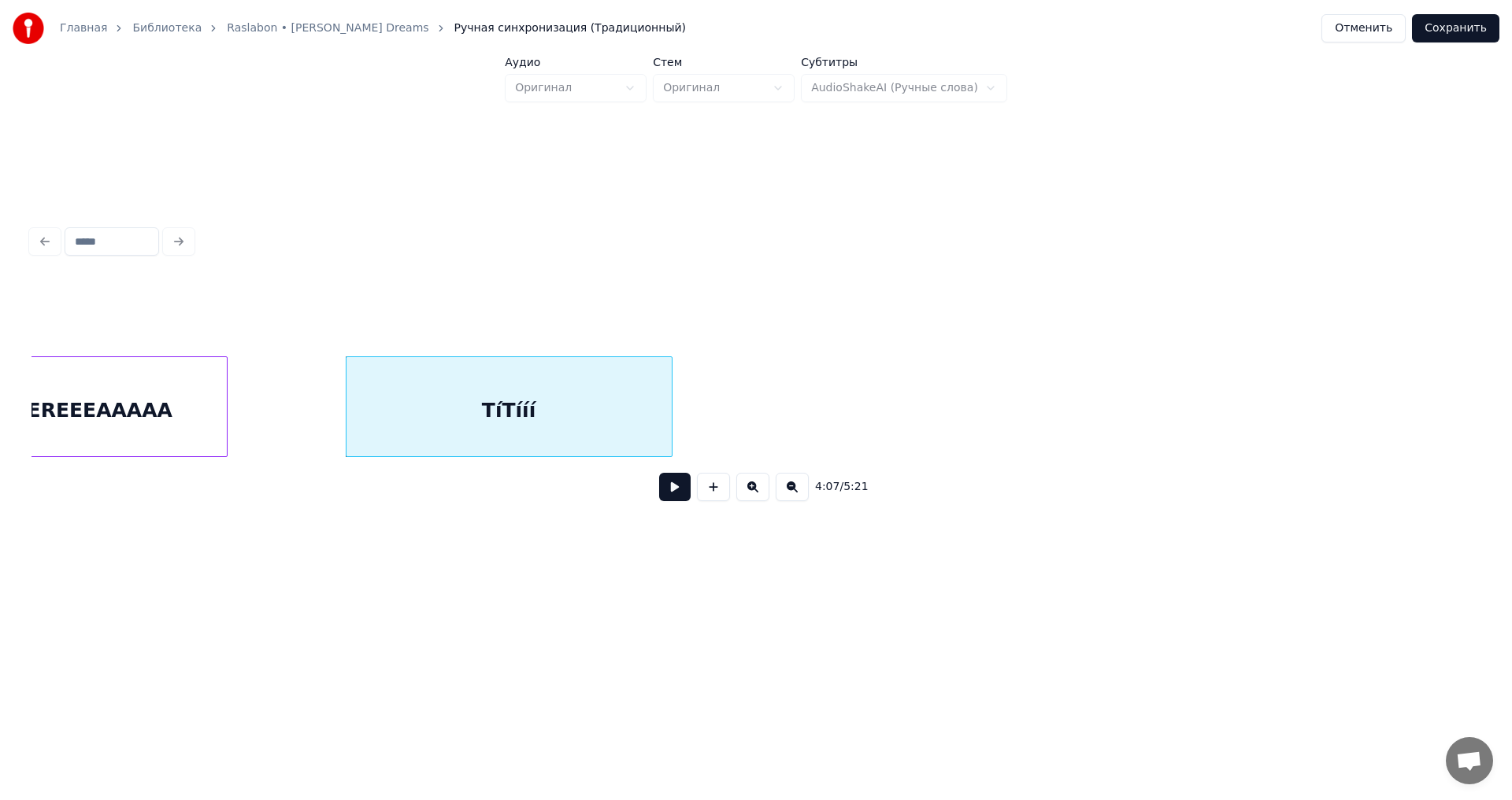
click at [665, 498] on button at bounding box center [674, 487] width 31 height 29
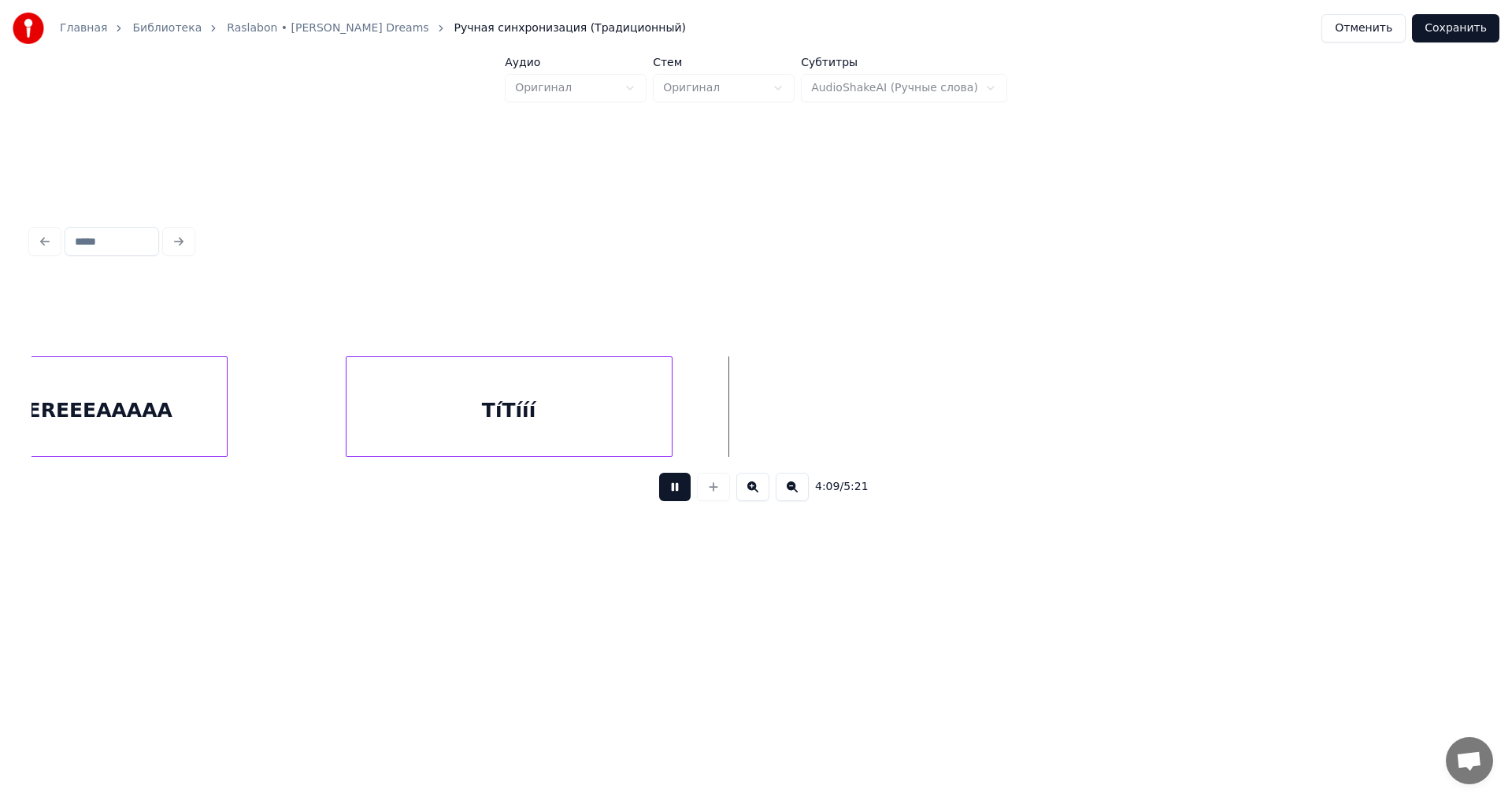
click at [665, 498] on button at bounding box center [674, 487] width 31 height 29
click at [859, 429] on div "TíTííí" at bounding box center [769, 410] width 325 height 107
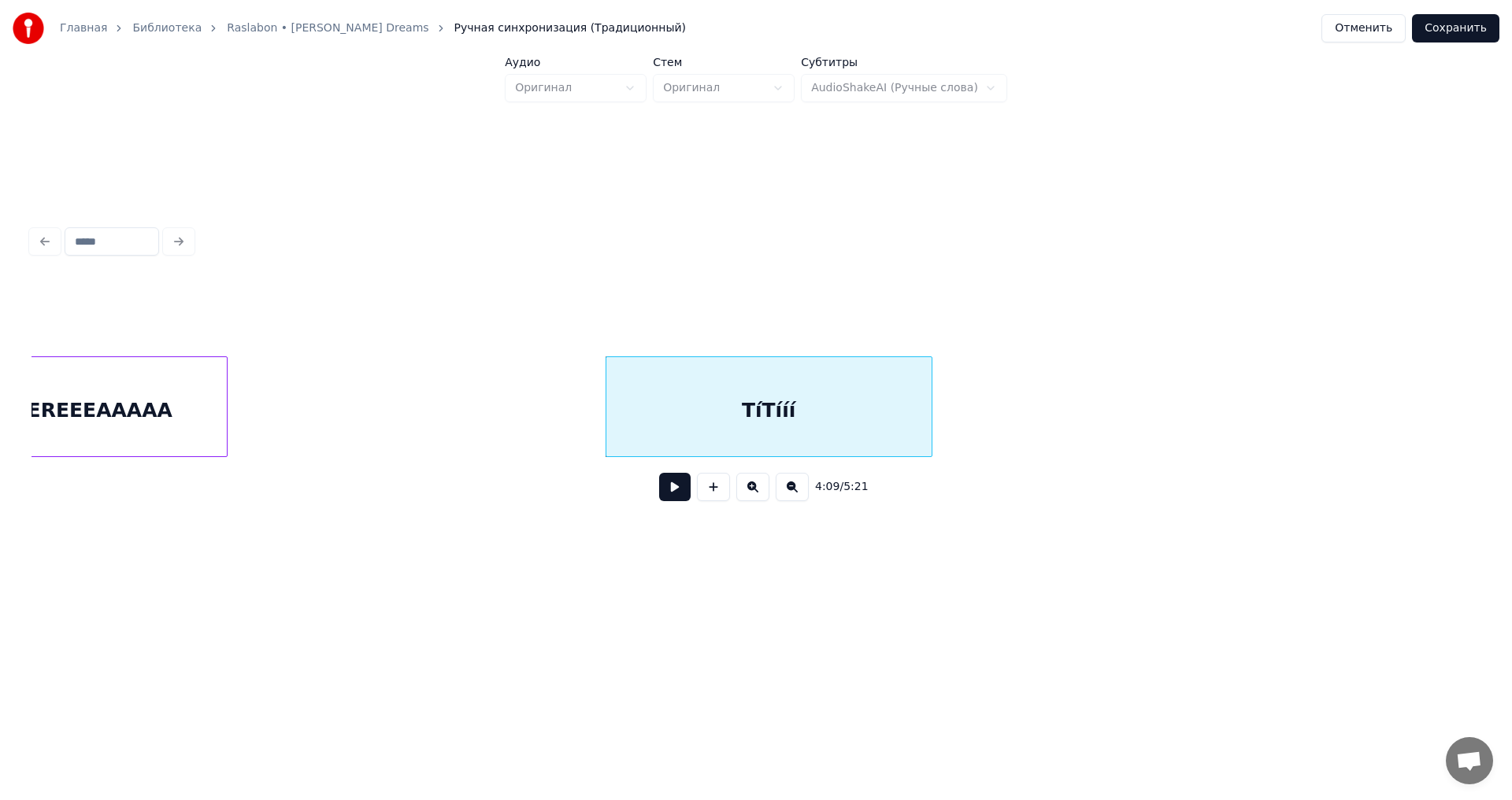
click at [673, 494] on button at bounding box center [674, 487] width 31 height 29
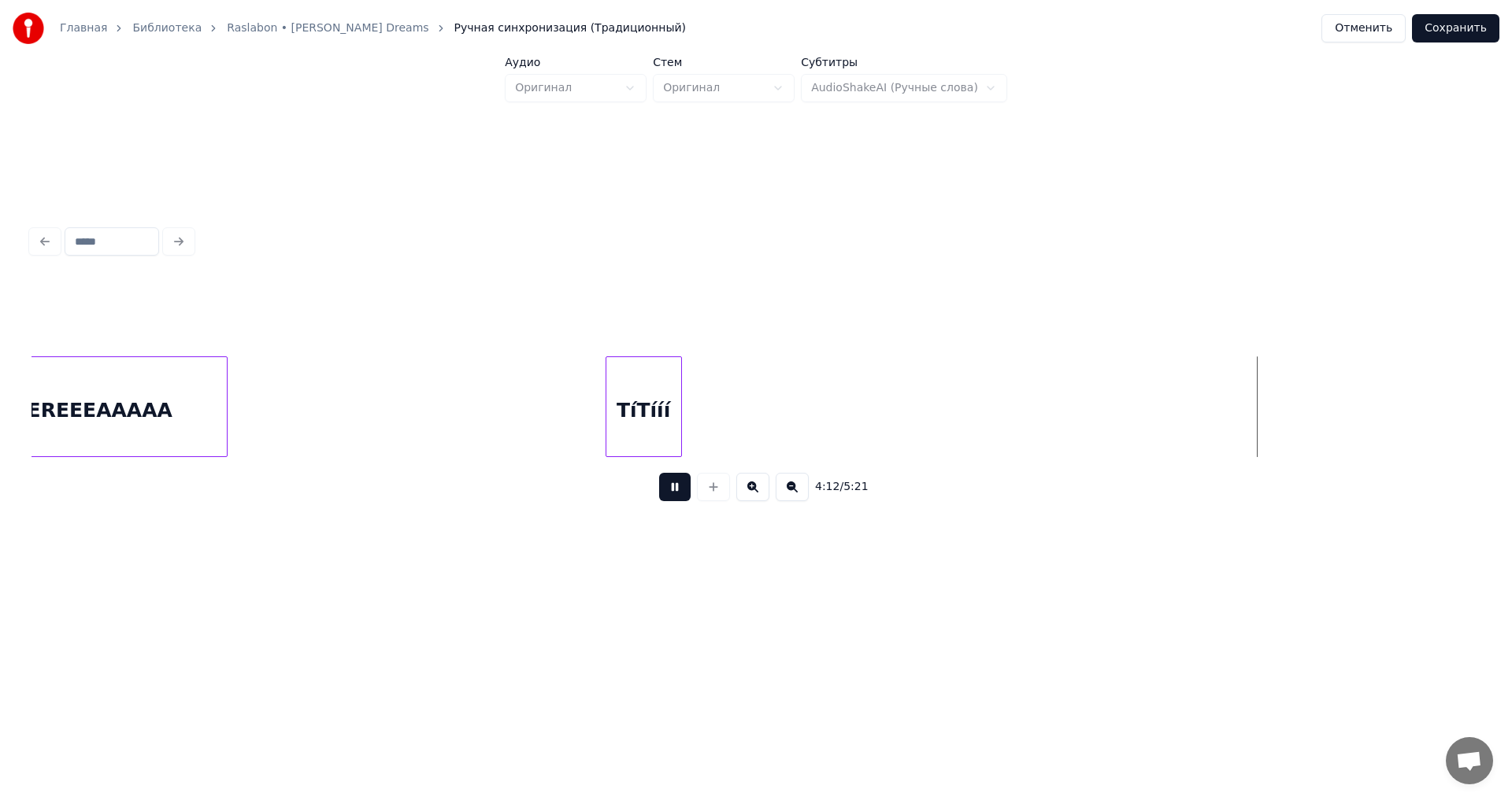
click at [678, 428] on div at bounding box center [678, 407] width 4 height 99
click at [681, 494] on button at bounding box center [674, 487] width 31 height 29
click at [537, 421] on div "LUMEA" at bounding box center [427, 410] width 502 height 107
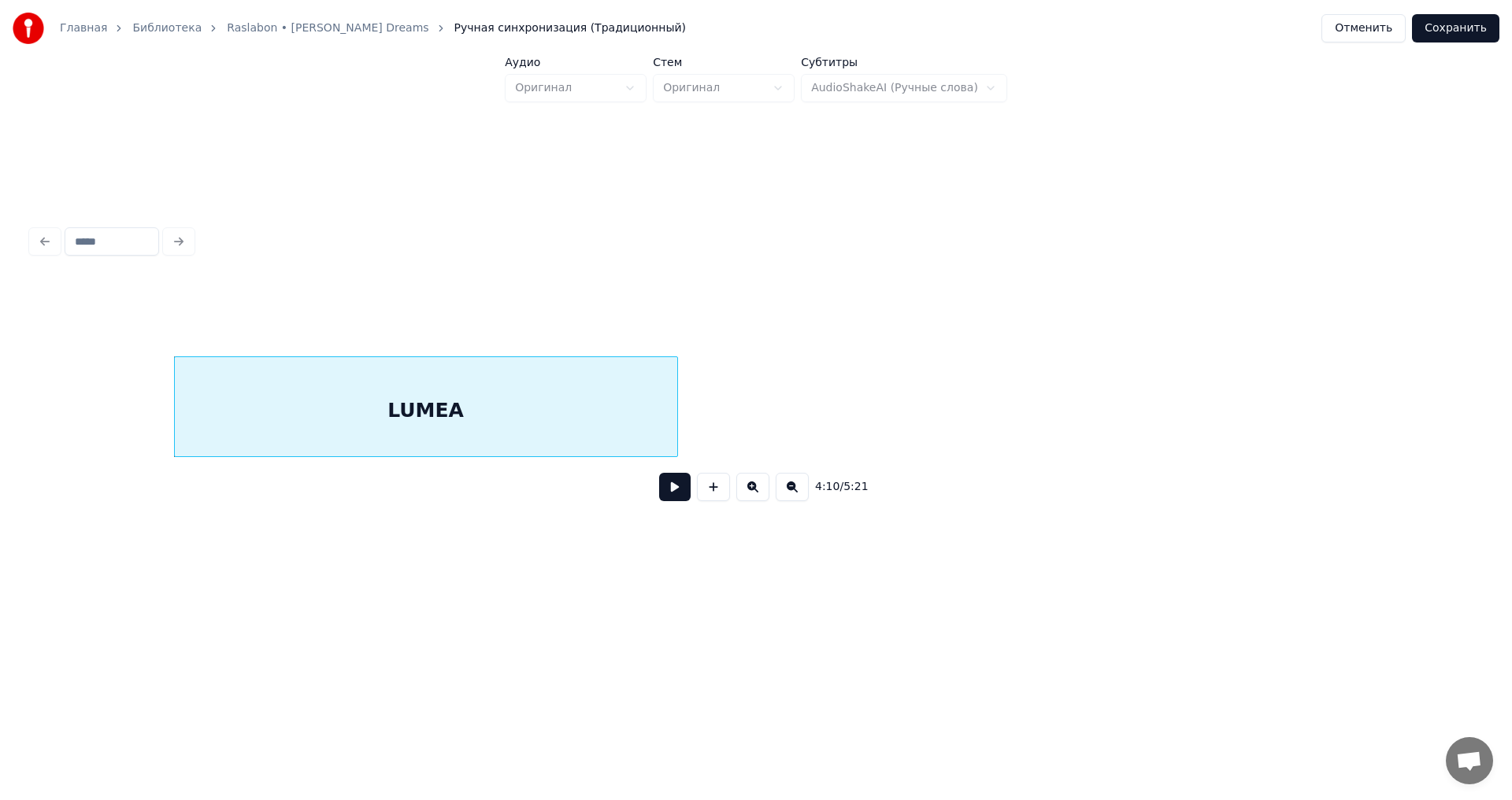
click at [1199, 457] on div "LUMEA" at bounding box center [755, 407] width 1449 height 101
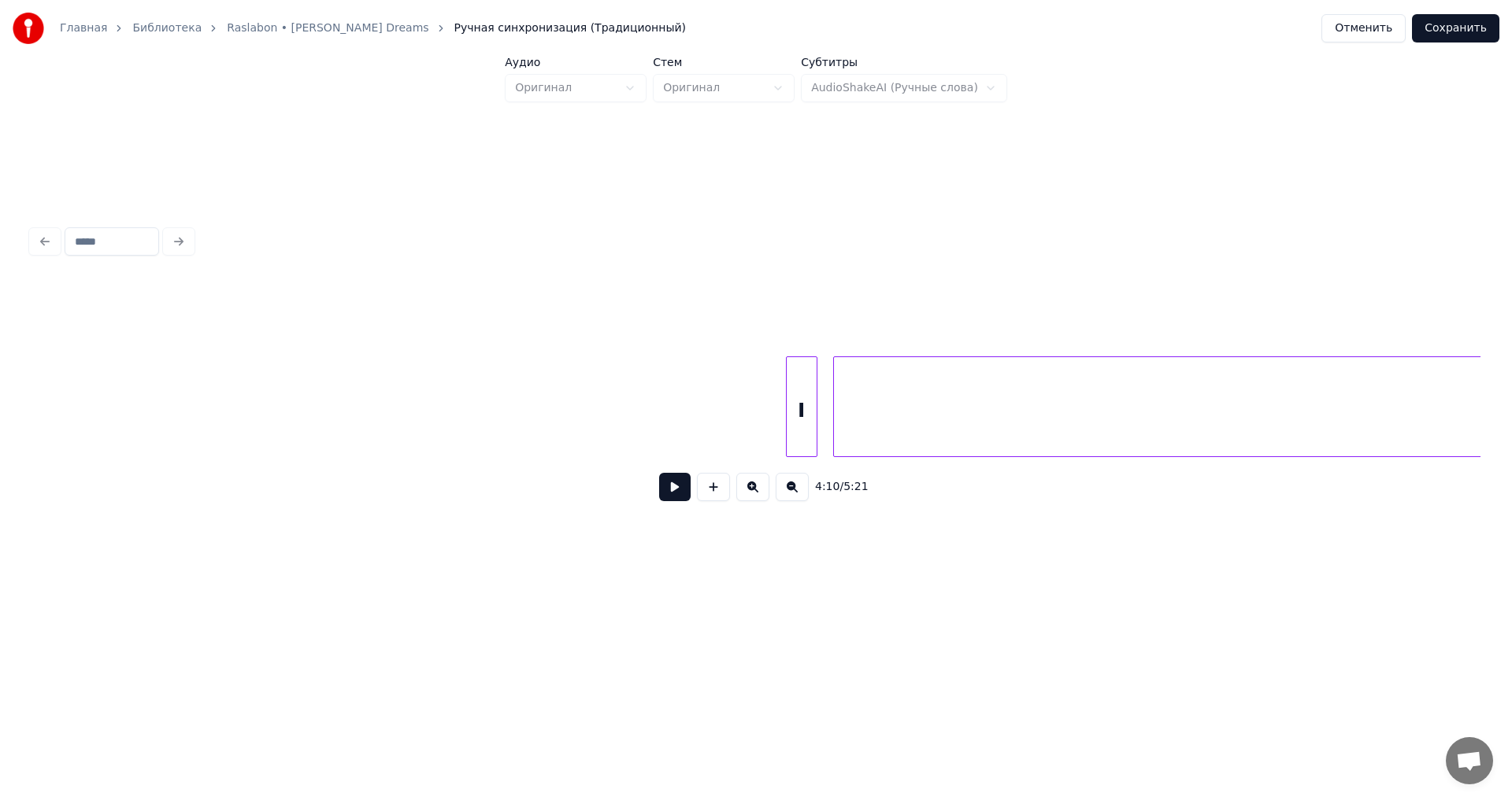
scroll to position [0, 50406]
click at [0, 387] on div "Главная Библиотека Raslabon • [PERSON_NAME] Dreams Ручная синхронизация (Традиц…" at bounding box center [756, 303] width 1512 height 607
click at [650, 423] on div "SIIIINEEEEAAAAAAEA" at bounding box center [1276, 410] width 2486 height 107
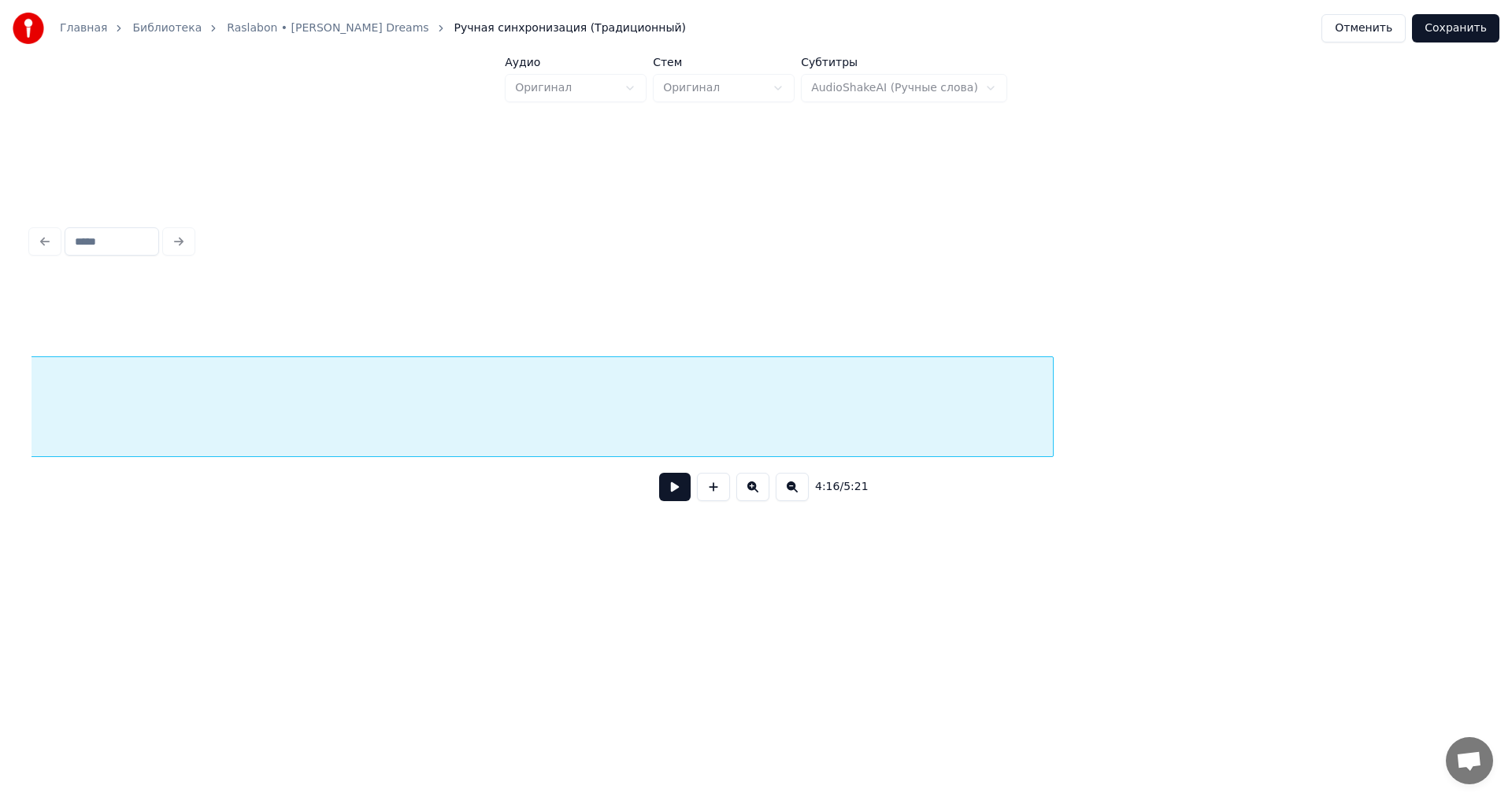
scroll to position [0, 52017]
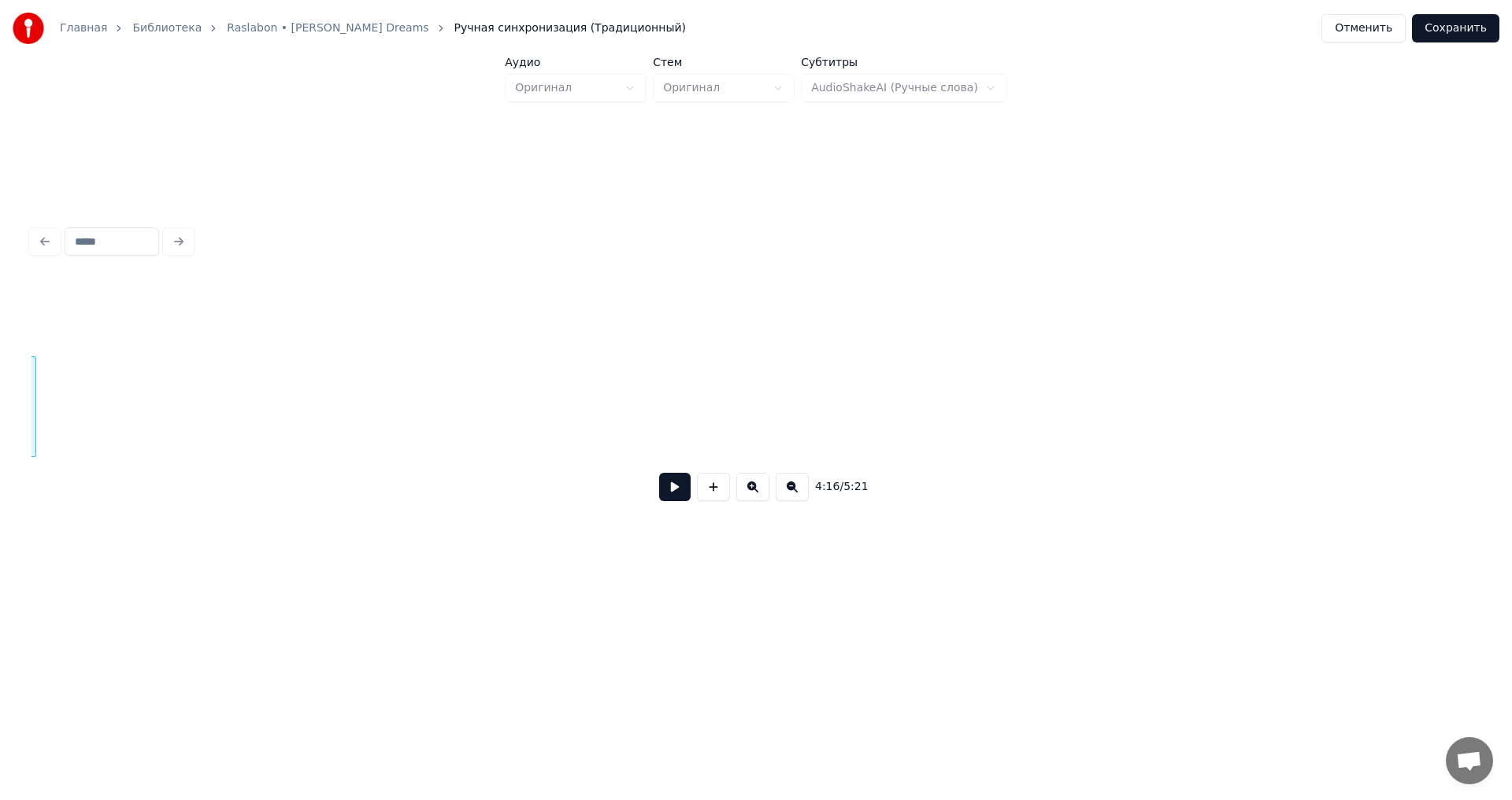
click at [30, 442] on div "4:16 / 5:21" at bounding box center [756, 367] width 1462 height 312
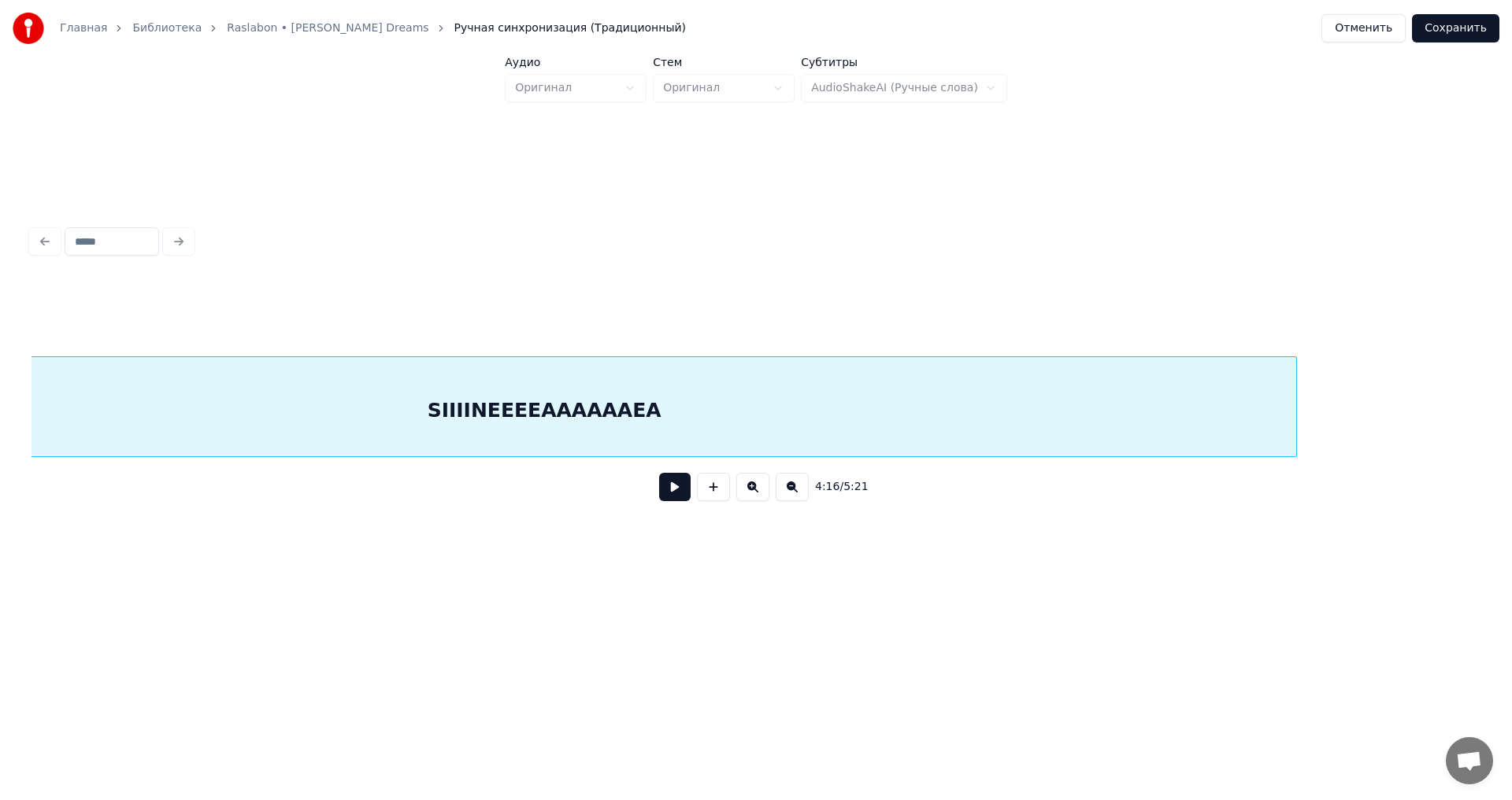
scroll to position [0, 50790]
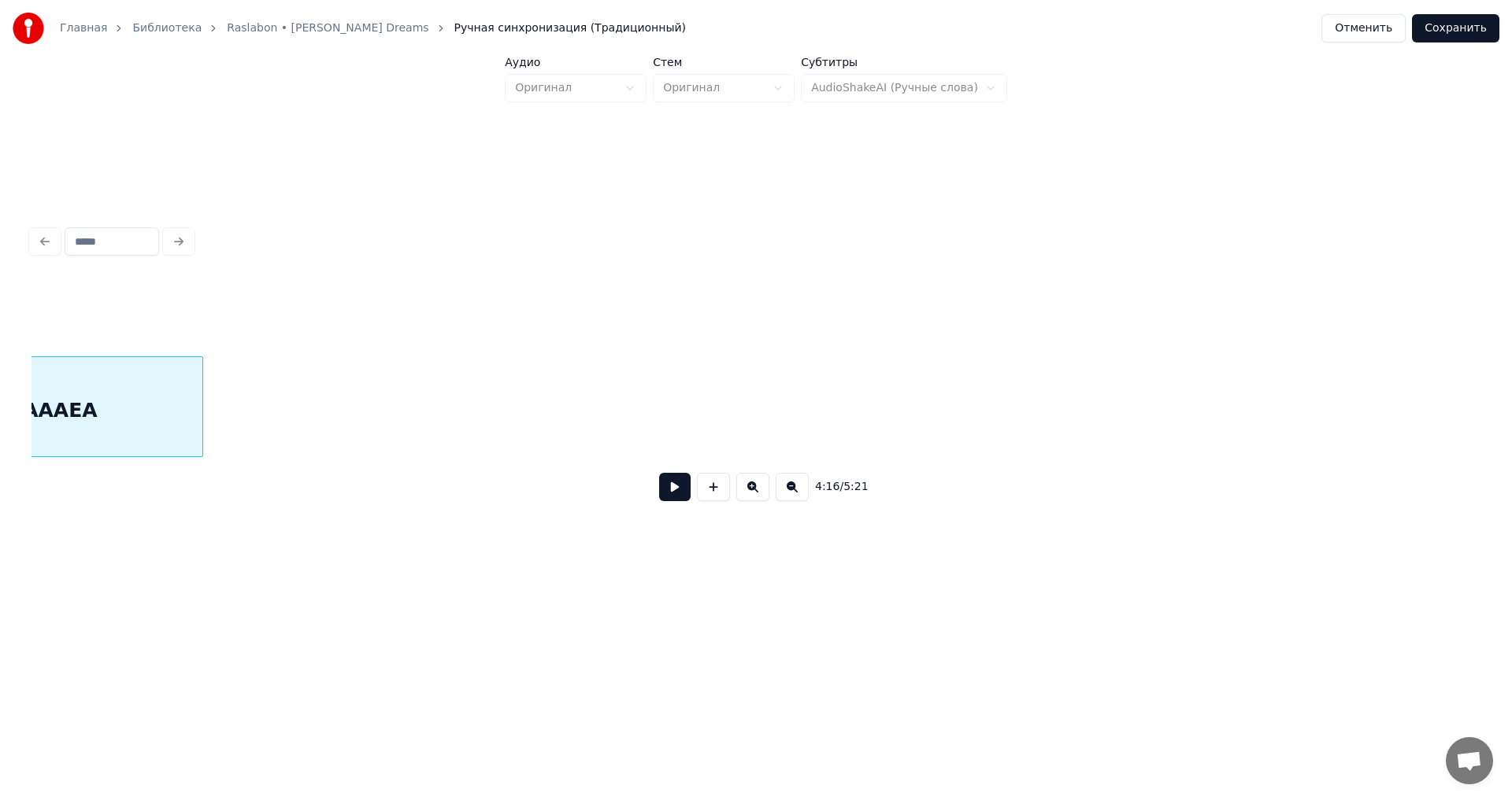
click at [198, 429] on div at bounding box center [199, 407] width 4 height 99
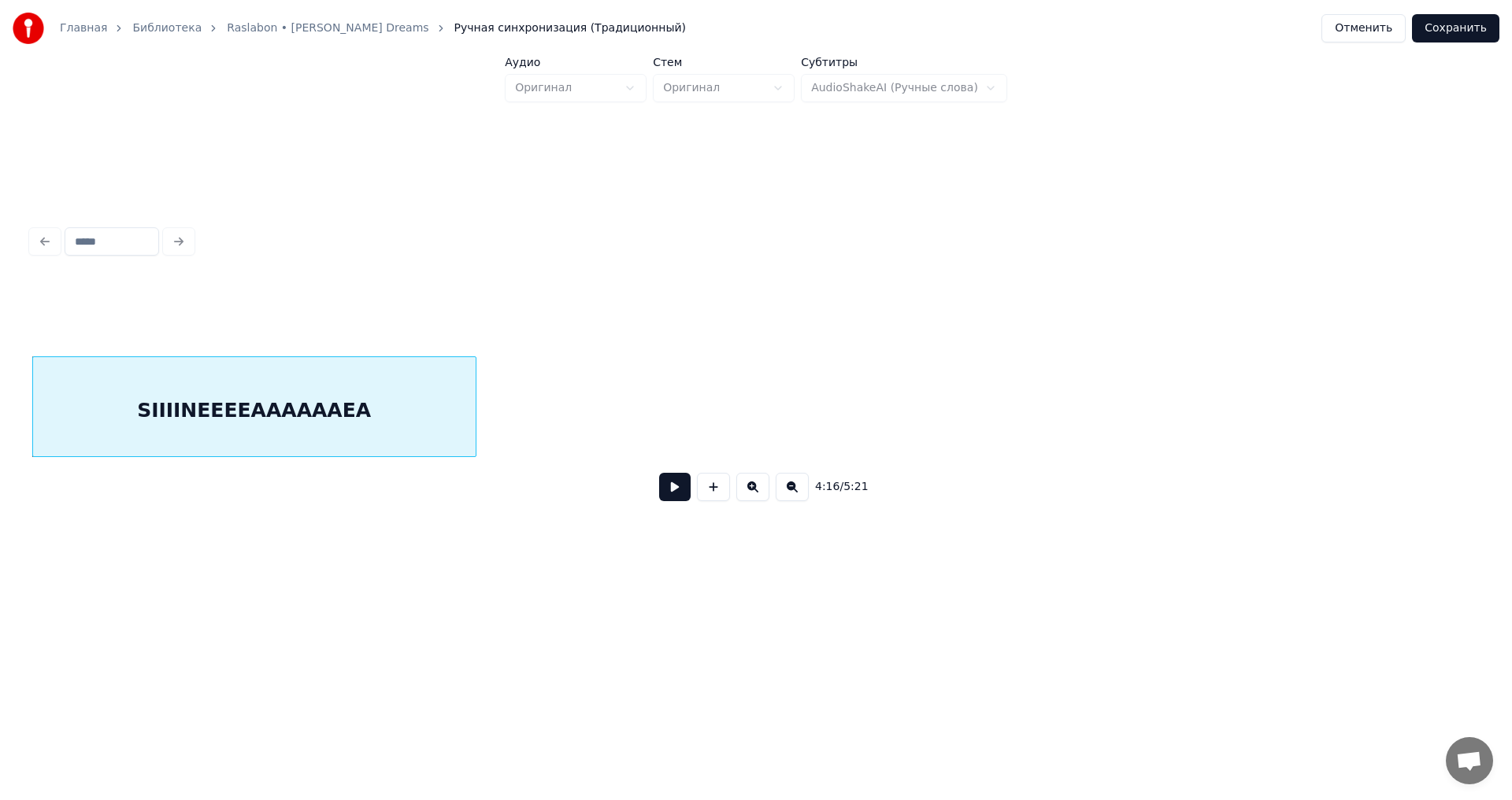
scroll to position [0, 49283]
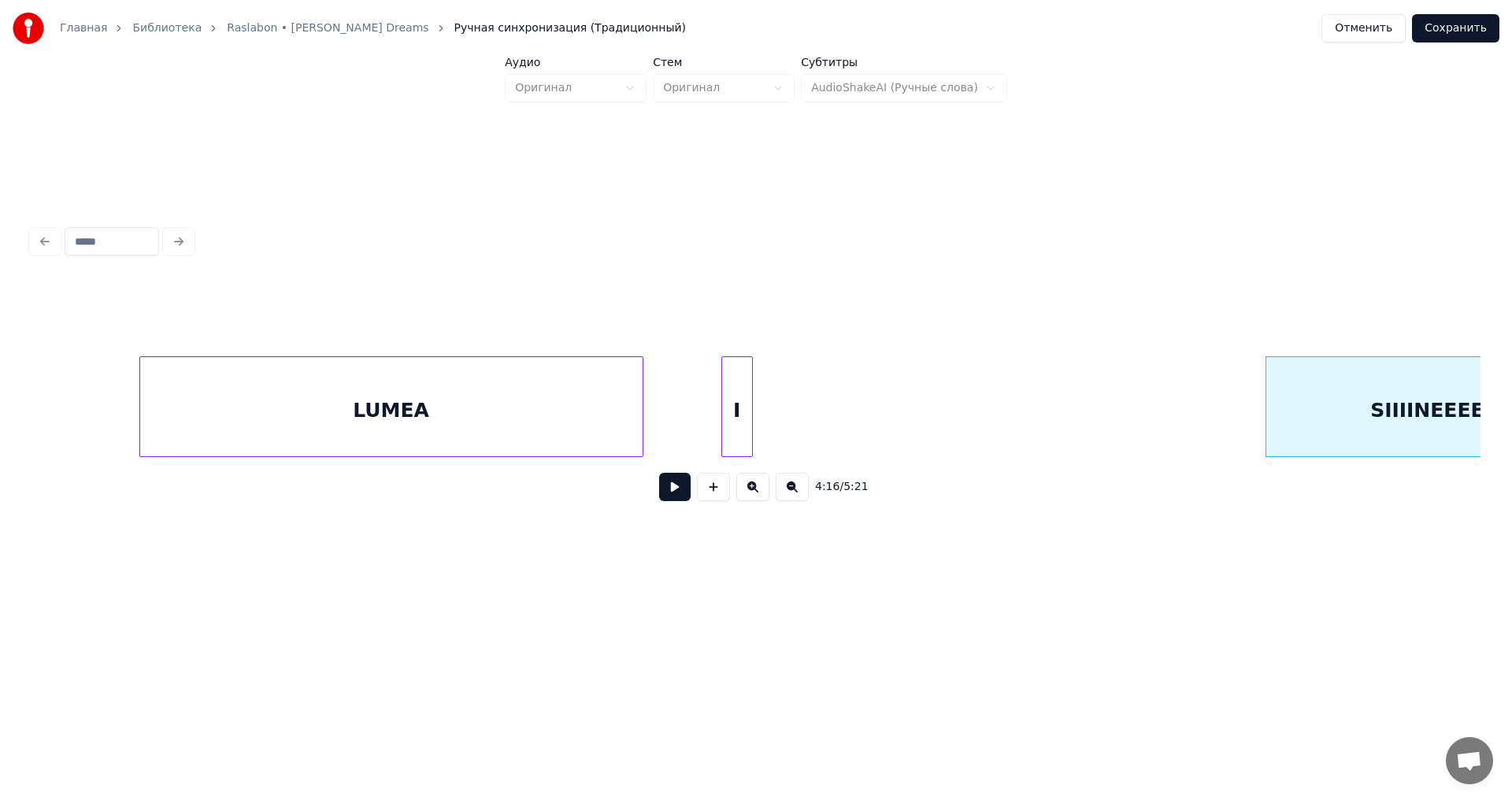
click at [733, 399] on div "I" at bounding box center [737, 410] width 30 height 107
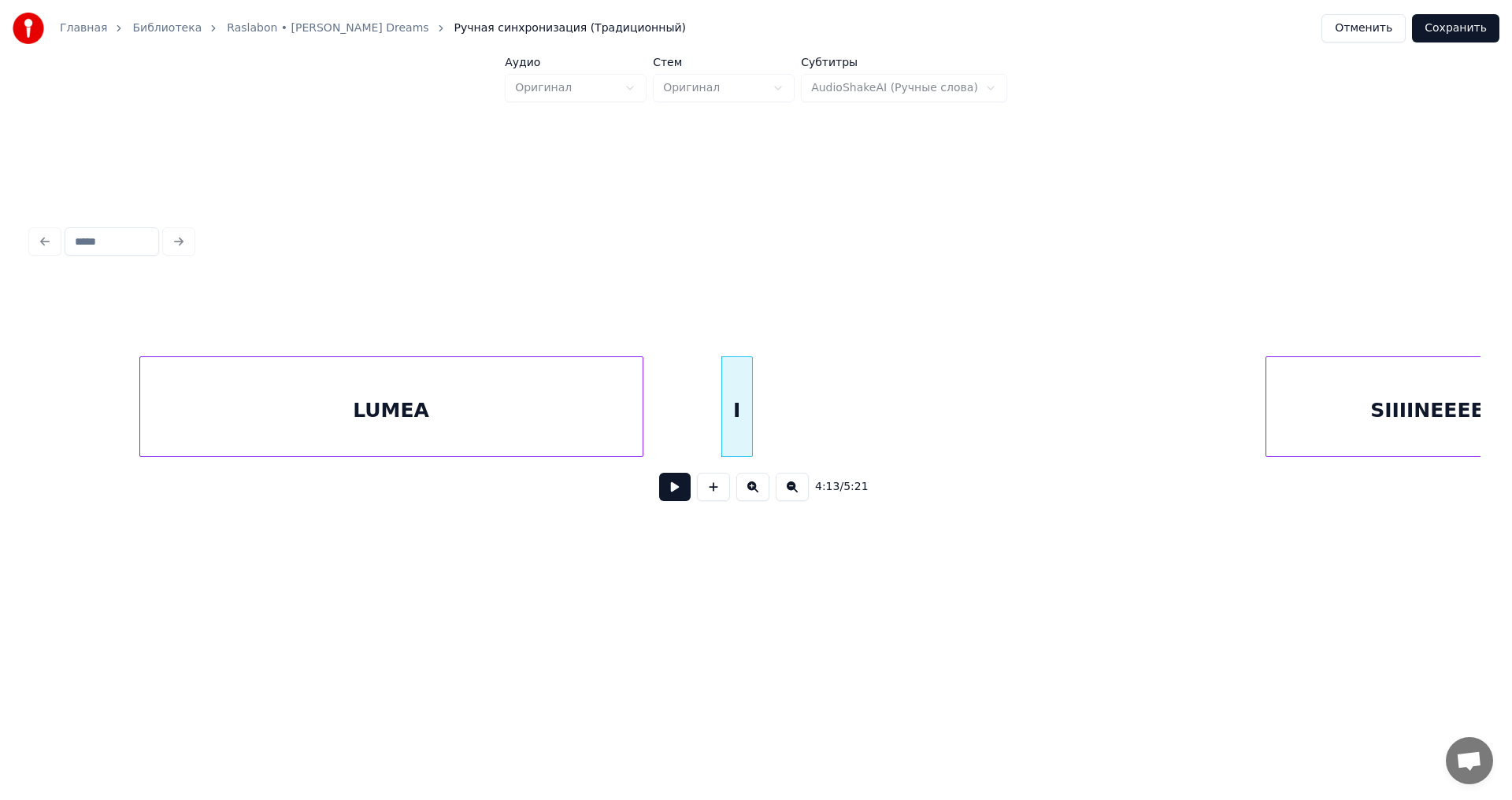
scroll to position [0, 49507]
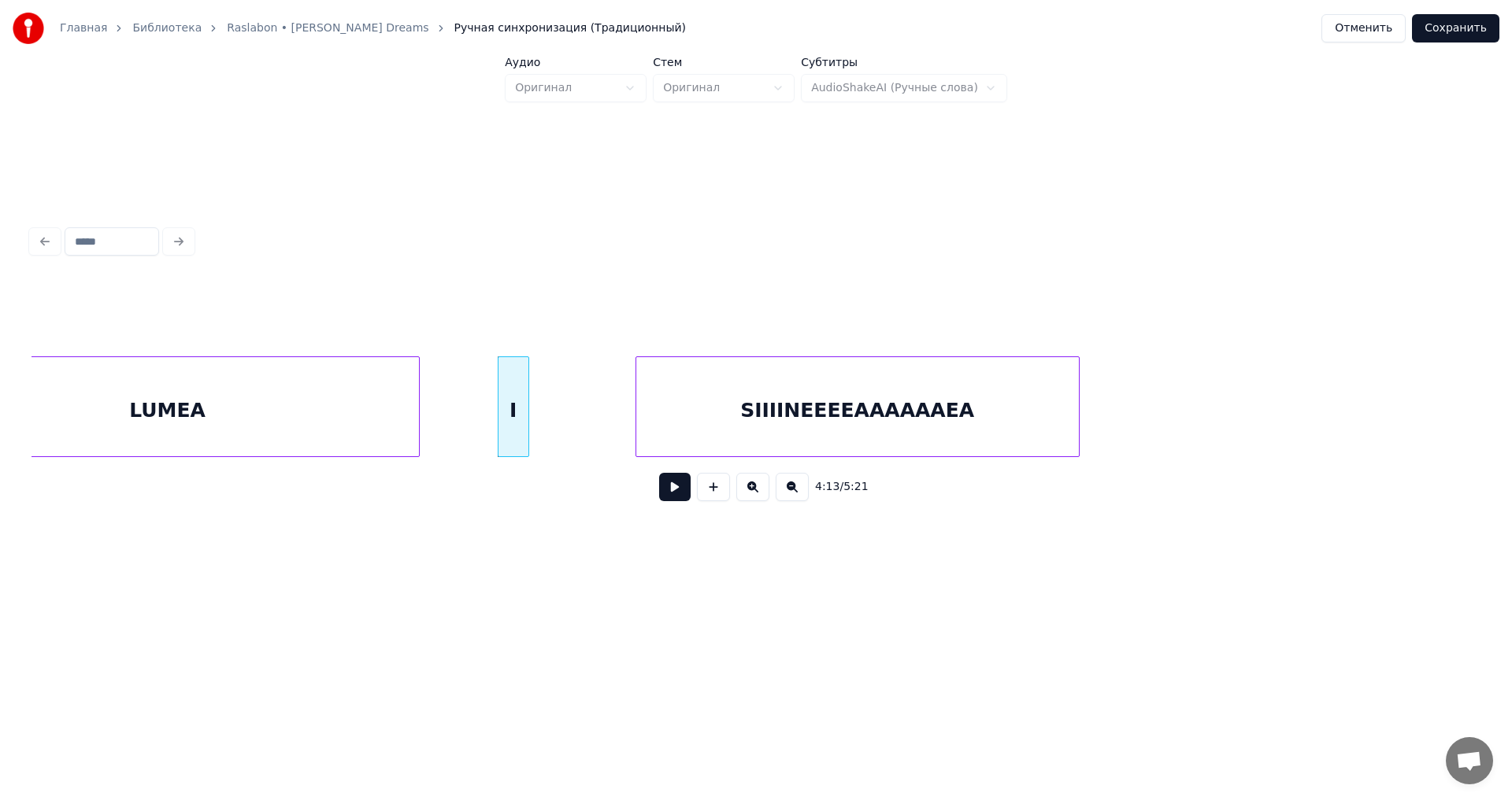
click at [922, 419] on div "SIIIINEEEEAAAAAAEA" at bounding box center [857, 410] width 442 height 107
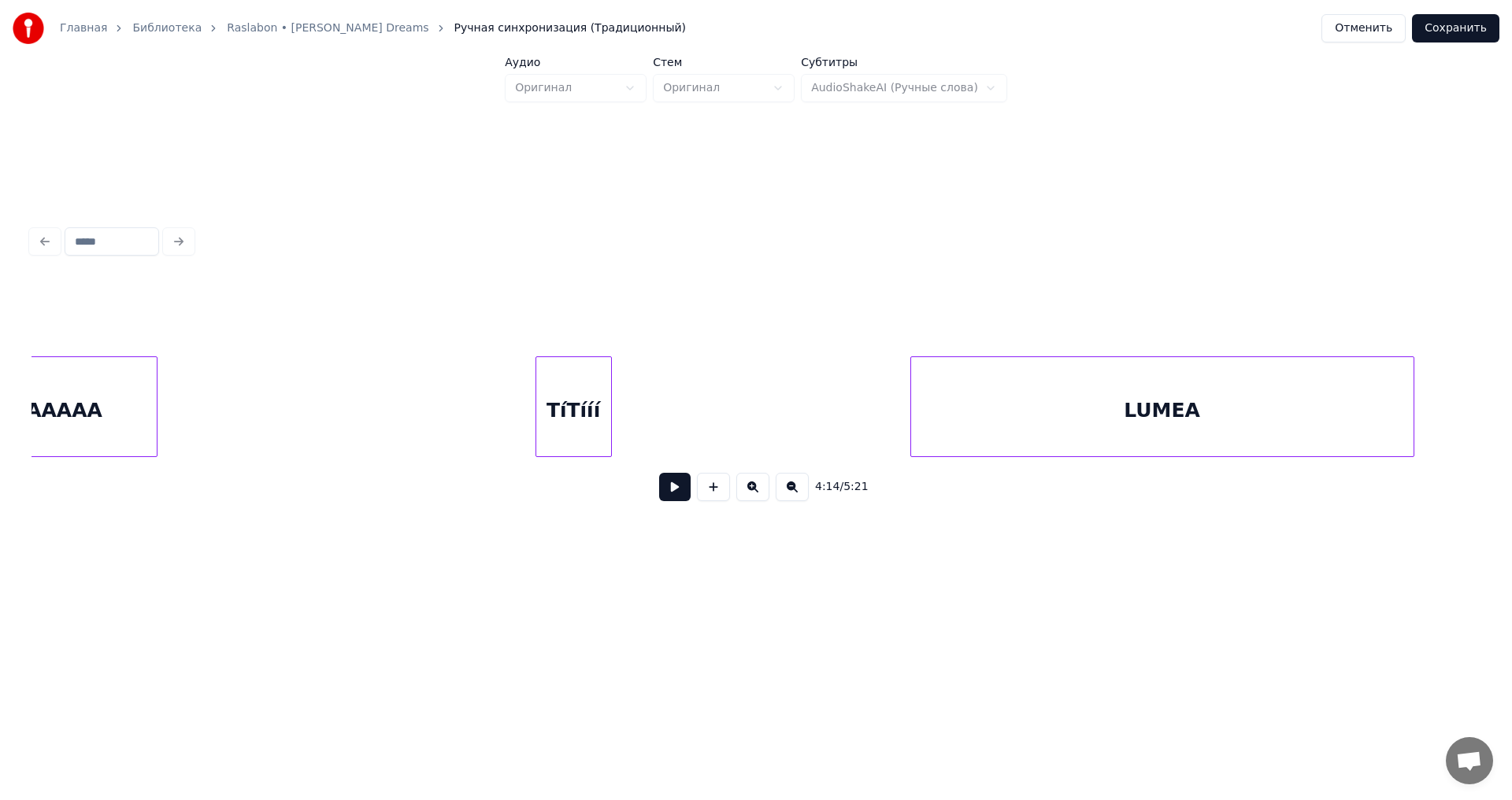
scroll to position [0, 48442]
click at [666, 403] on div "TíTííí" at bounding box center [644, 410] width 75 height 107
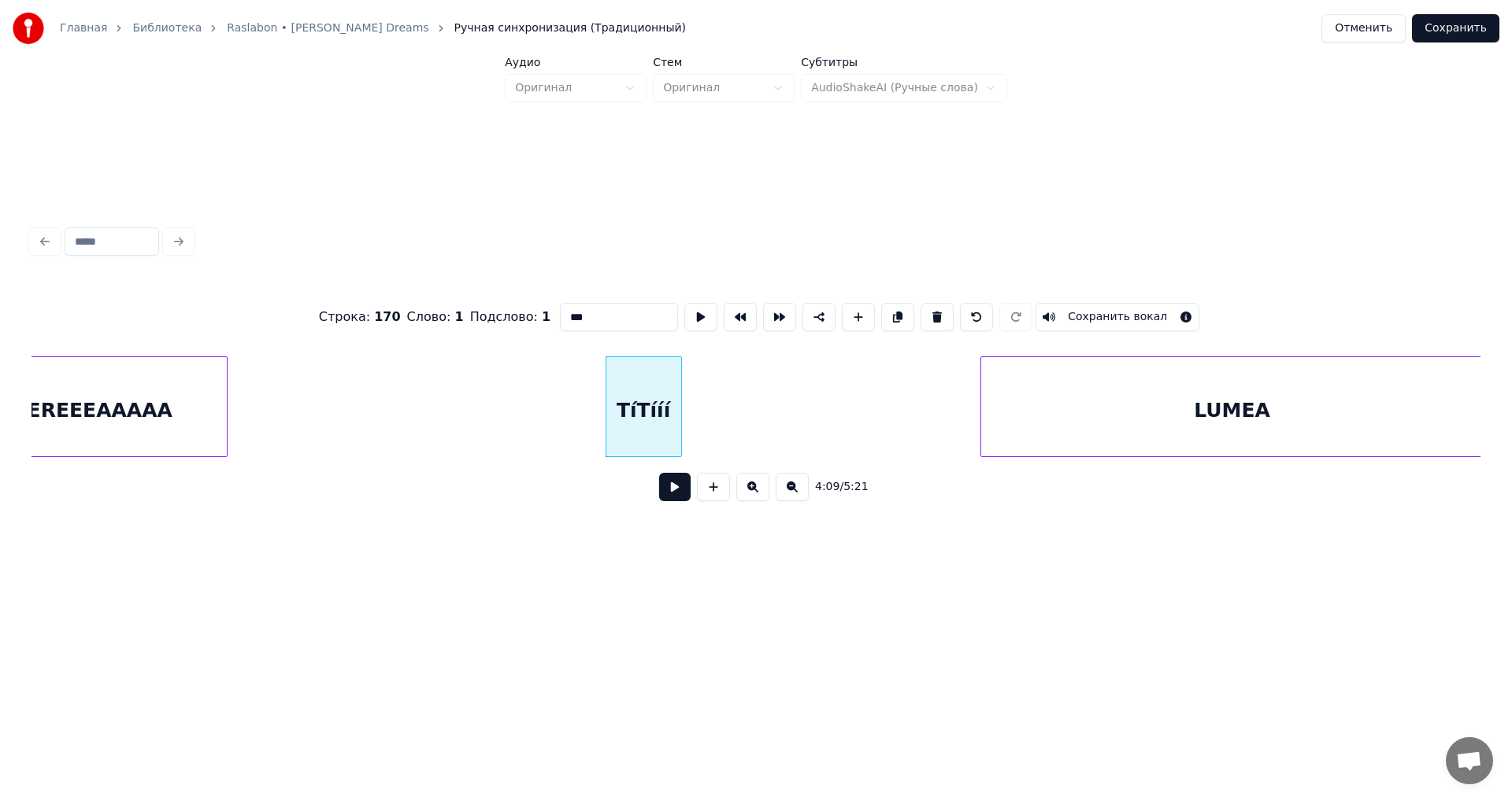
type input "******"
click at [680, 489] on button at bounding box center [674, 487] width 31 height 29
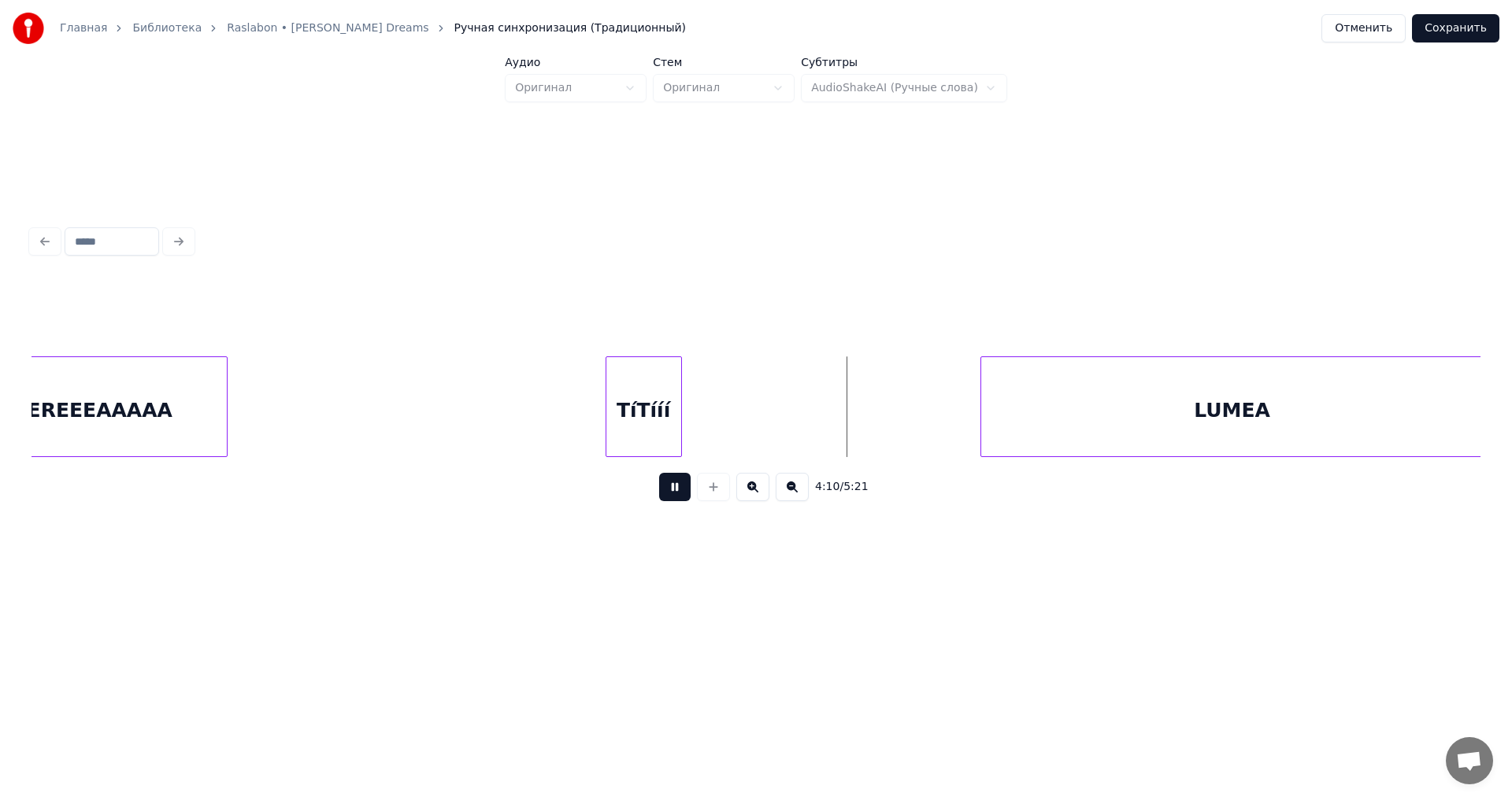
click at [679, 488] on button at bounding box center [674, 487] width 31 height 29
click at [933, 415] on div "LUMEA" at bounding box center [940, 410] width 502 height 107
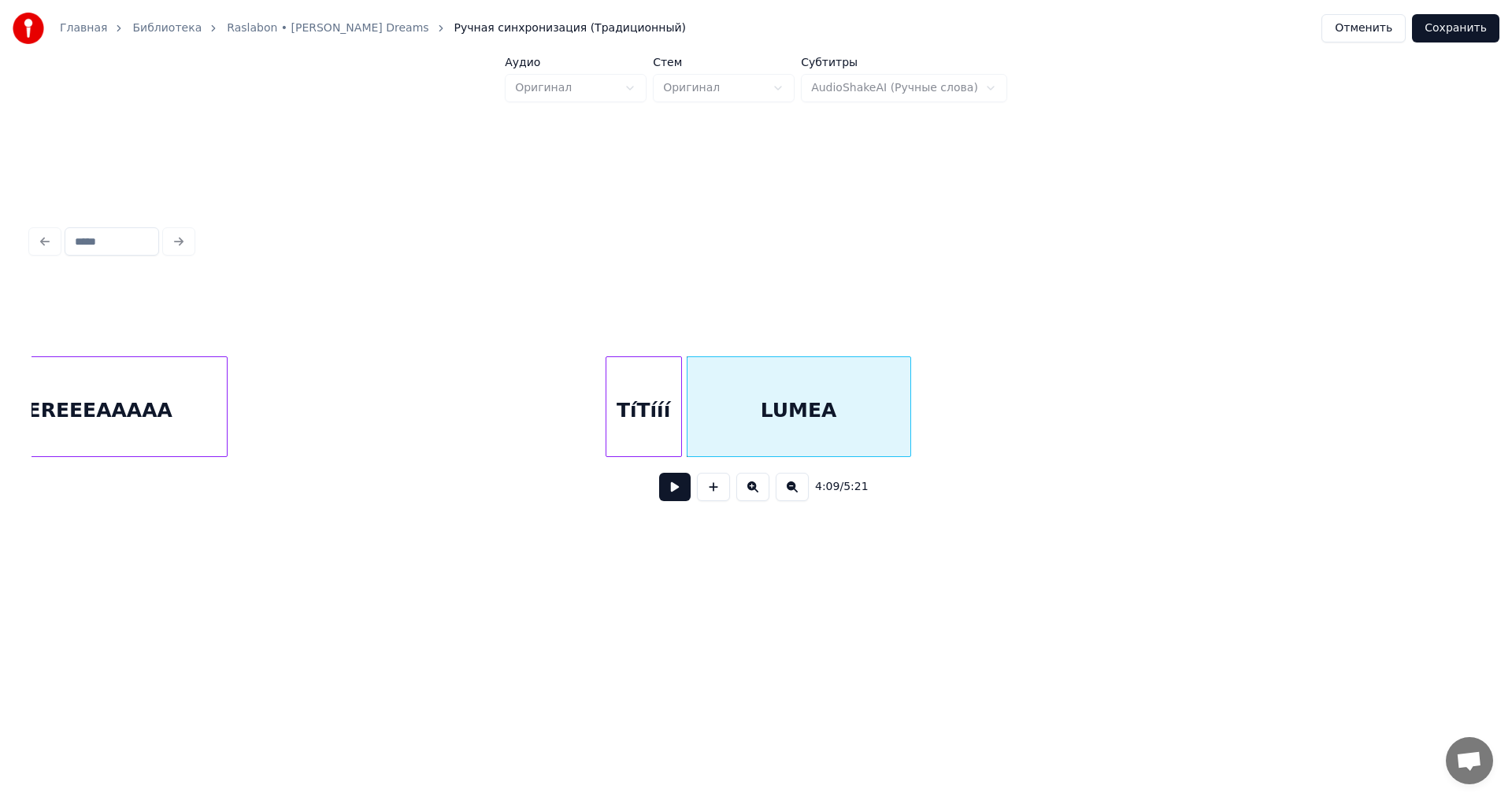
click at [908, 434] on div at bounding box center [907, 407] width 4 height 99
click at [666, 496] on button at bounding box center [674, 487] width 31 height 29
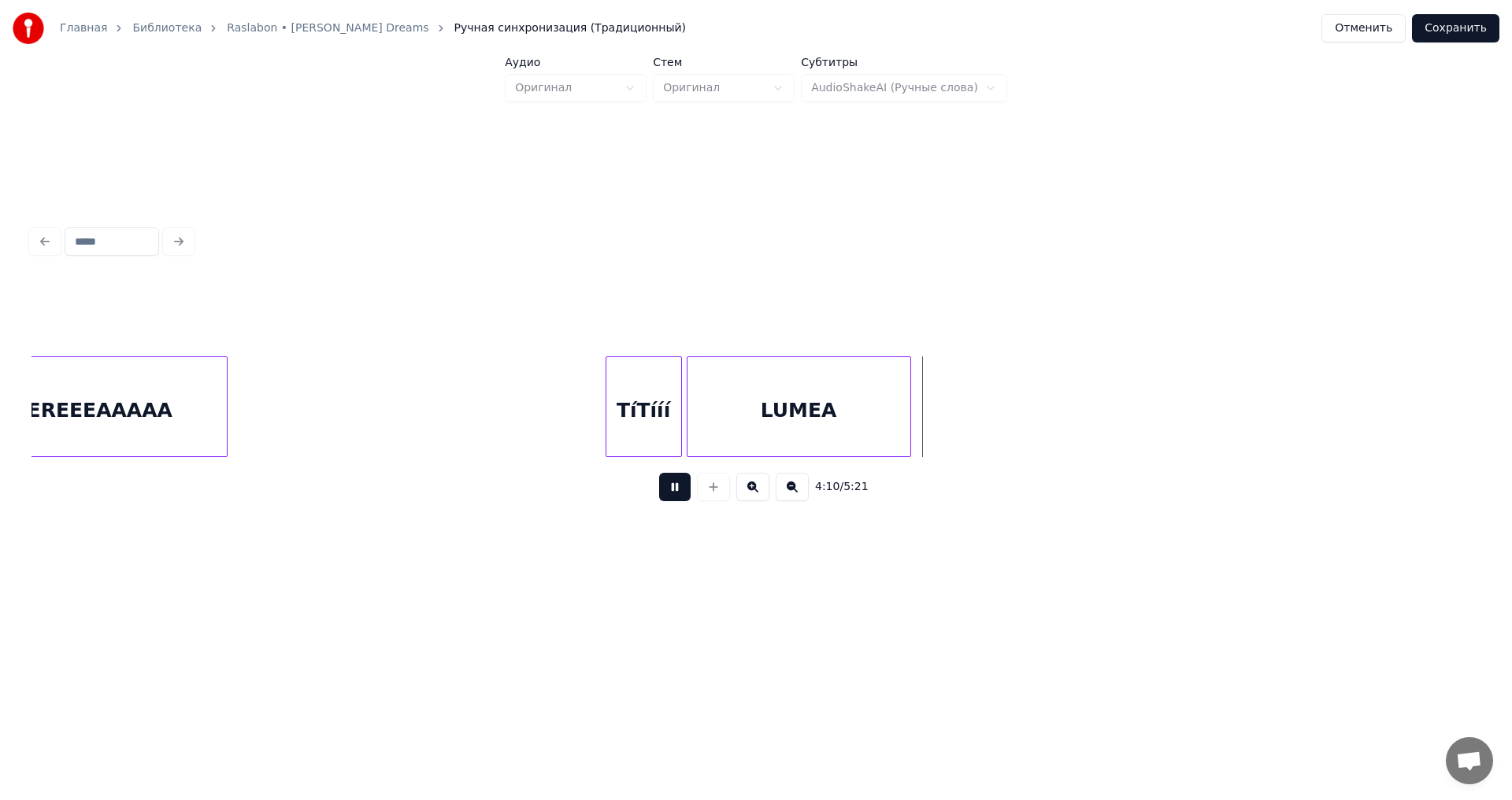
click at [666, 496] on button at bounding box center [674, 487] width 31 height 29
click at [838, 436] on div at bounding box center [839, 407] width 4 height 99
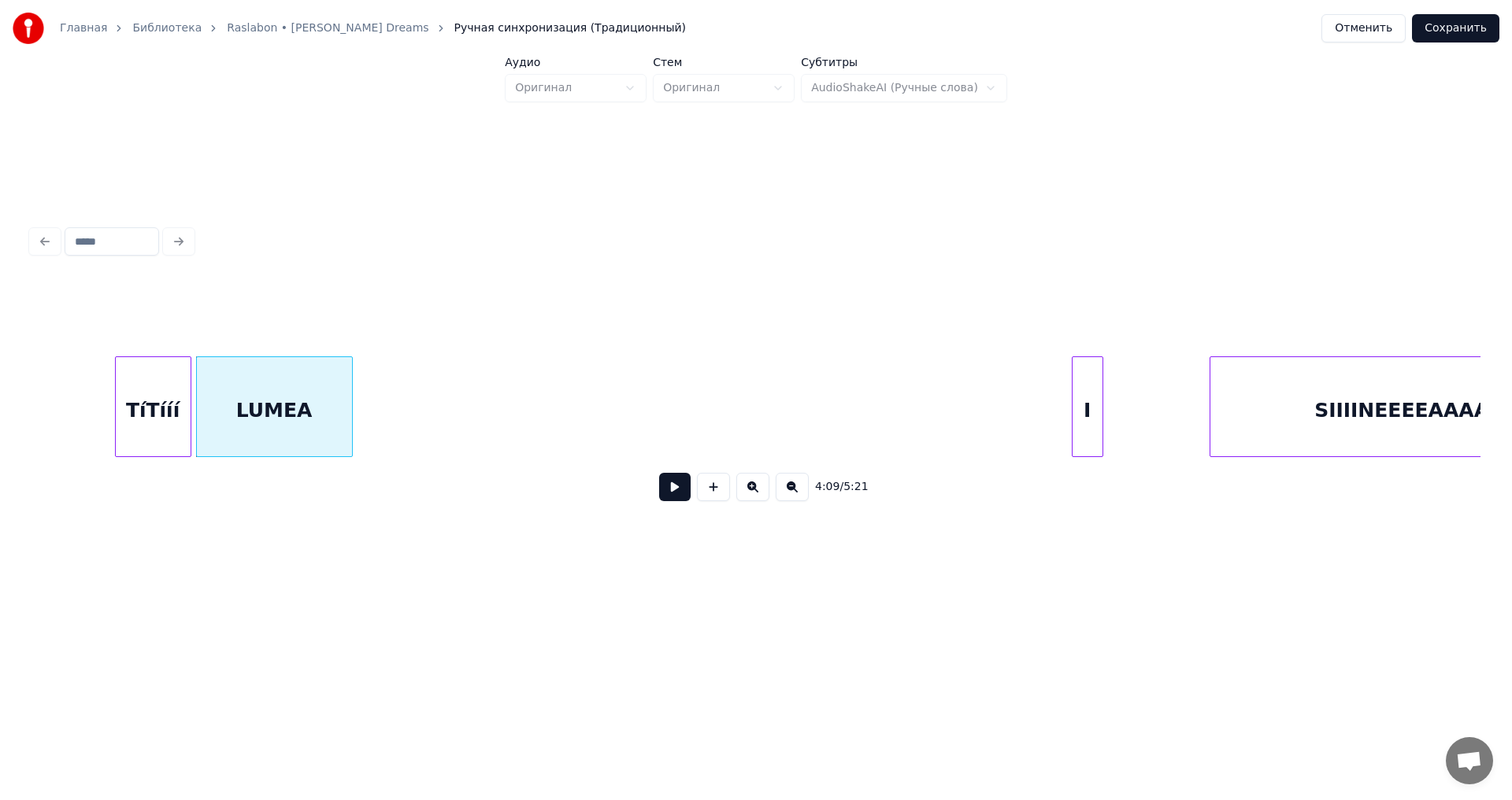
scroll to position [0, 49003]
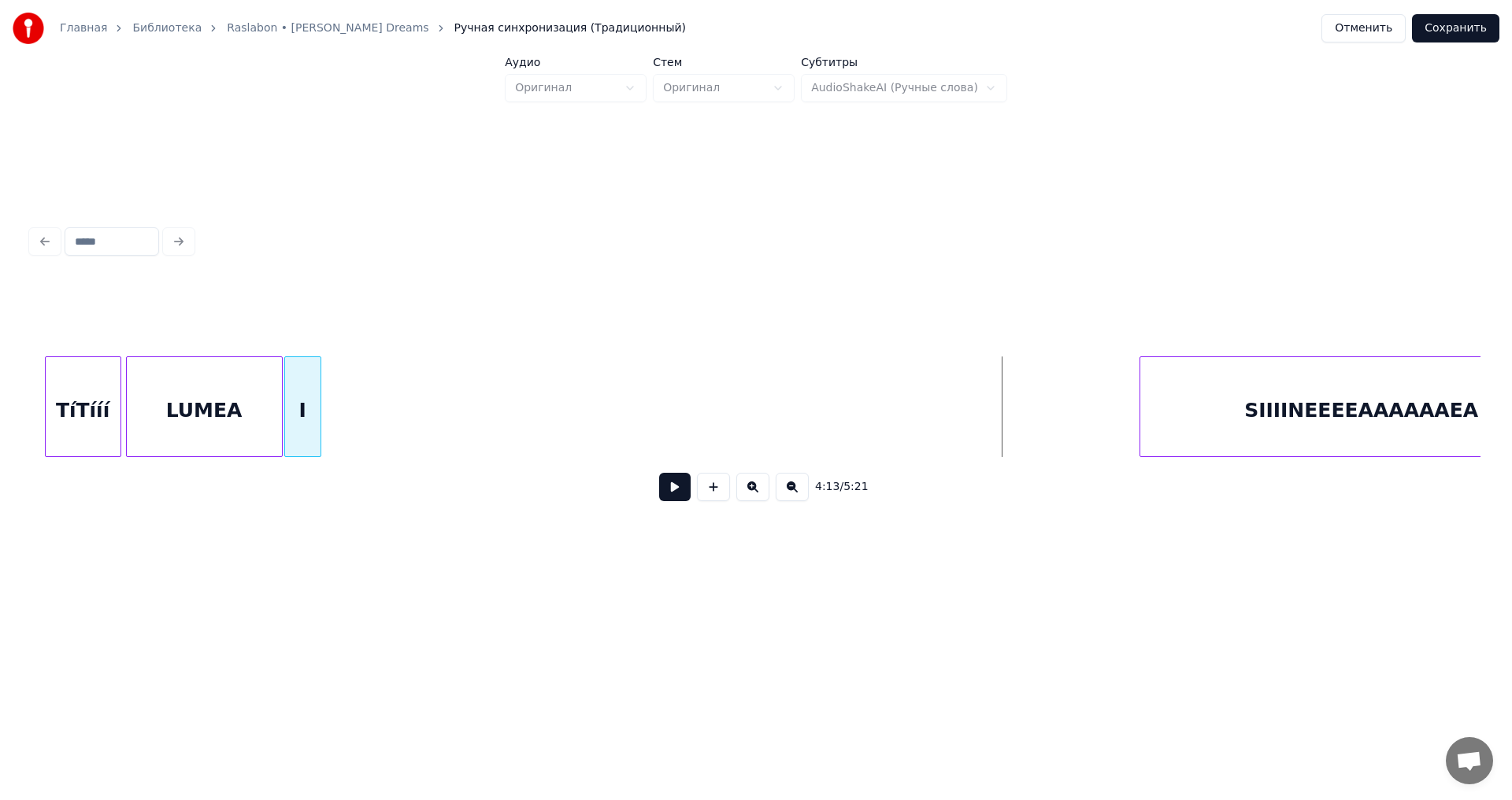
click at [315, 390] on div "I" at bounding box center [302, 410] width 36 height 107
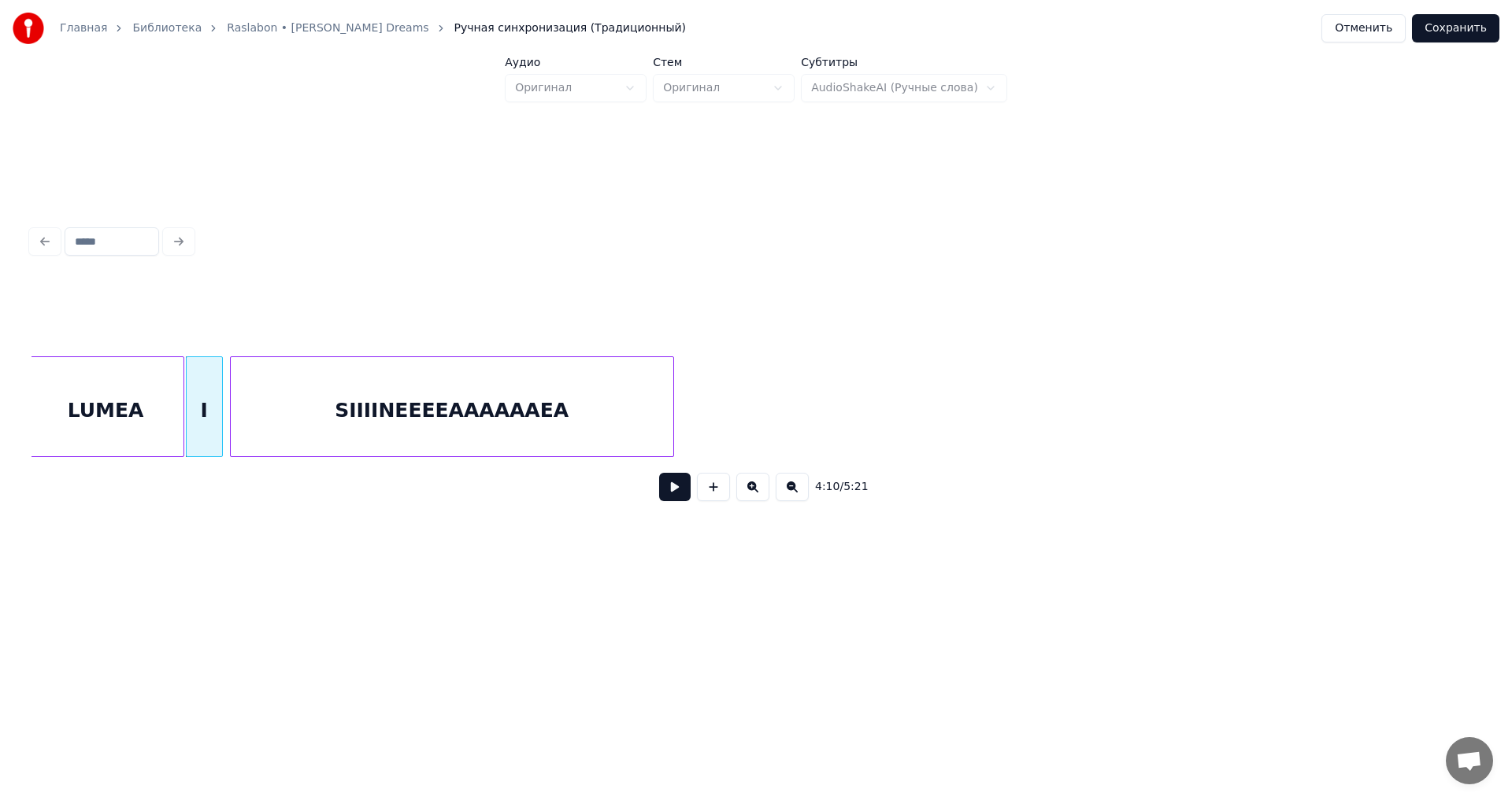
click at [579, 398] on div "SIIIINEEEEAAAAAAEA" at bounding box center [451, 410] width 442 height 107
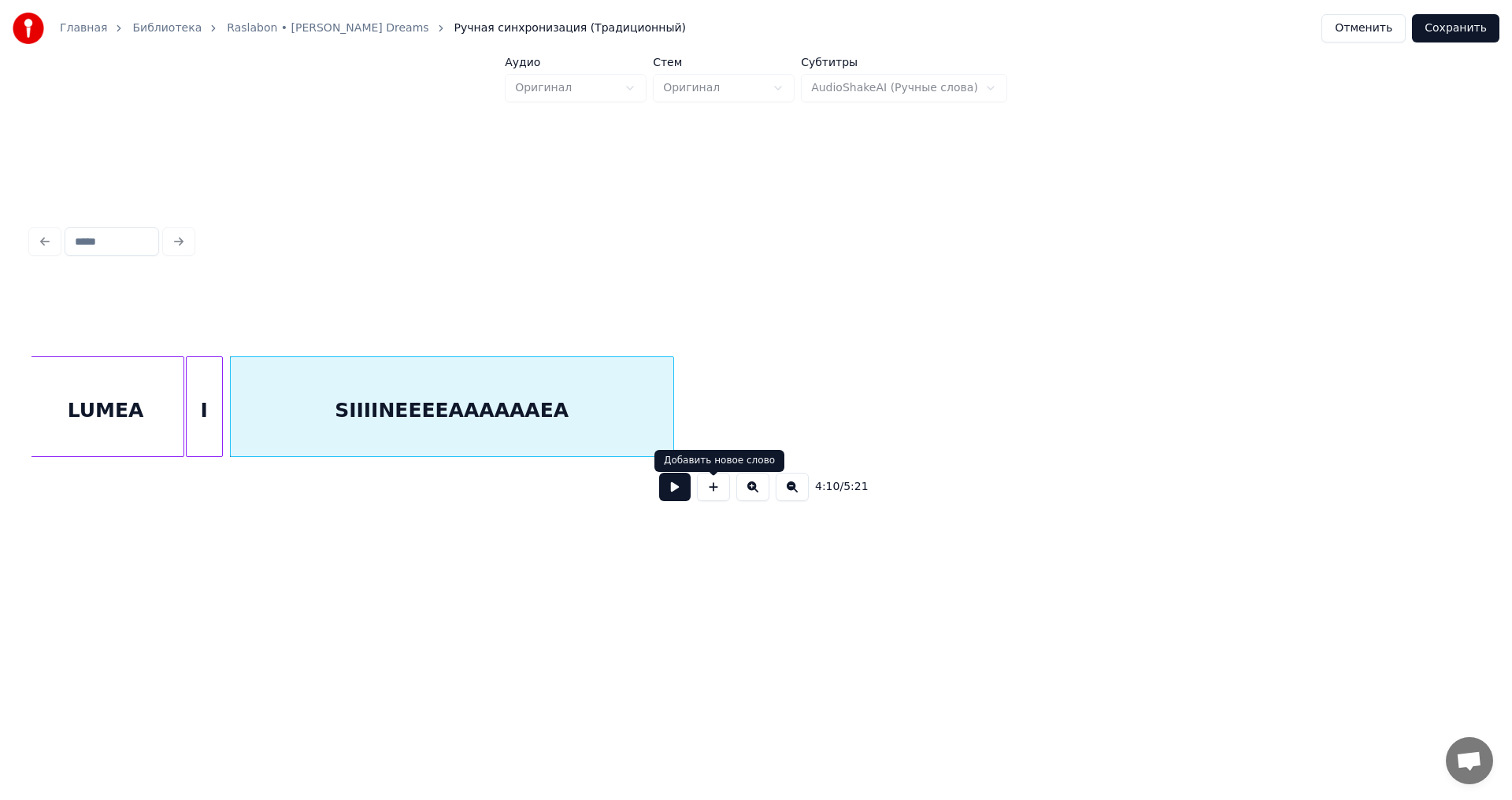
click at [676, 499] on button at bounding box center [674, 487] width 31 height 29
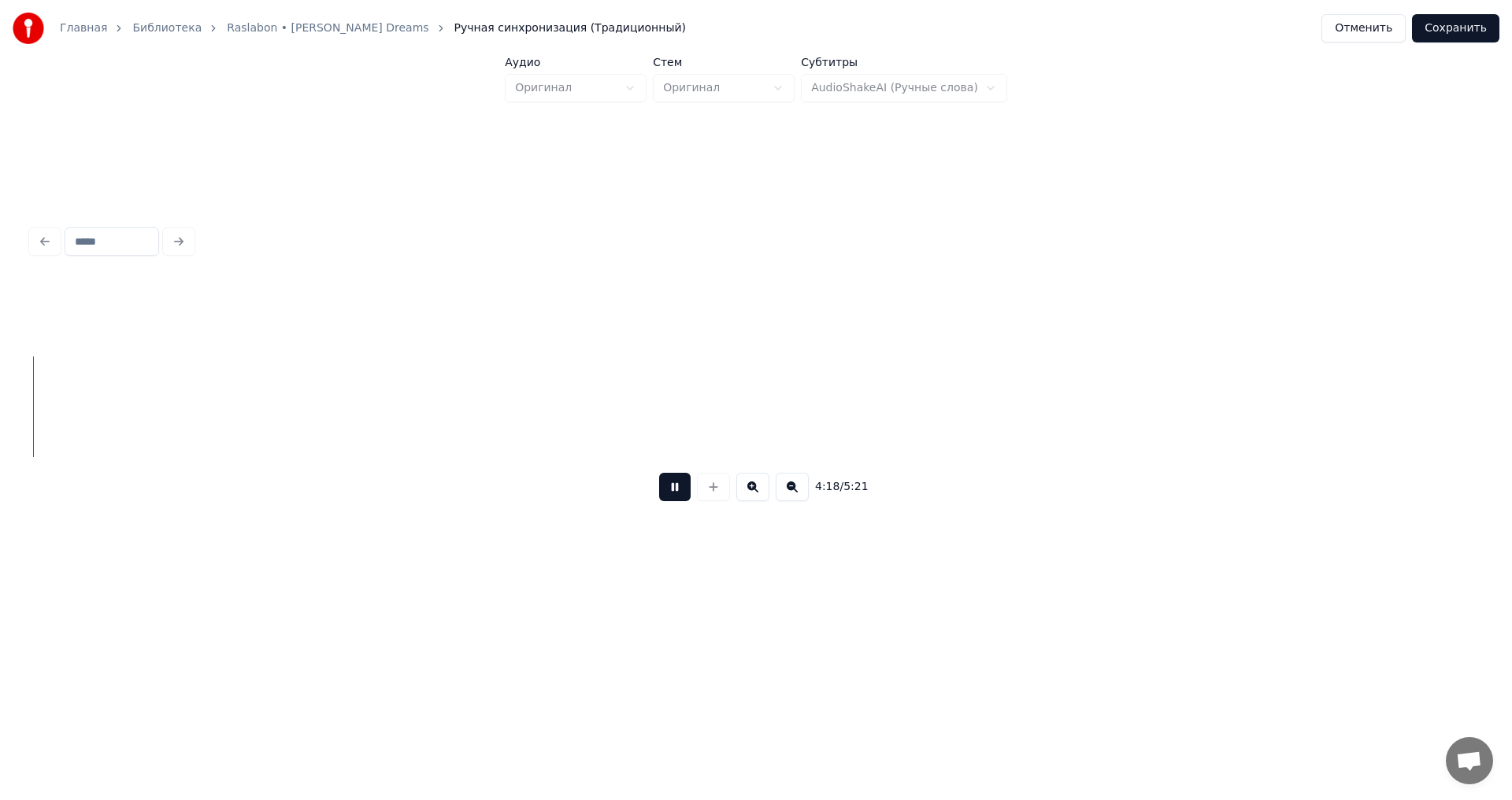
scroll to position [0, 50931]
click at [677, 491] on button at bounding box center [674, 487] width 31 height 29
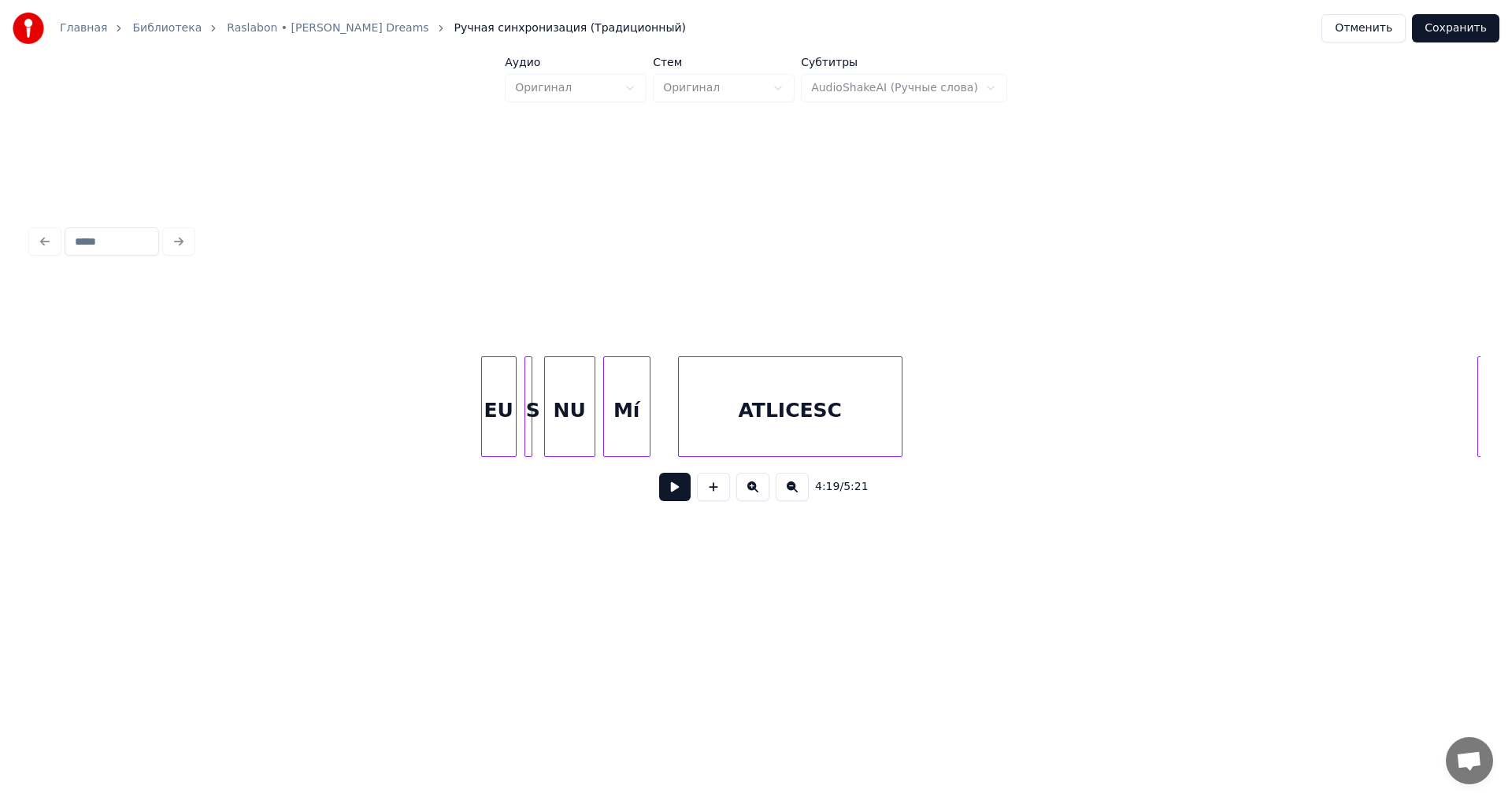
scroll to position [0, 53736]
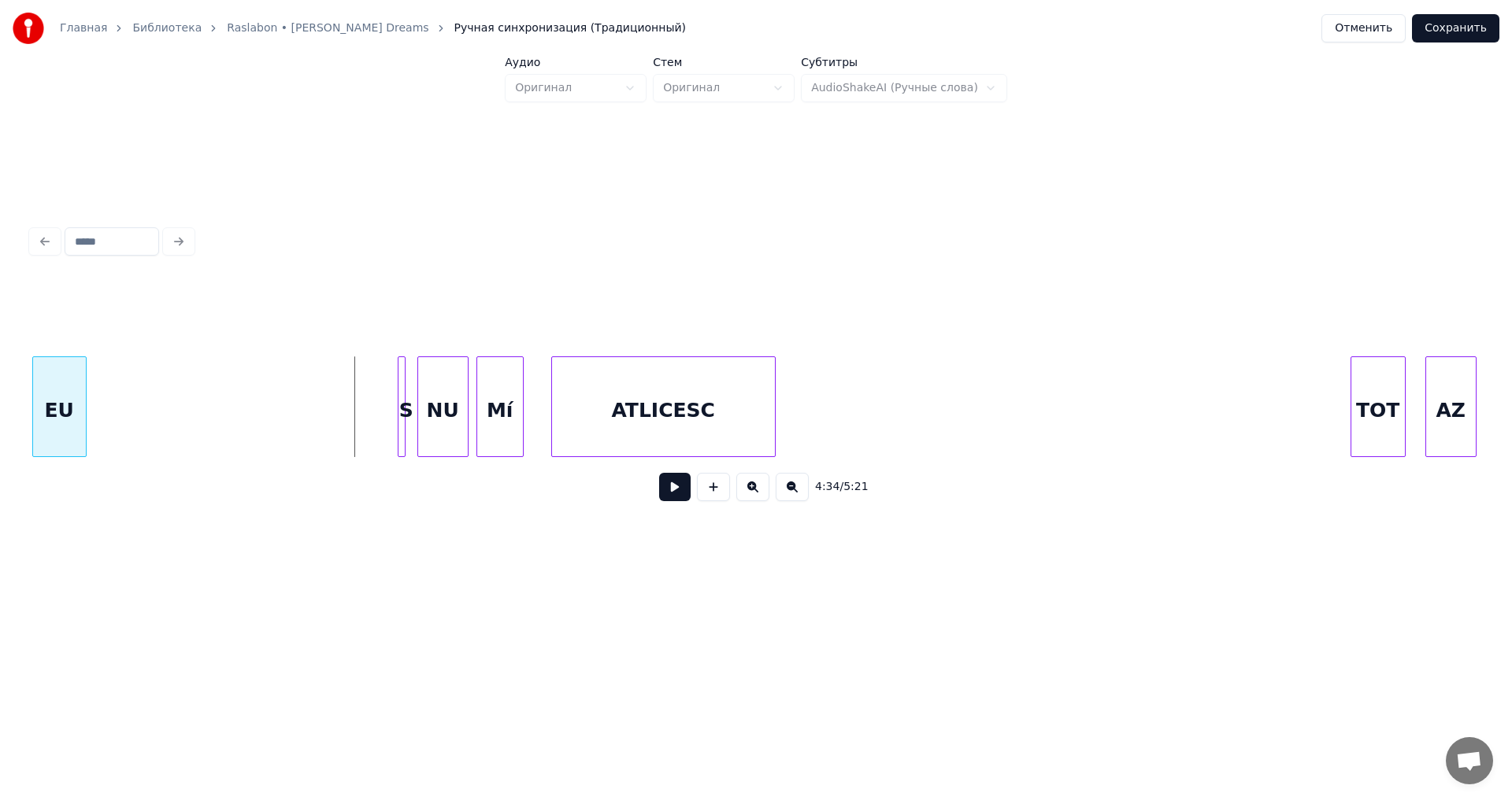
click at [0, 305] on div "Главная Библиотека Raslabon • [PERSON_NAME] Dreams Ручная синхронизация (Традиц…" at bounding box center [756, 303] width 1512 height 607
click at [342, 410] on div at bounding box center [344, 407] width 4 height 99
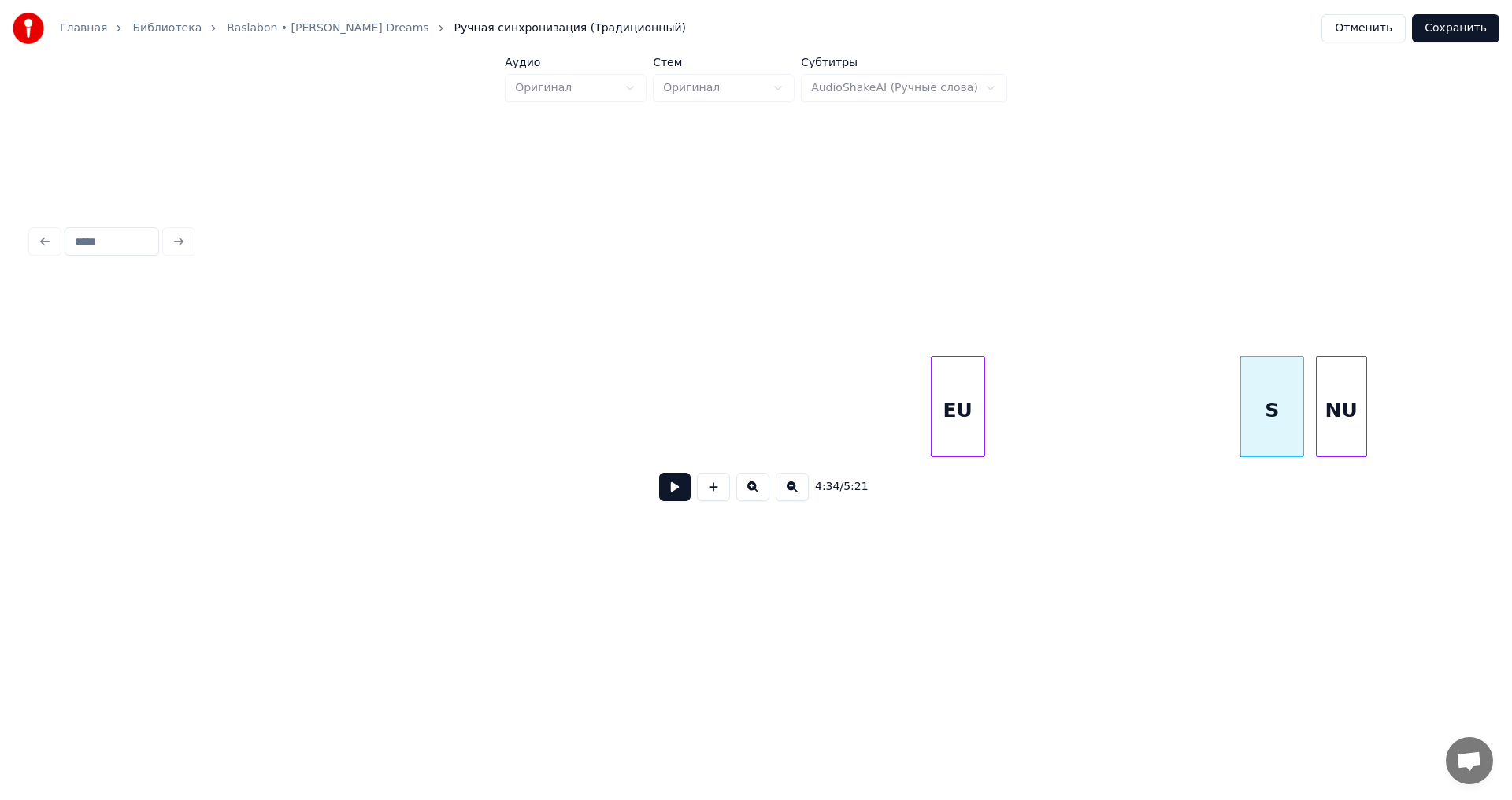
scroll to position [0, 52824]
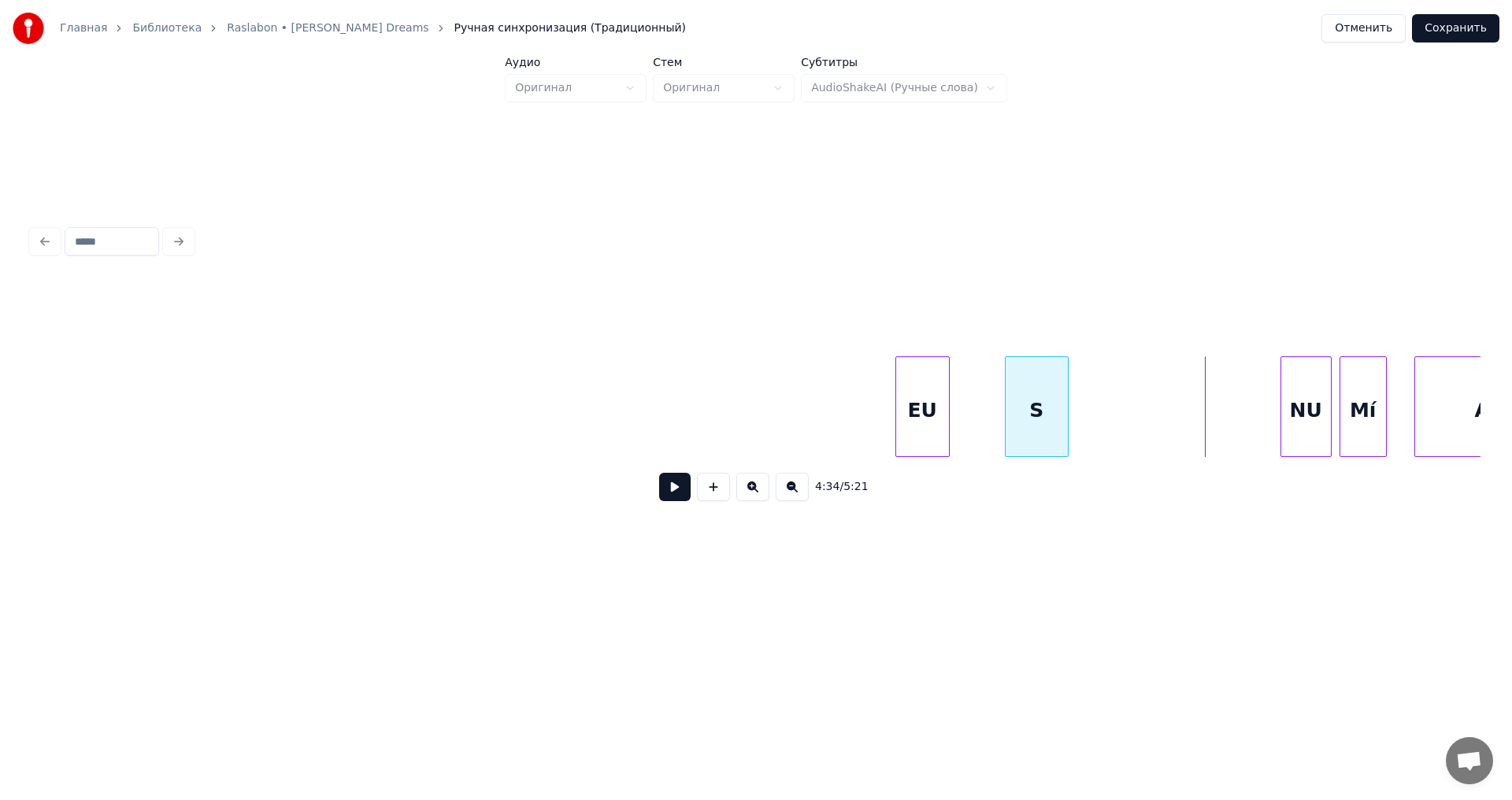
click at [1036, 427] on div "S" at bounding box center [1037, 410] width 63 height 107
click at [1106, 426] on div "NU" at bounding box center [1109, 410] width 50 height 107
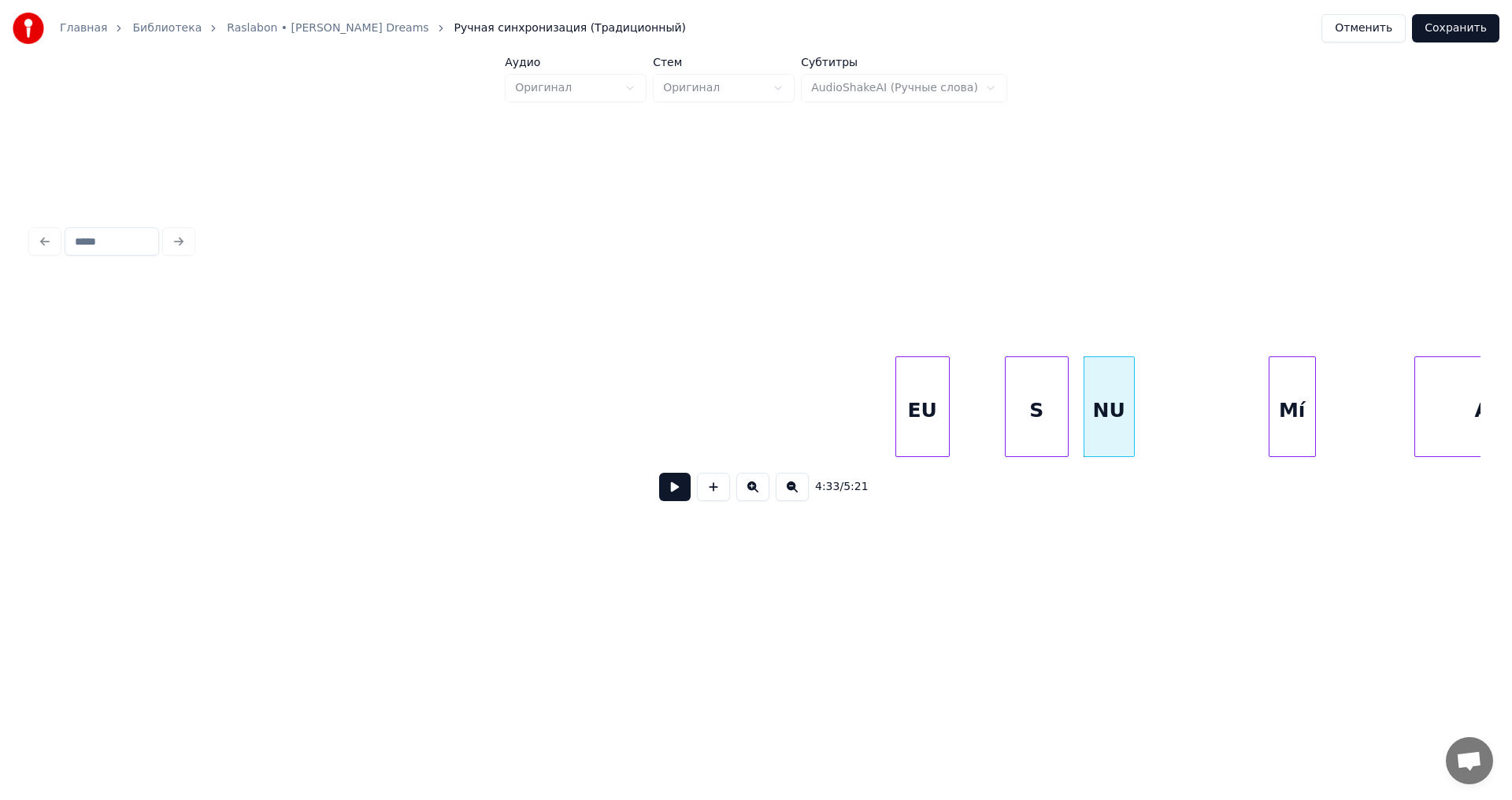
click at [1273, 423] on div "Mí" at bounding box center [1292, 410] width 46 height 107
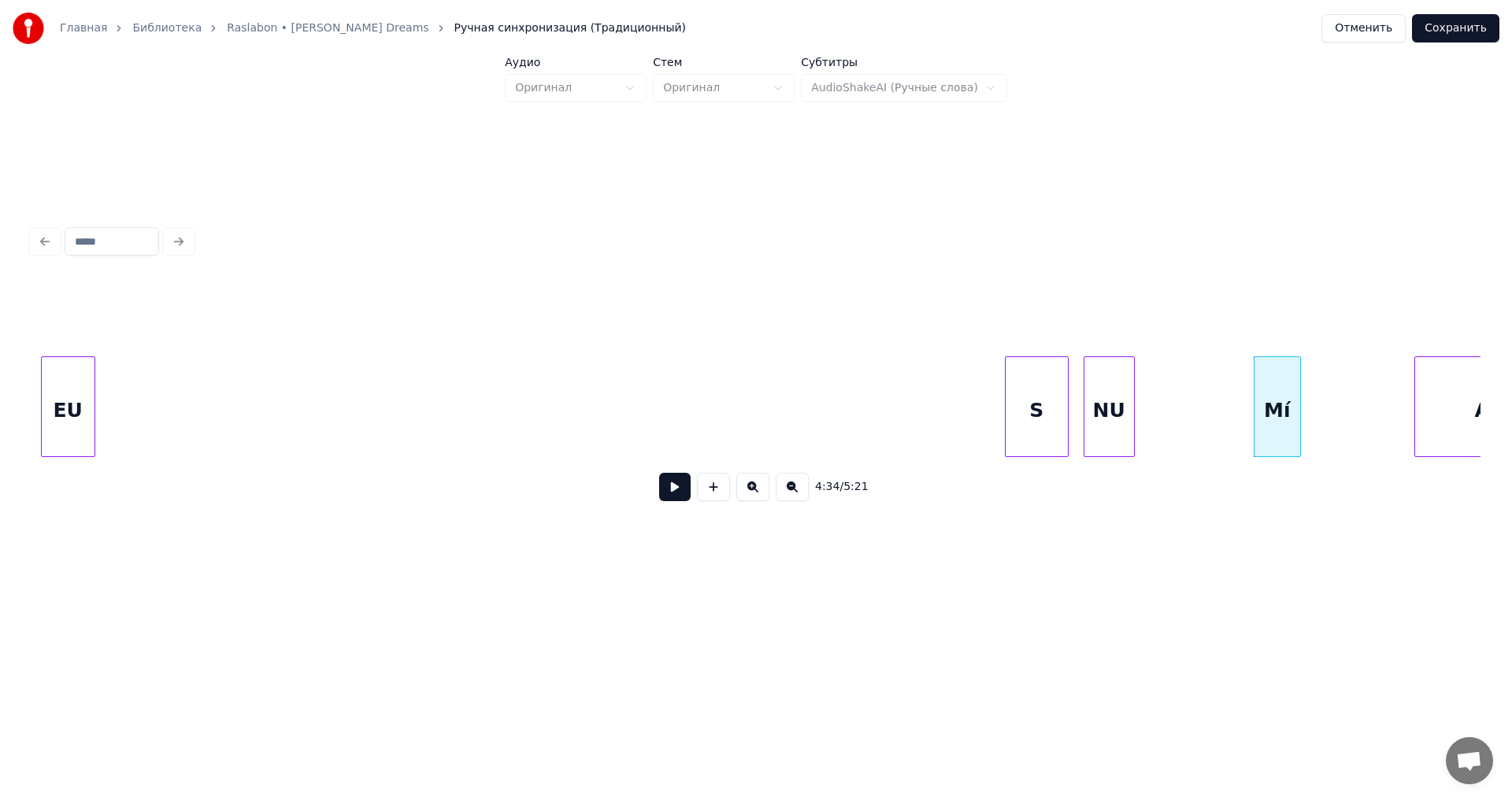
click at [57, 347] on div "4:34 / 5:21" at bounding box center [755, 397] width 1449 height 239
click at [160, 360] on div "S" at bounding box center [165, 410] width 63 height 107
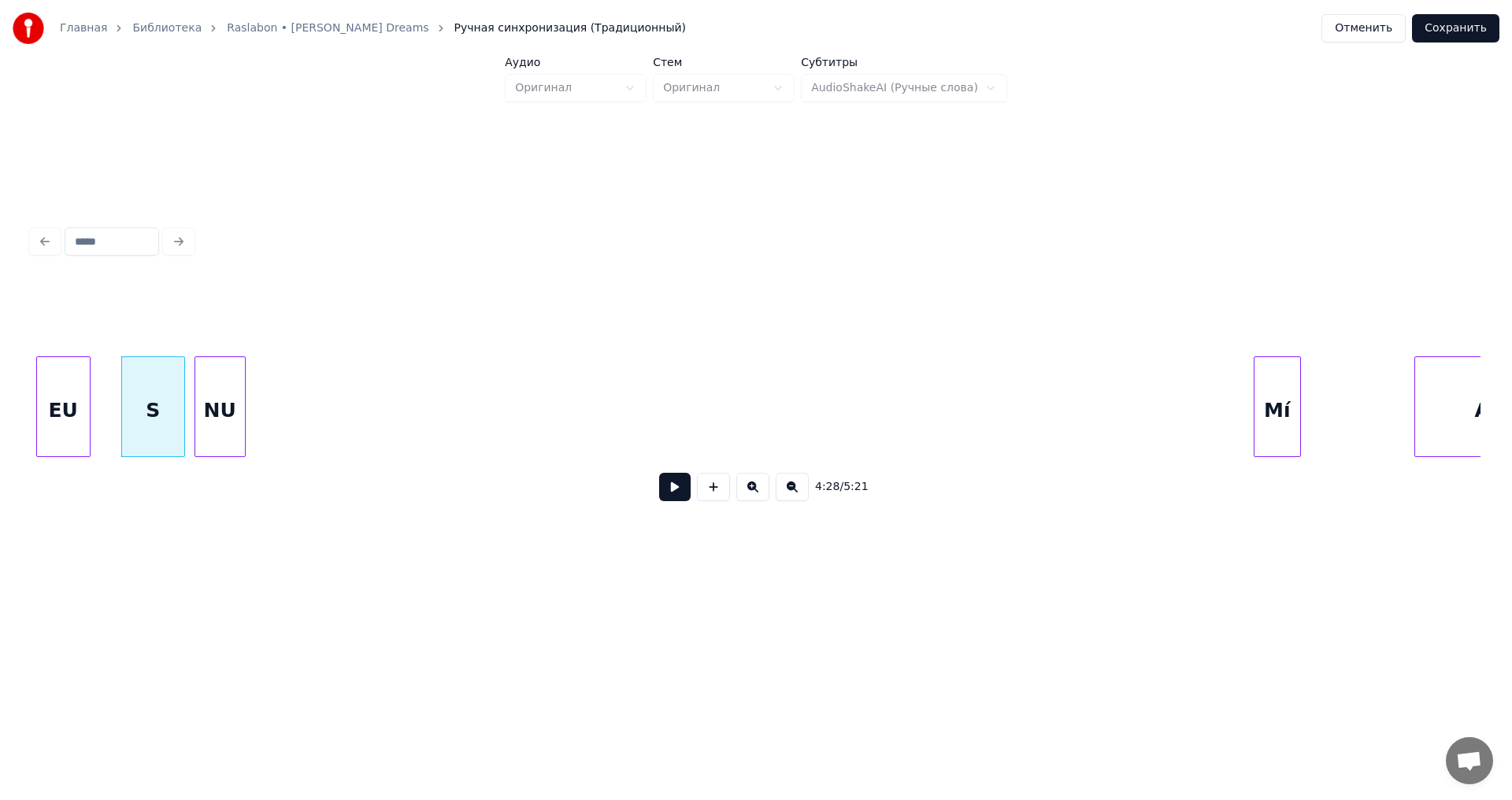
click at [228, 340] on div "4:28 / 5:21" at bounding box center [755, 397] width 1449 height 239
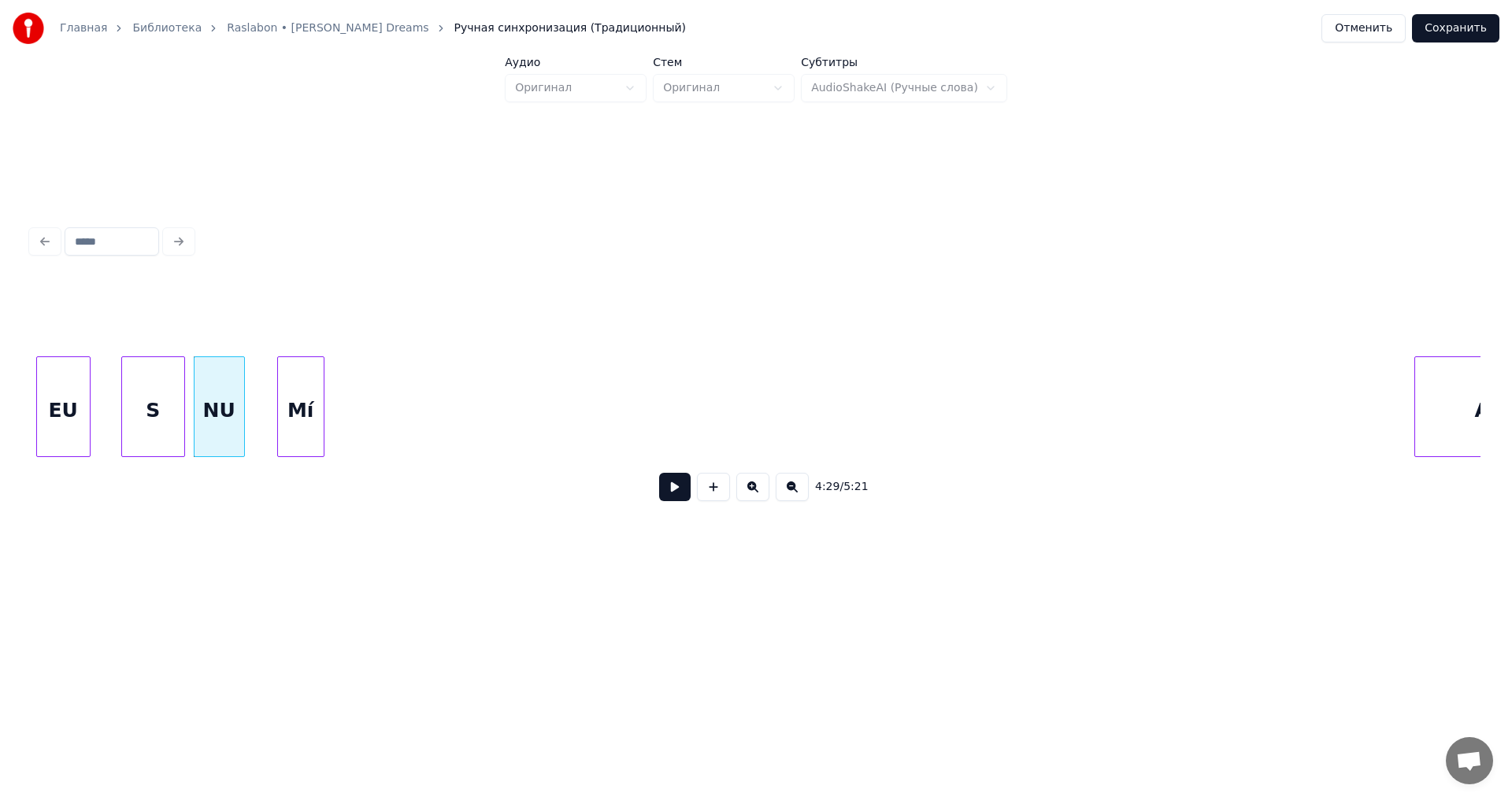
click at [311, 393] on div "Mí" at bounding box center [301, 410] width 46 height 107
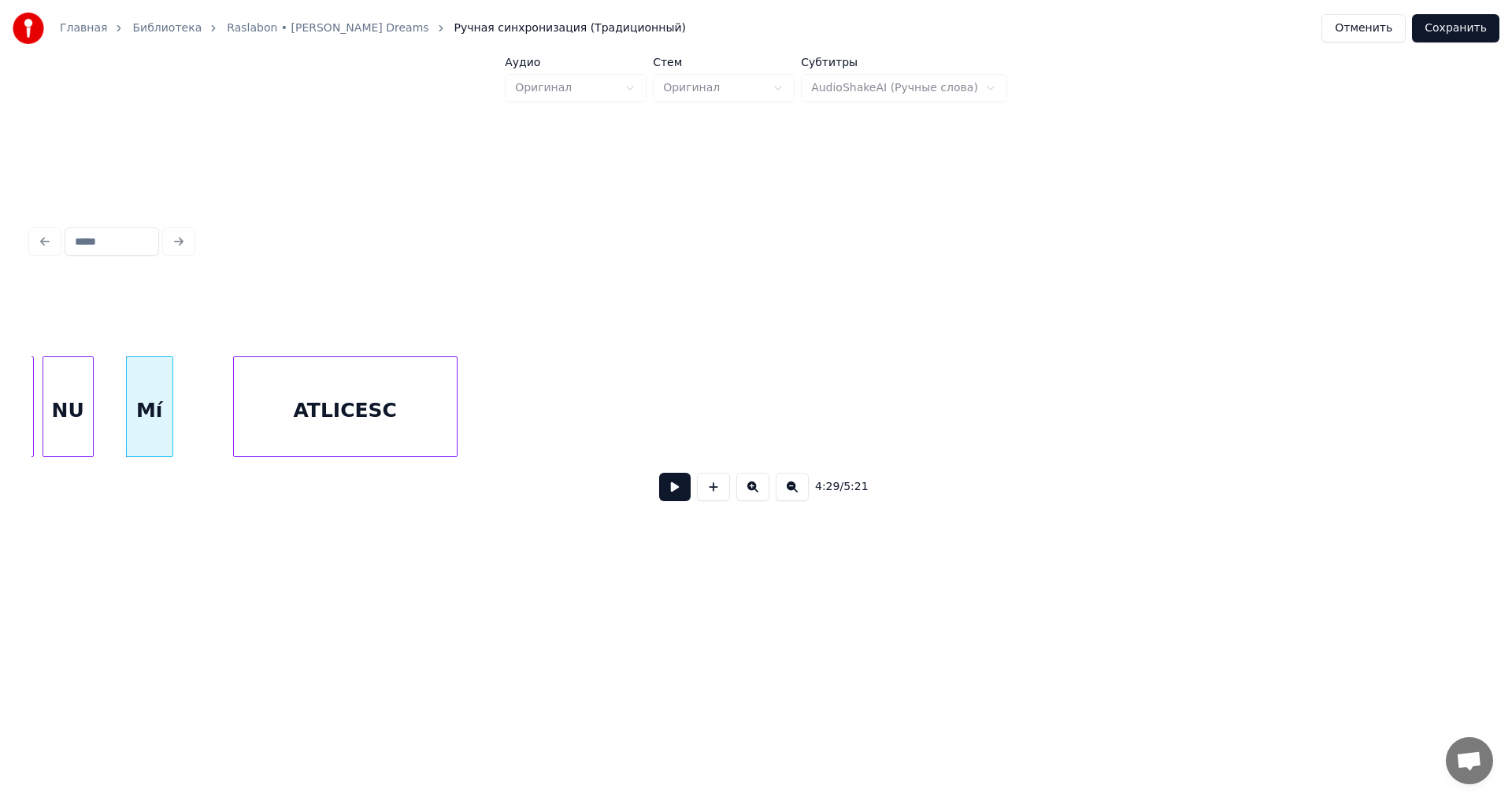
click at [399, 402] on div "ATLICESC" at bounding box center [345, 410] width 222 height 107
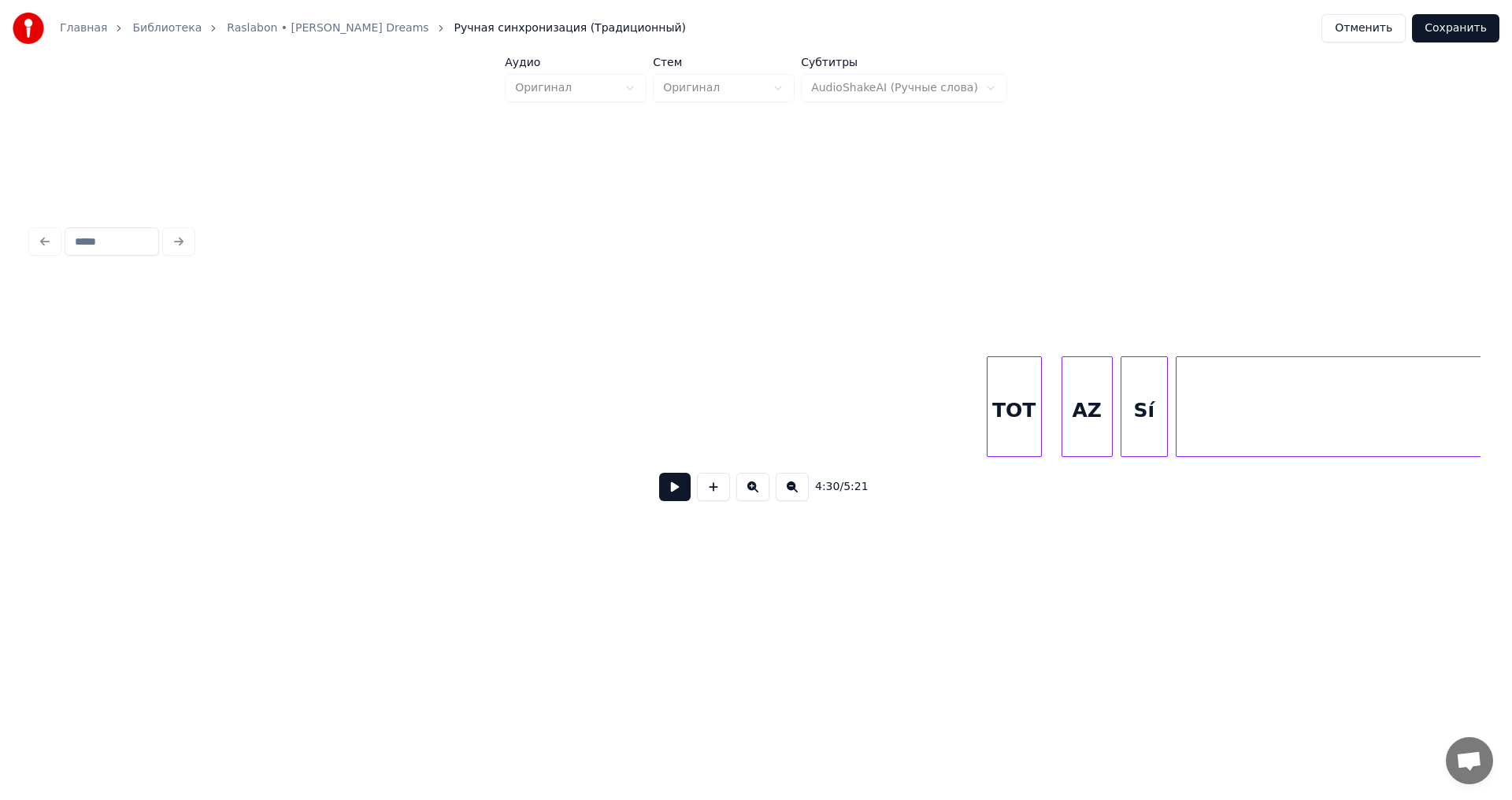
scroll to position [0, 54122]
click at [1469, 30] on button "Сохранить" at bounding box center [1456, 28] width 88 height 29
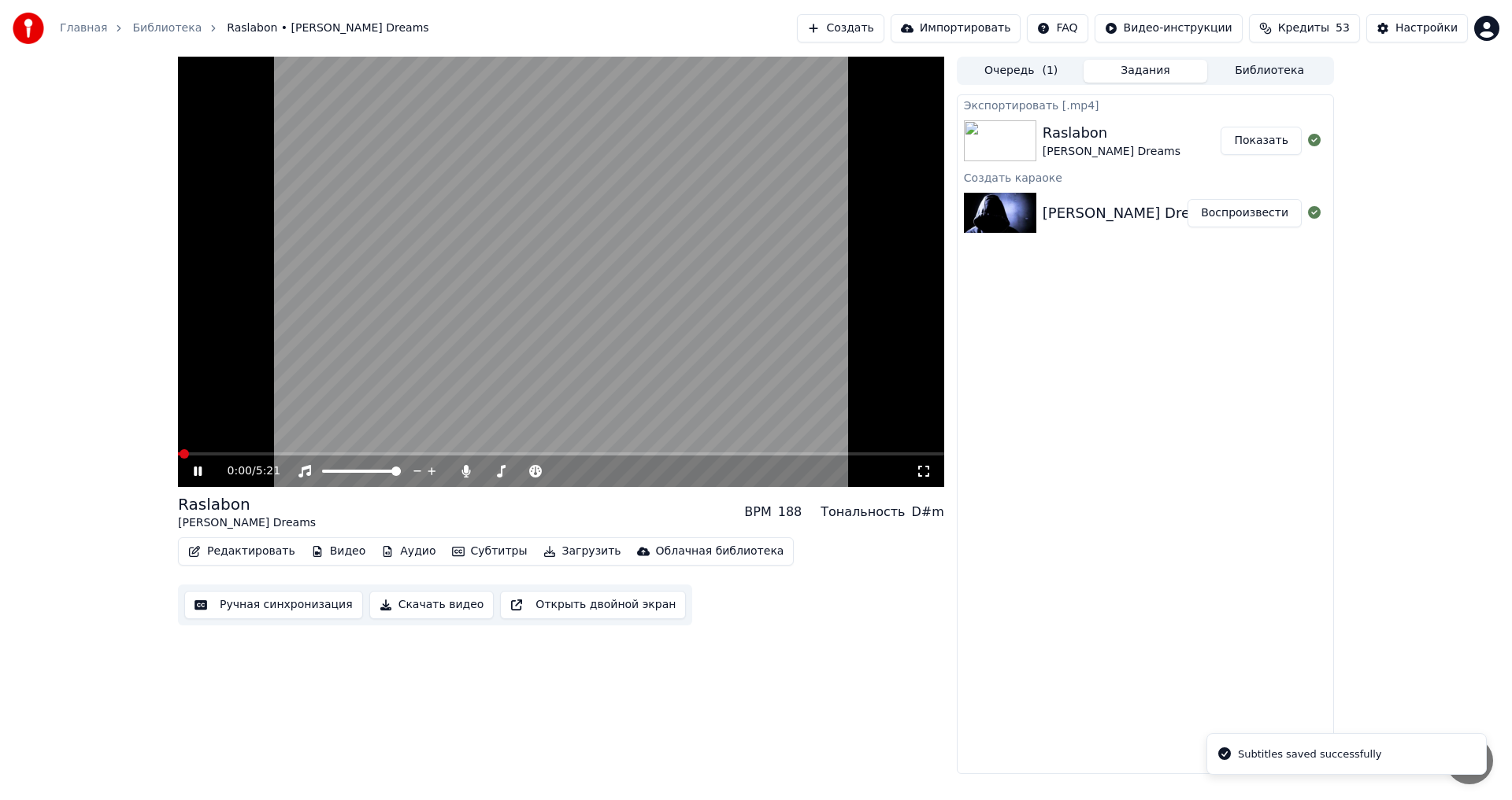
click at [200, 472] on icon at bounding box center [197, 471] width 8 height 10
click at [1249, 147] on button "Показать" at bounding box center [1260, 141] width 81 height 29
click at [1250, 139] on button "Показать" at bounding box center [1260, 141] width 81 height 29
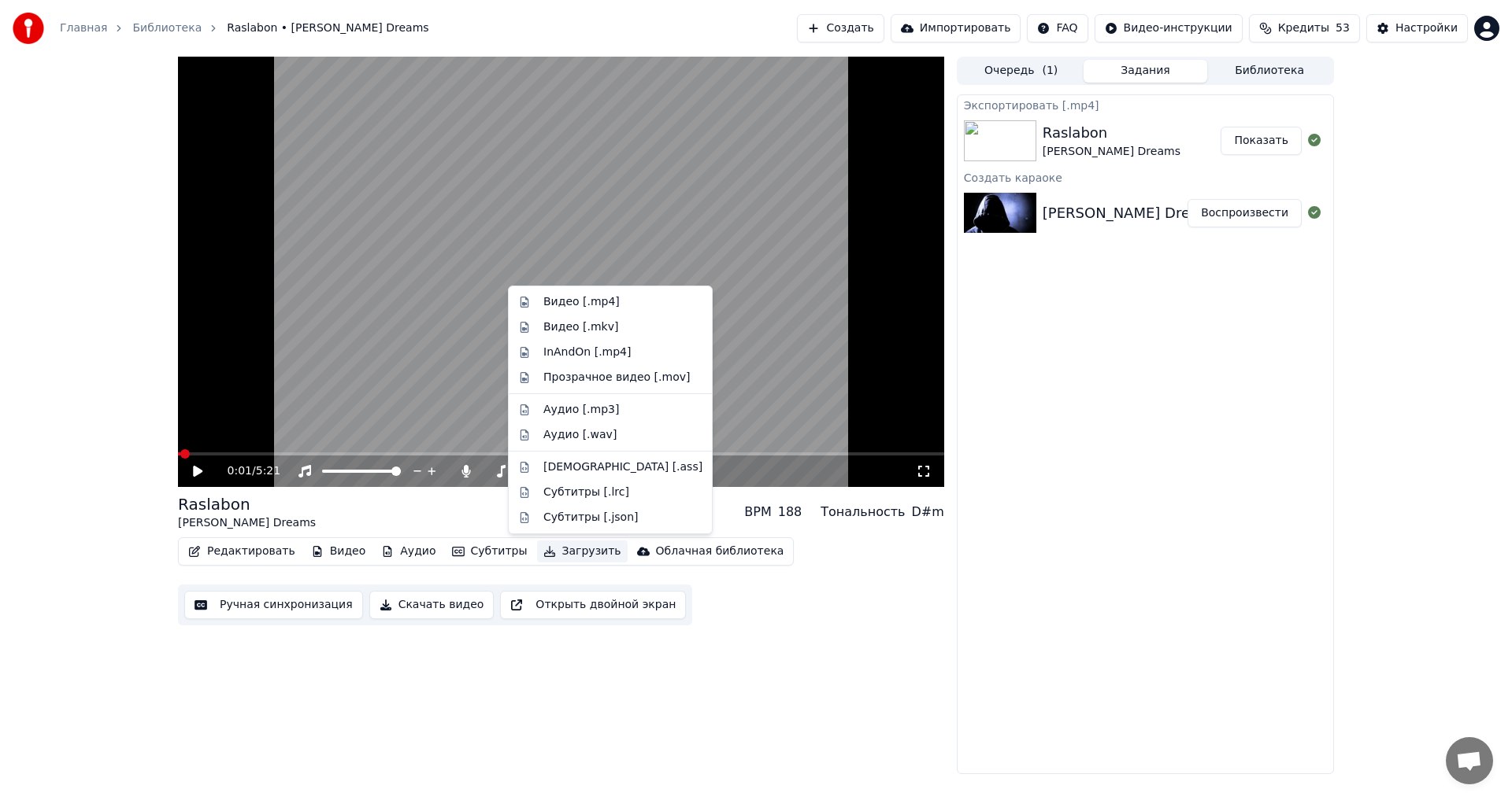
click at [578, 548] on button "Загрузить" at bounding box center [582, 551] width 90 height 22
click at [602, 305] on div "Видео [.mp4]" at bounding box center [581, 302] width 76 height 16
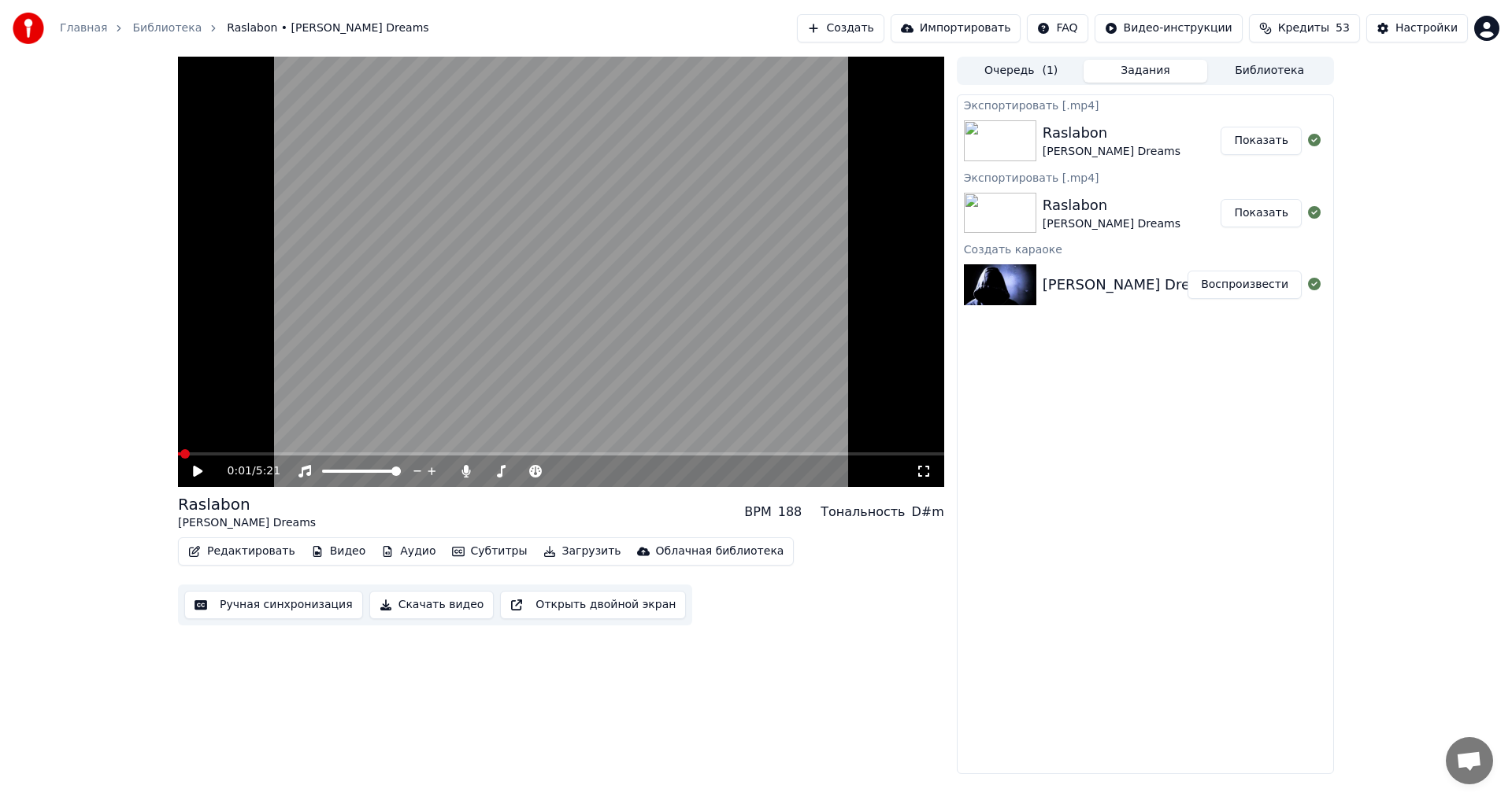
click at [1263, 146] on button "Показать" at bounding box center [1260, 141] width 81 height 29
click at [1256, 142] on button "Показать" at bounding box center [1260, 141] width 81 height 29
click at [495, 775] on div "0:01 / 5:21 Raslabon [PERSON_NAME] Dreams BPM 188 Тональность D#m Редактировать…" at bounding box center [561, 415] width 766 height 717
click at [1282, 140] on button "Показать" at bounding box center [1260, 141] width 81 height 29
